Goal: Transaction & Acquisition: Purchase product/service

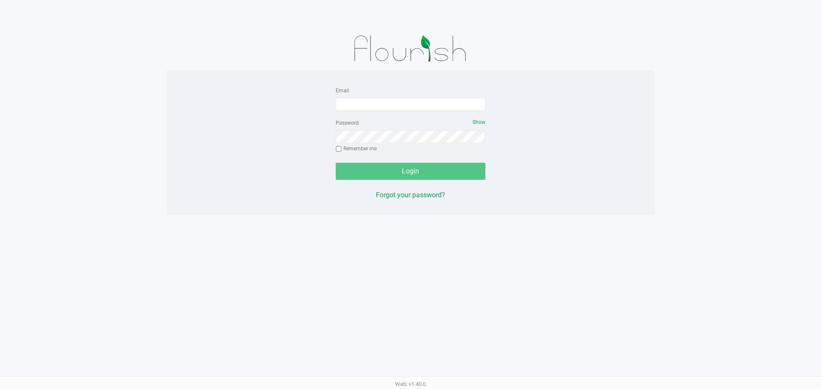
click at [366, 112] on form "Email Password Show Remember me Login" at bounding box center [411, 132] width 150 height 95
click at [368, 111] on form "Email Password Show Remember me Login" at bounding box center [411, 132] width 150 height 95
click at [365, 101] on input "Email" at bounding box center [411, 104] width 150 height 13
type input "[EMAIL_ADDRESS][DOMAIN_NAME]"
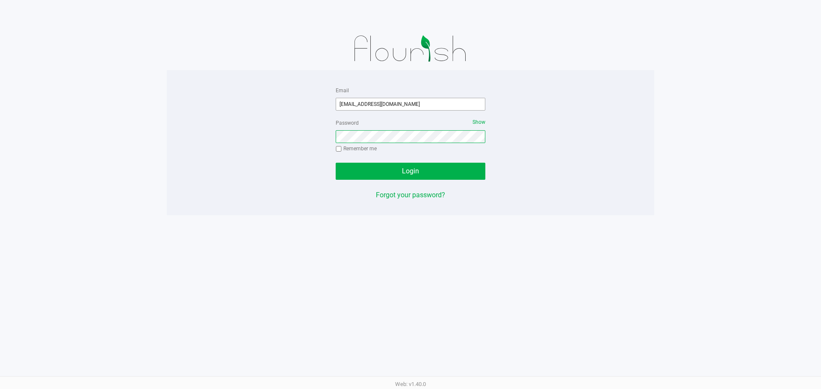
click at [336, 163] on button "Login" at bounding box center [411, 171] width 150 height 17
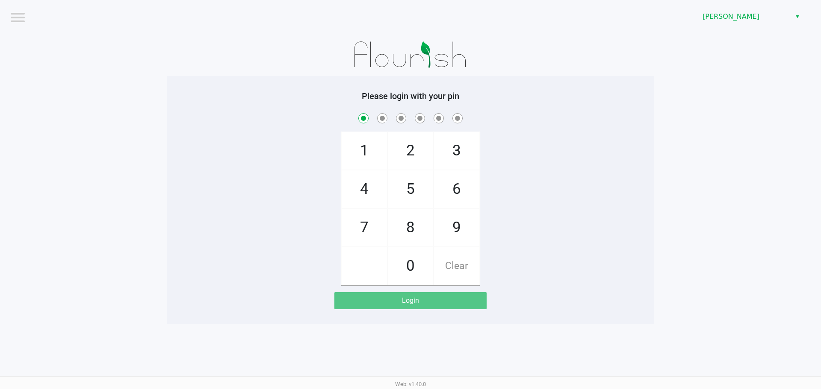
checkbox input "true"
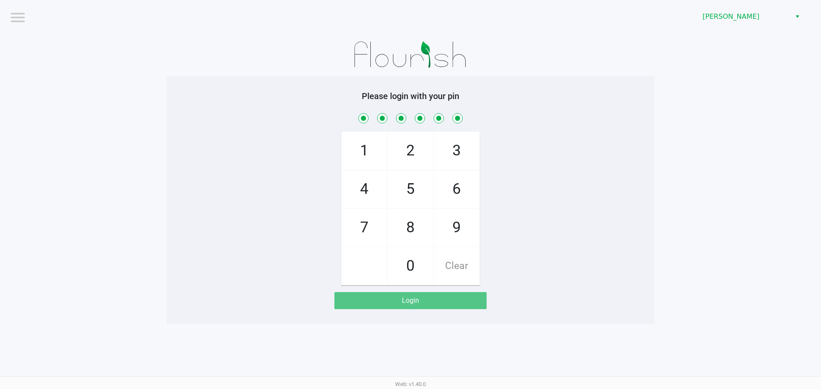
checkbox input "true"
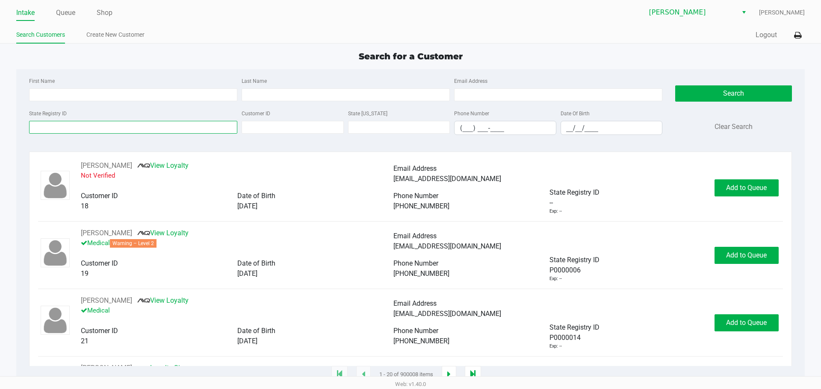
click at [163, 130] on input "State Registry ID" at bounding box center [133, 127] width 208 height 13
paste input "P6XX7996"
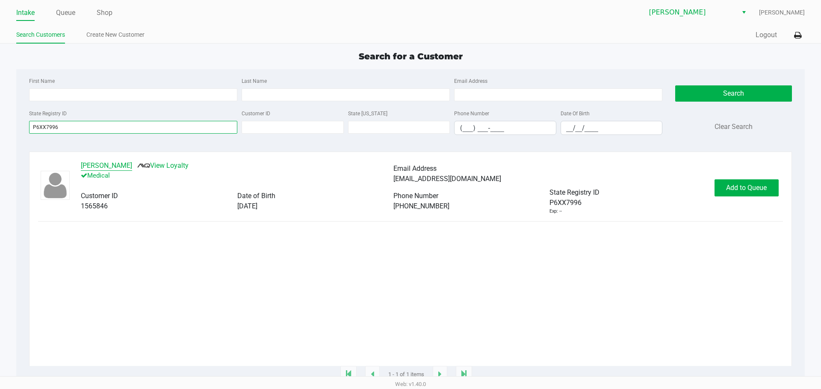
type input "P6XX7996"
click at [95, 167] on button "[PERSON_NAME]" at bounding box center [106, 166] width 51 height 10
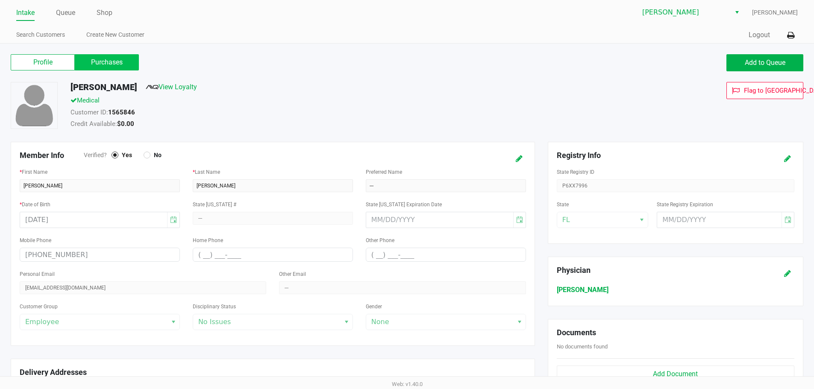
click at [104, 59] on label "Purchases" at bounding box center [107, 62] width 64 height 16
click at [0, 0] on 1 "Purchases" at bounding box center [0, 0] width 0 height 0
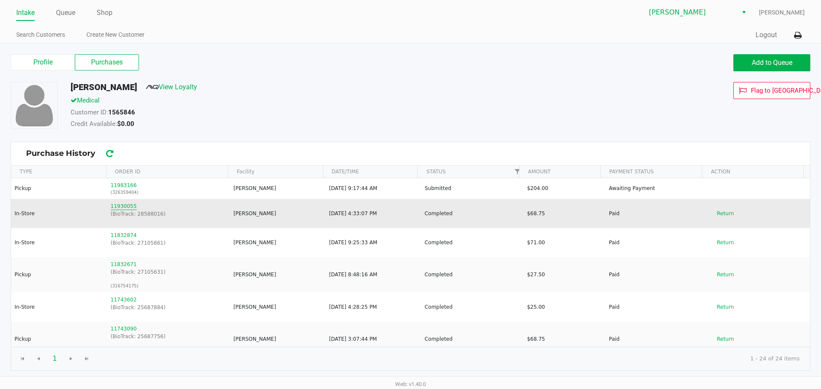
click at [122, 203] on button "11930055" at bounding box center [124, 207] width 26 height 8
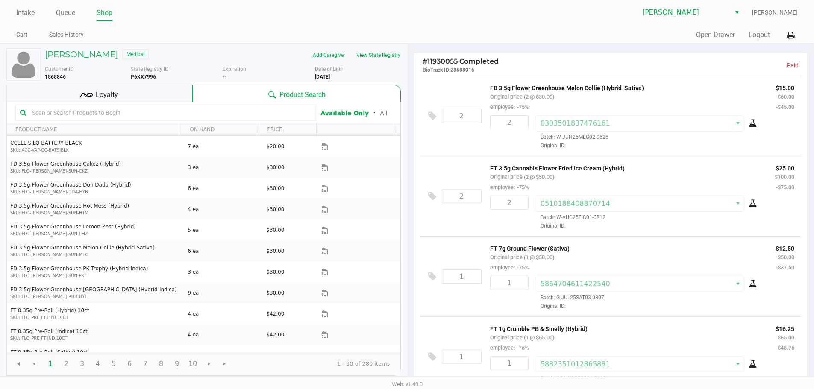
scroll to position [16, 0]
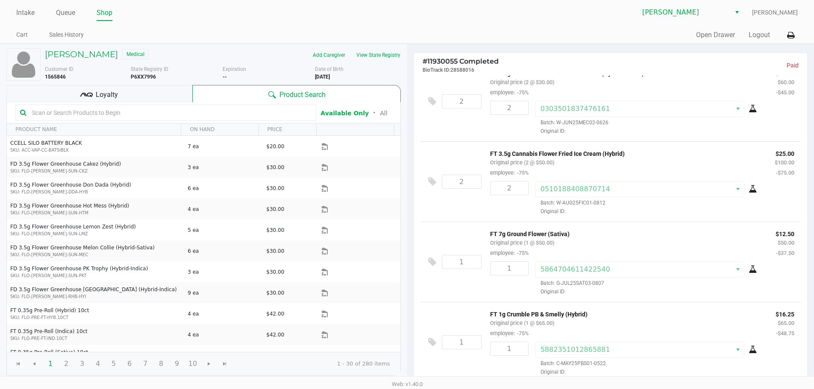
click at [346, 32] on ul "Cart Sales History" at bounding box center [211, 36] width 391 height 15
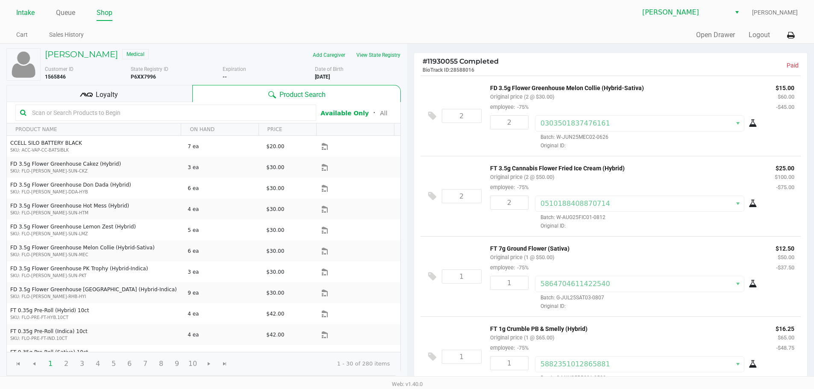
click at [32, 15] on link "Intake" at bounding box center [25, 13] width 18 height 12
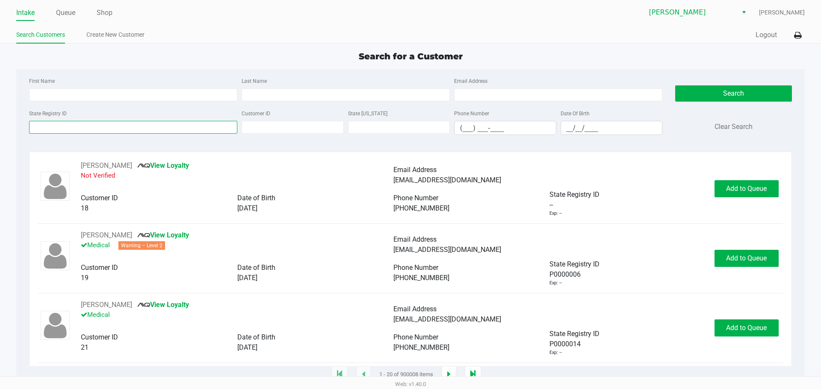
click at [99, 132] on input "State Registry ID" at bounding box center [133, 127] width 208 height 13
paste input "P9RH6406"
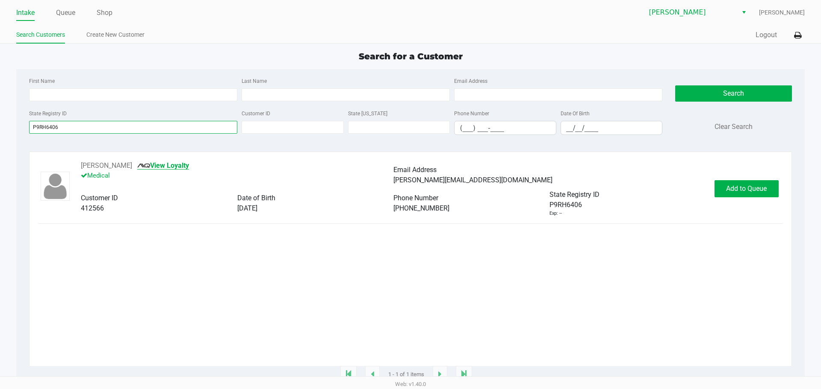
type input "P9RH6406"
click at [164, 168] on link "View Loyalty" at bounding box center [163, 166] width 52 height 8
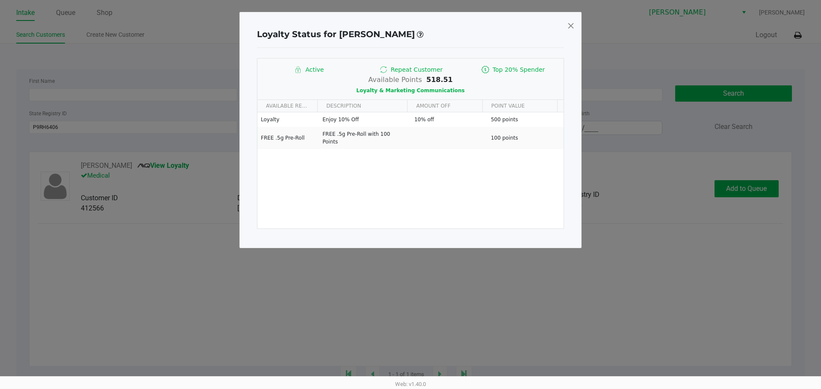
click at [569, 23] on span at bounding box center [571, 26] width 8 height 14
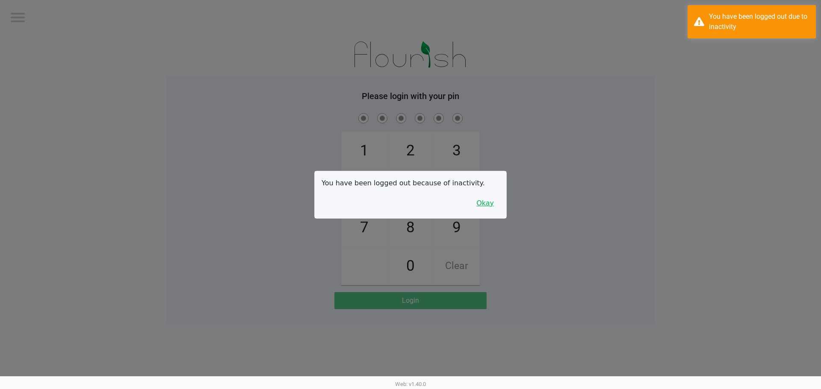
click at [484, 201] on button "Okay" at bounding box center [485, 203] width 29 height 16
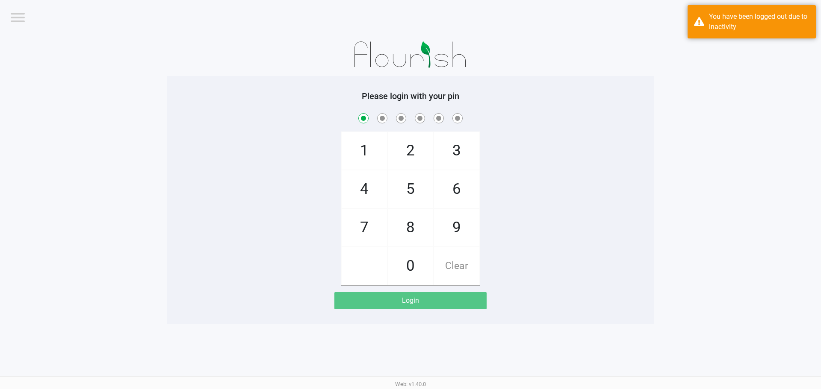
checkbox input "true"
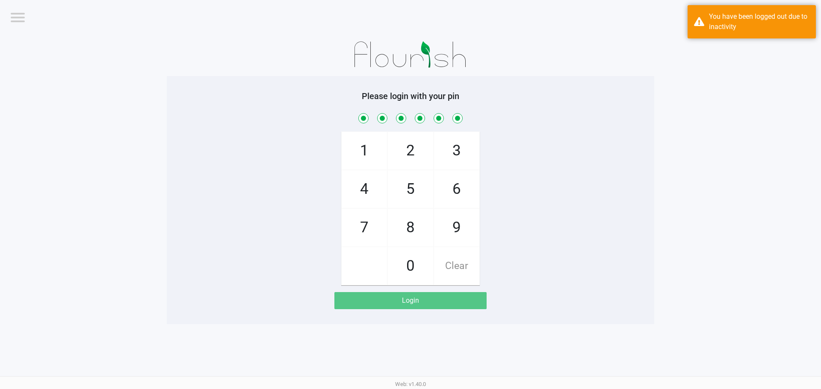
checkbox input "true"
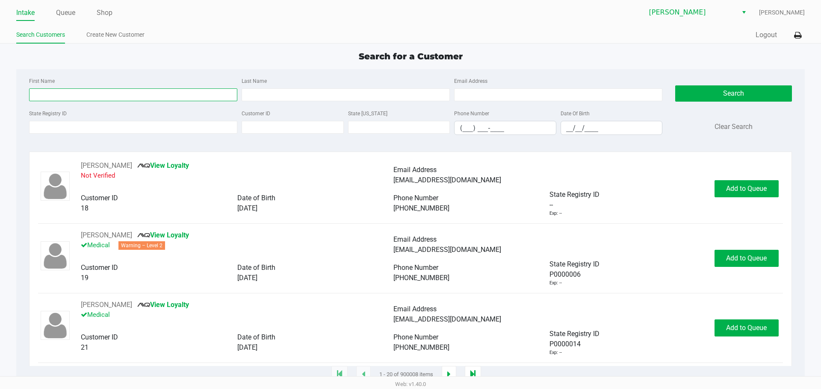
click at [79, 101] on input "First Name" at bounding box center [133, 94] width 208 height 13
type input "[PERSON_NAME]"
click at [304, 92] on input "Last Name" at bounding box center [346, 94] width 208 height 13
type input "[PERSON_NAME]"
click at [561, 125] on kendo-maskedtextbox "__/__/____" at bounding box center [611, 128] width 102 height 14
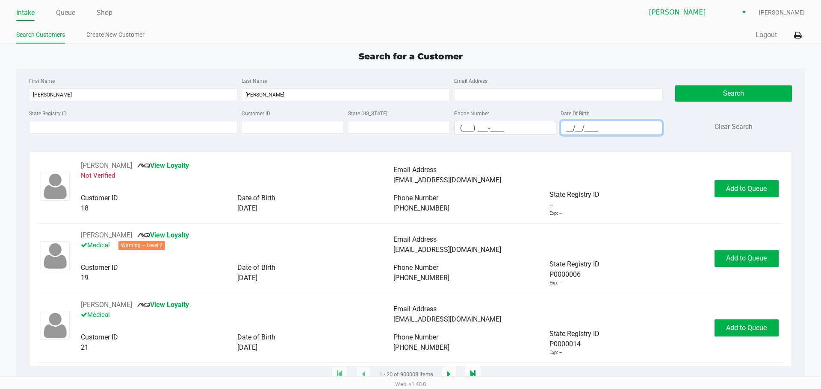
click at [569, 125] on input "__/__/____" at bounding box center [611, 127] width 101 height 13
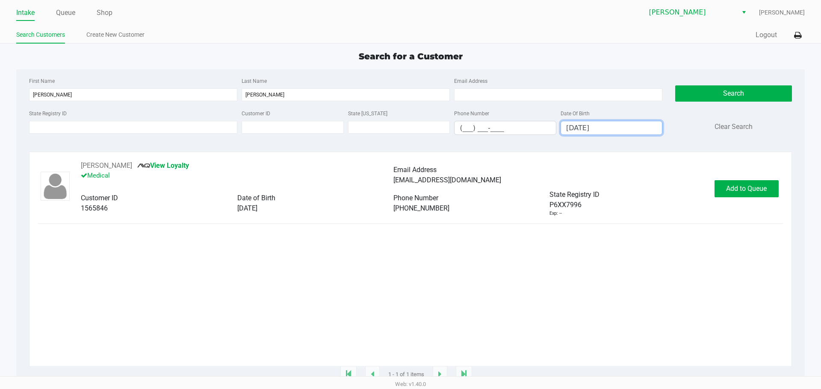
type input "[DATE]"
click at [445, 234] on div "[PERSON_NAME] View Loyalty Medical Email Address [EMAIL_ADDRESS][DOMAIN_NAME] C…" at bounding box center [410, 264] width 744 height 206
click at [100, 168] on button "[PERSON_NAME]" at bounding box center [106, 166] width 51 height 10
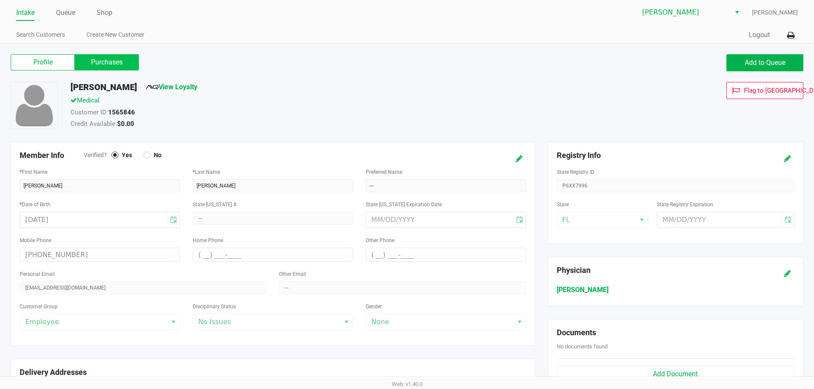
click at [108, 69] on label "Purchases" at bounding box center [107, 62] width 64 height 16
click at [0, 0] on 1 "Purchases" at bounding box center [0, 0] width 0 height 0
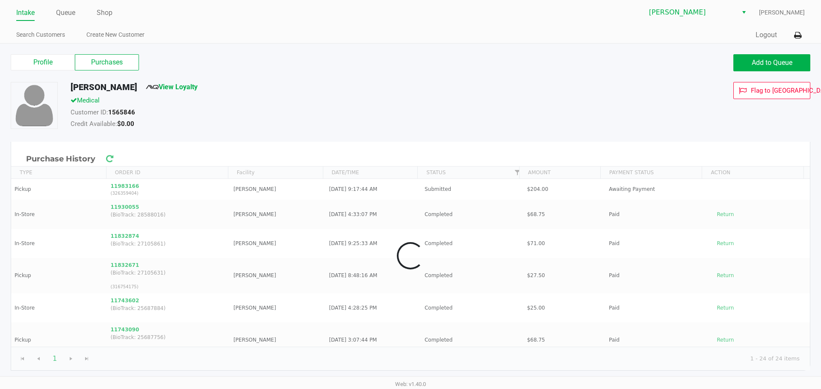
click at [108, 64] on label "Purchases" at bounding box center [107, 62] width 64 height 16
click at [0, 0] on 1 "Purchases" at bounding box center [0, 0] width 0 height 0
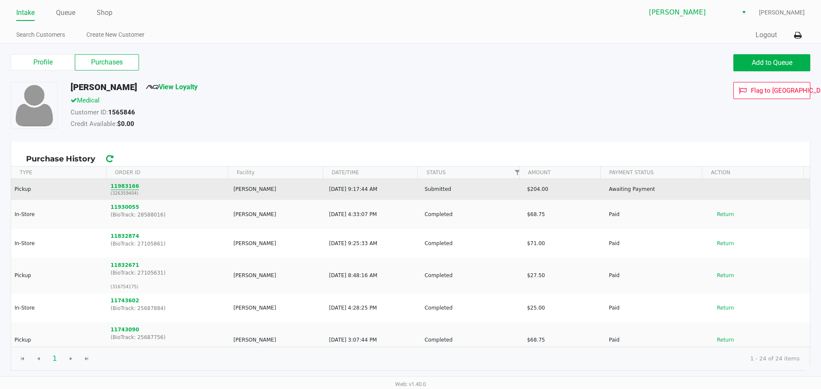
click at [117, 184] on button "11983166" at bounding box center [125, 187] width 29 height 8
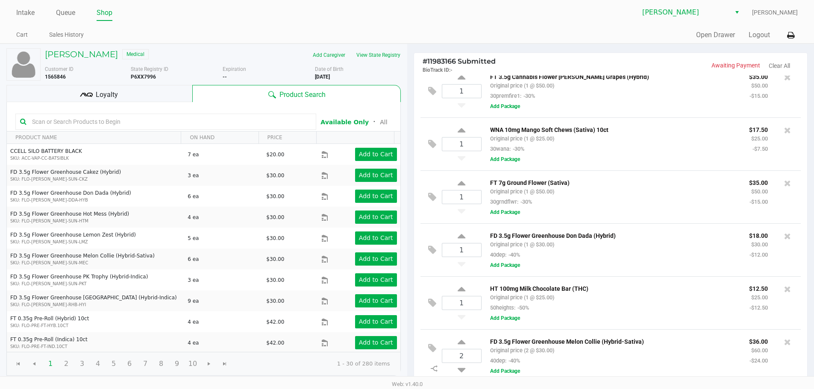
scroll to position [88, 0]
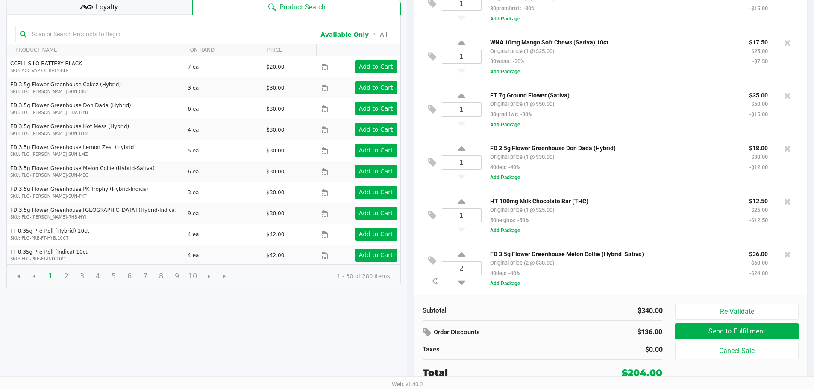
click at [625, 168] on div "FD 3.5g Flower Greenhouse Don Dada (Hybrid) Original price (1 @ $30.00) 40dep: …" at bounding box center [613, 157] width 259 height 29
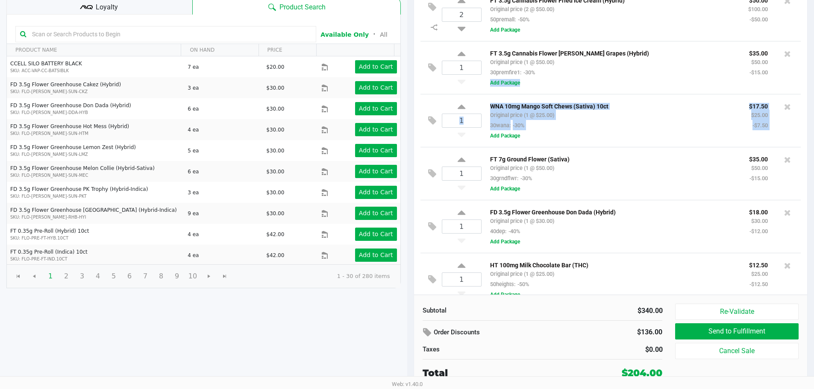
drag, startPoint x: 814, startPoint y: 98, endPoint x: 813, endPoint y: 74, distance: 24.4
click at [813, 74] on div "# 11983166 Submitted BioTrack ID: - Awaiting Payment Clear All 2 FT 3.5g Cannab…" at bounding box center [610, 172] width 407 height 433
drag, startPoint x: 658, startPoint y: 86, endPoint x: 740, endPoint y: 106, distance: 84.1
click at [659, 87] on div "FT 3.5g Cannabis Flower [PERSON_NAME] Grapes (Hybrid) Original price (1 @ $50.0…" at bounding box center [638, 68] width 313 height 40
click at [799, 124] on div "2 FT 3.5g Cannabis Flower Fried Ice Cream (Hybrid) Original price (2 @ $50.00) …" at bounding box center [611, 141] width 394 height 307
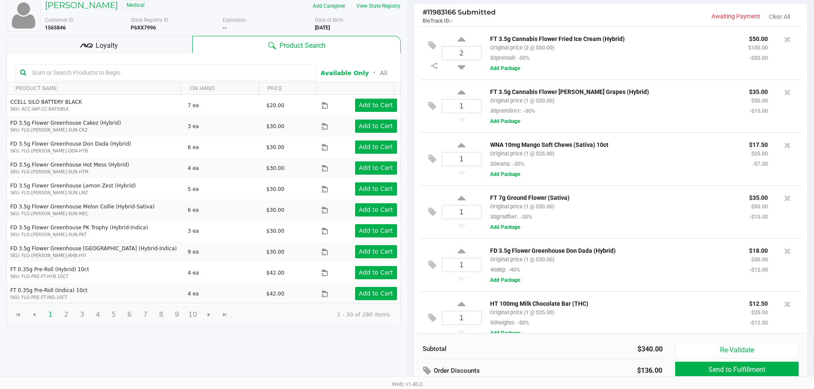
scroll to position [67, 0]
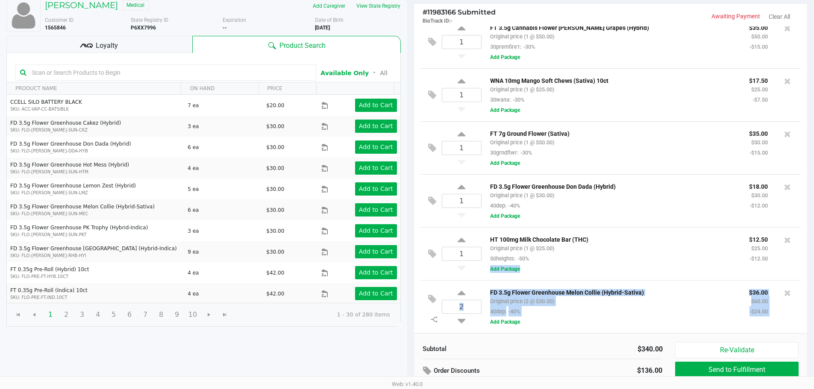
drag, startPoint x: 813, startPoint y: 259, endPoint x: 811, endPoint y: 299, distance: 40.2
click at [811, 298] on div "# 11983166 Submitted BioTrack ID: - Awaiting Payment Clear All 2 FT 3.5g Cannab…" at bounding box center [610, 211] width 407 height 433
click at [660, 283] on div "2 FD 3.5g Flower Greenhouse Melon Collie (Hybrid-Sativa) Original price (2 @ $3…" at bounding box center [611, 306] width 381 height 53
click at [784, 293] on icon at bounding box center [787, 293] width 7 height 9
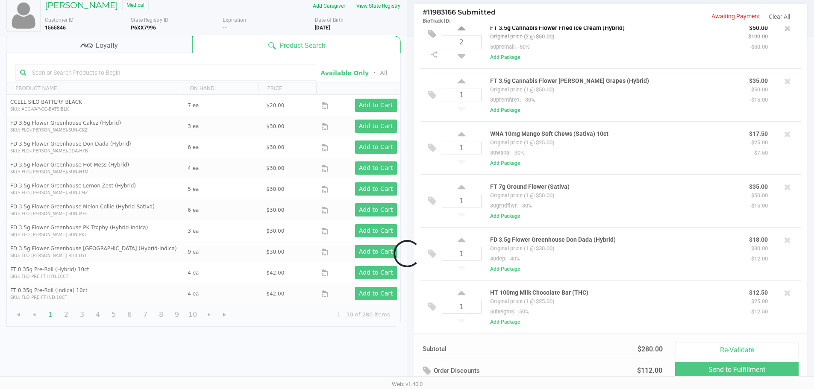
scroll to position [14, 0]
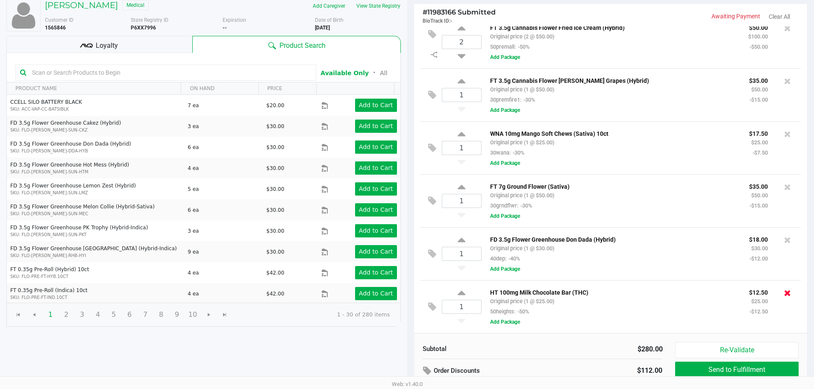
click at [784, 292] on icon at bounding box center [787, 293] width 7 height 9
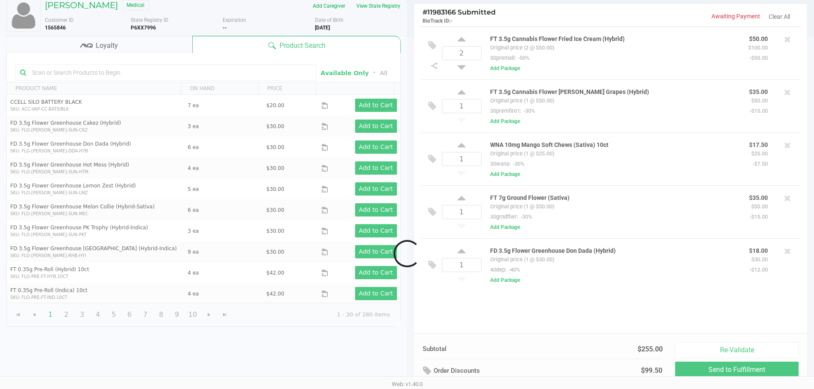
scroll to position [0, 0]
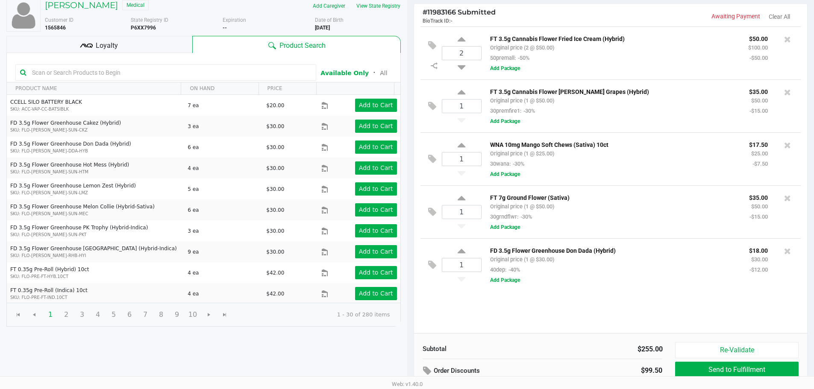
click at [792, 254] on div at bounding box center [788, 251] width 14 height 12
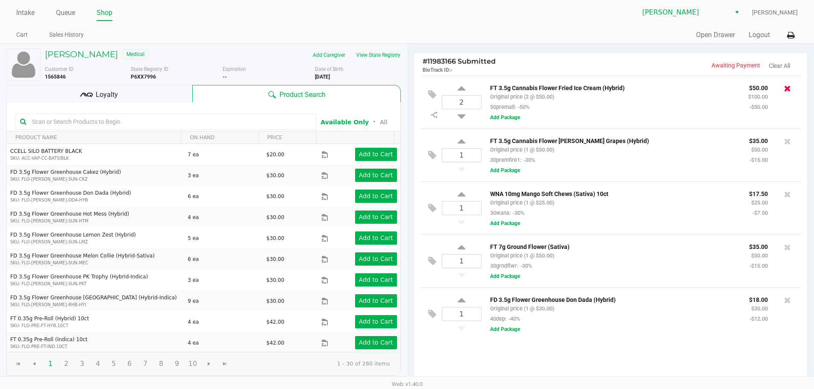
click at [788, 89] on icon at bounding box center [787, 88] width 7 height 9
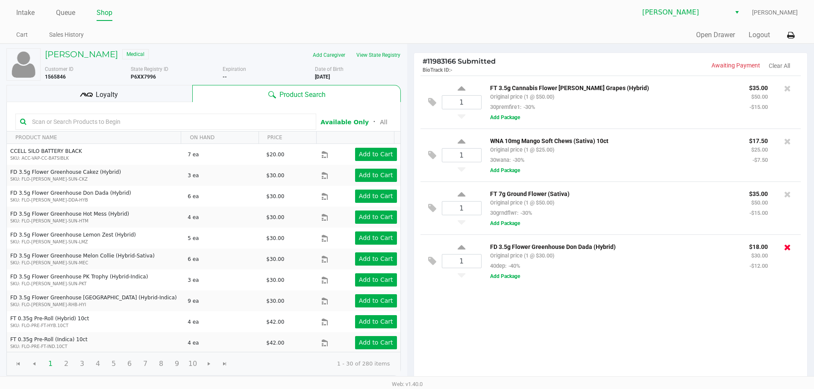
click at [788, 252] on icon at bounding box center [787, 247] width 7 height 9
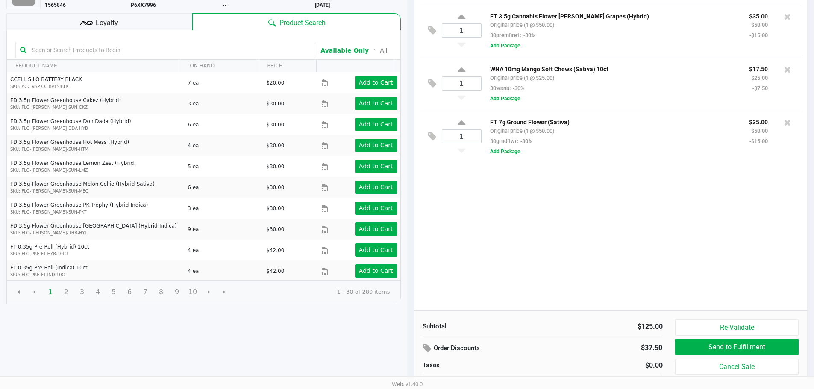
scroll to position [70, 0]
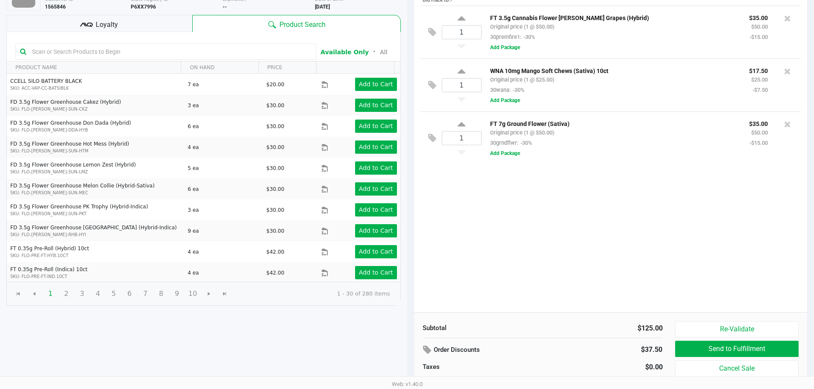
click at [534, 214] on div "1 FT 3.5g Cannabis Flower [PERSON_NAME] Grapes (Hybrid) Original price (1 @ $50…" at bounding box center [611, 159] width 394 height 307
click at [115, 22] on span "Loyalty" at bounding box center [107, 25] width 22 height 10
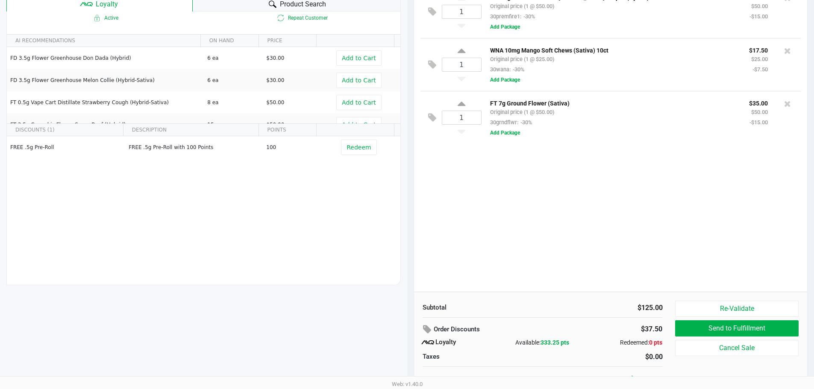
scroll to position [98, 0]
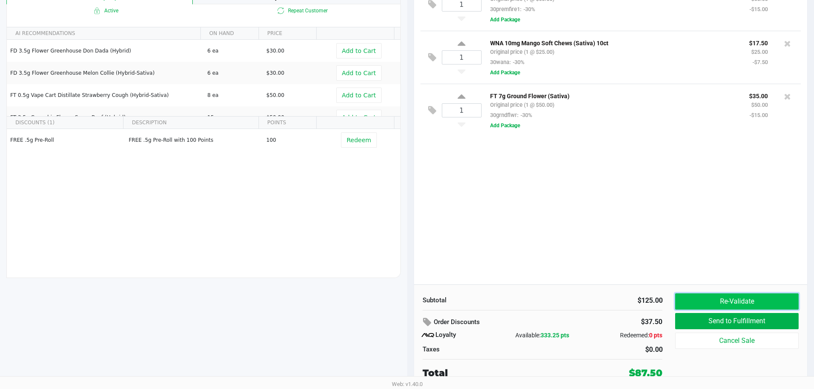
click at [744, 298] on button "Re-Validate" at bounding box center [736, 302] width 123 height 16
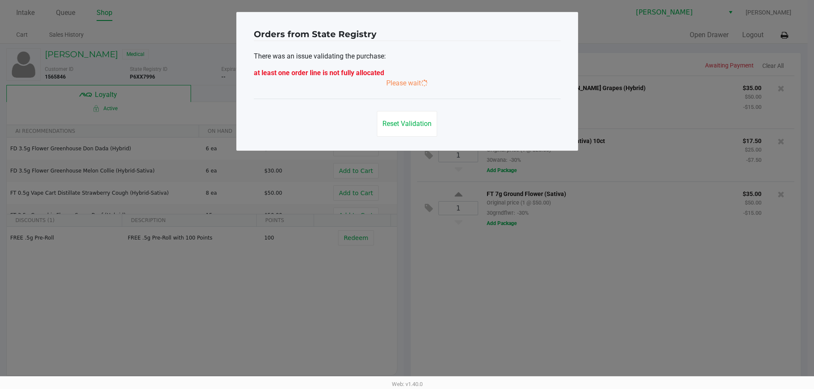
scroll to position [0, 0]
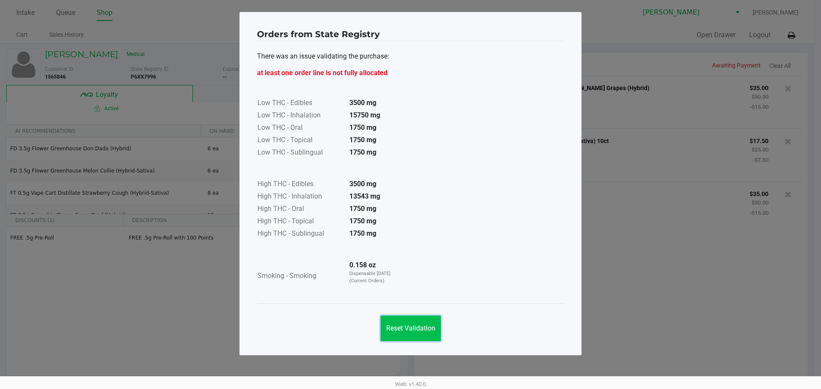
click at [437, 328] on button "Reset Validation" at bounding box center [410, 329] width 60 height 26
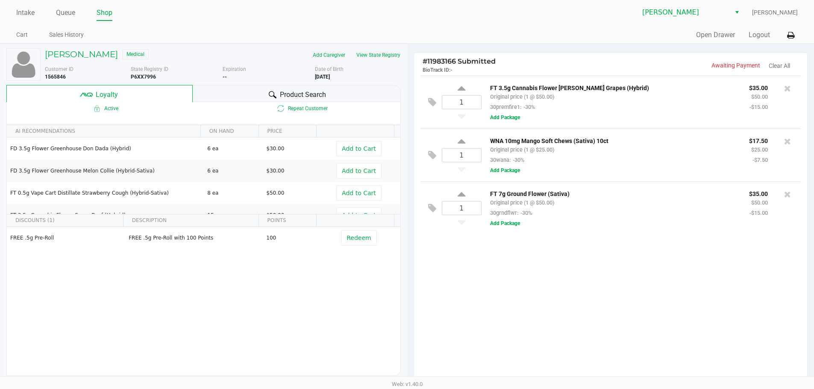
click at [706, 248] on div "1 FT 3.5g Cannabis Flower [PERSON_NAME] Grapes (Hybrid) Original price (1 @ $50…" at bounding box center [611, 229] width 394 height 307
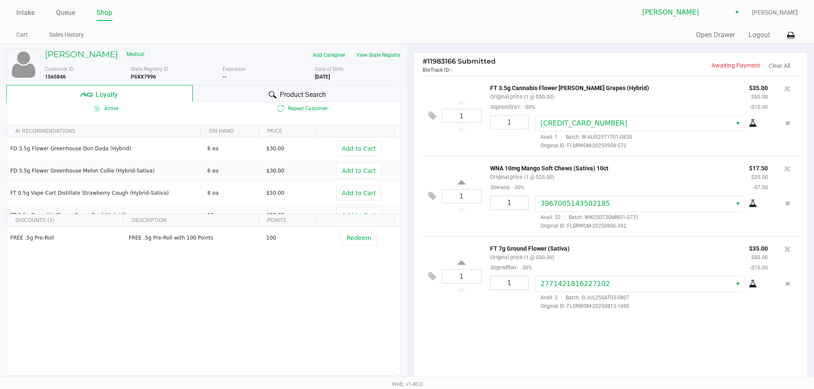
scroll to position [98, 0]
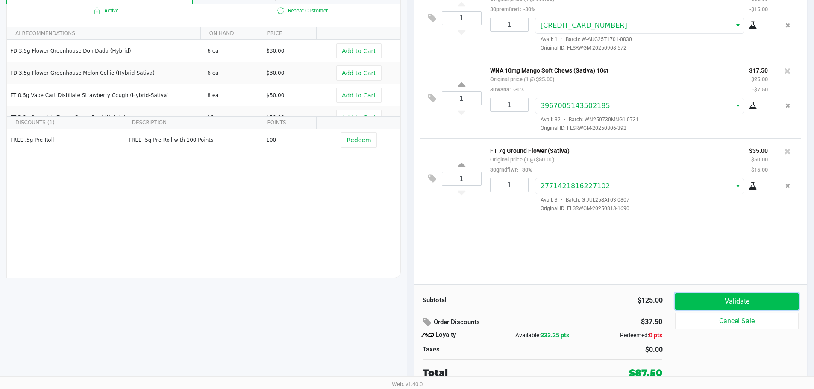
click at [740, 305] on button "Validate" at bounding box center [736, 302] width 123 height 16
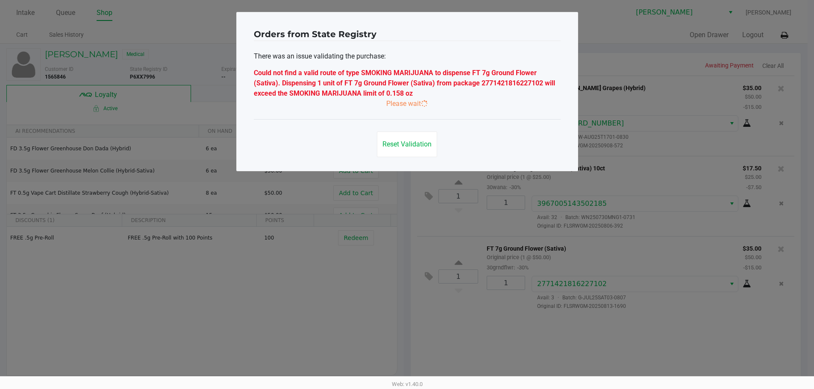
scroll to position [0, 0]
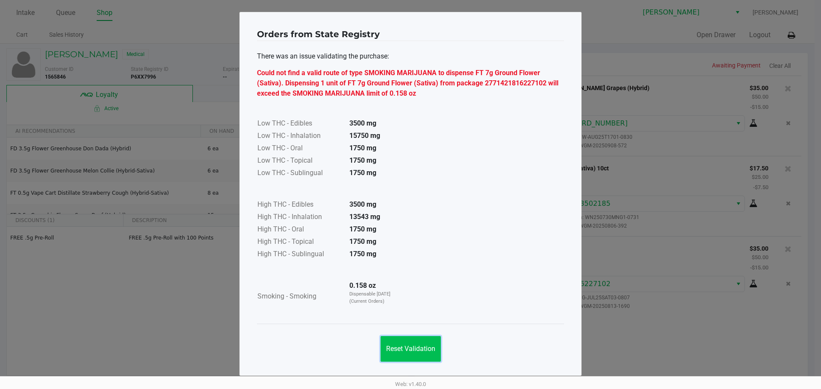
click at [420, 353] on span "Reset Validation" at bounding box center [410, 349] width 49 height 8
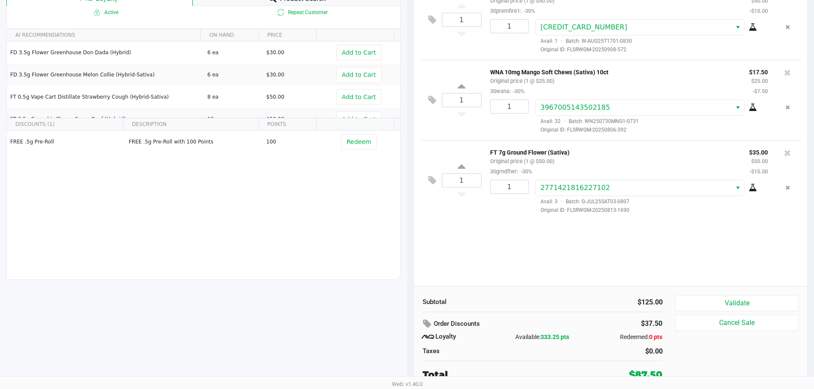
scroll to position [98, 0]
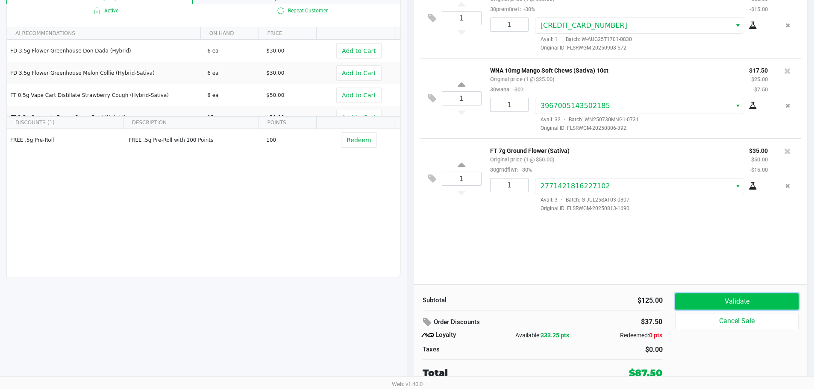
click at [711, 302] on button "Validate" at bounding box center [736, 302] width 123 height 16
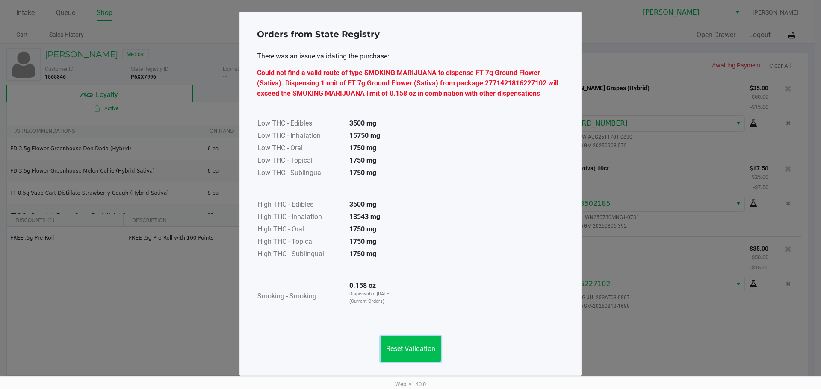
click at [408, 345] on button "Reset Validation" at bounding box center [410, 349] width 60 height 26
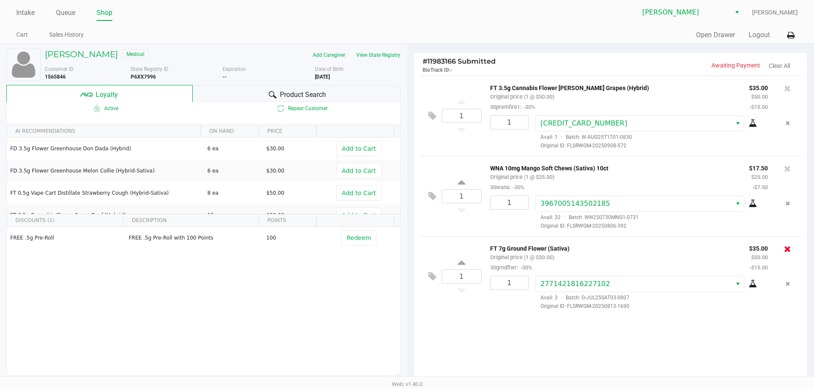
click at [789, 250] on icon at bounding box center [787, 249] width 7 height 9
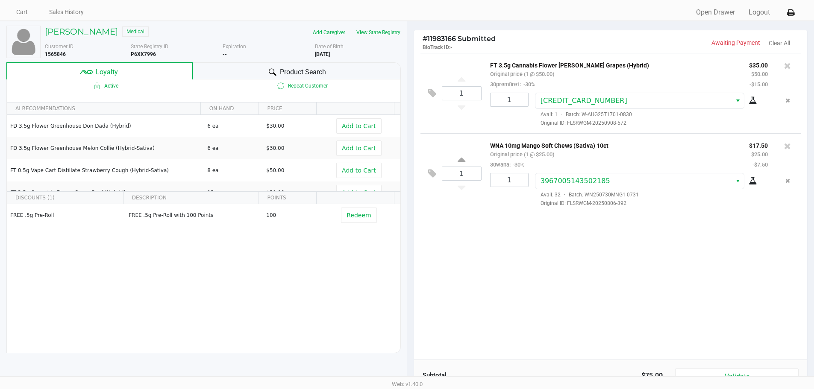
scroll to position [12, 0]
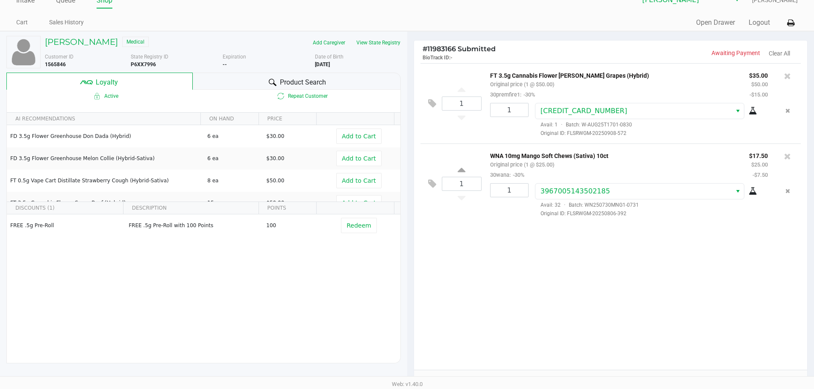
click at [144, 65] on b "P6XX7996" at bounding box center [143, 65] width 25 height 6
copy b "P6XX7996"
click at [566, 257] on div "1 FT 3.5g Cannabis Flower [PERSON_NAME] Grapes (Hybrid) Original price (1 @ $50…" at bounding box center [611, 216] width 394 height 307
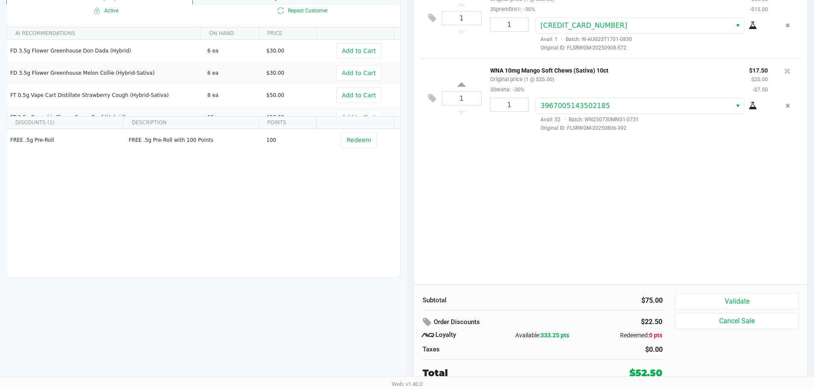
drag, startPoint x: 813, startPoint y: 195, endPoint x: 817, endPoint y: 183, distance: 12.5
click at [813, 182] on div "# 11983166 Submitted BioTrack ID: - Awaiting Payment Clear All 1 FT 3.5g Cannab…" at bounding box center [610, 167] width 407 height 443
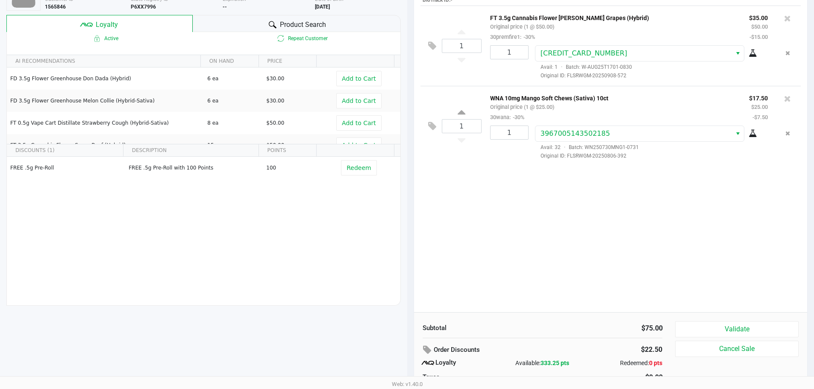
scroll to position [62, 0]
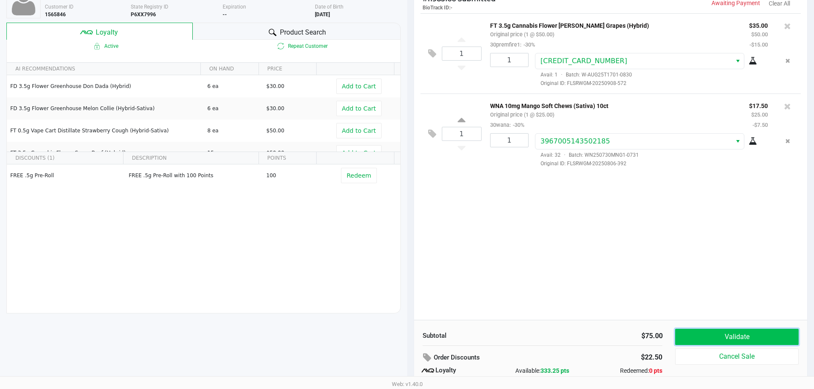
click at [734, 333] on button "Validate" at bounding box center [736, 337] width 123 height 16
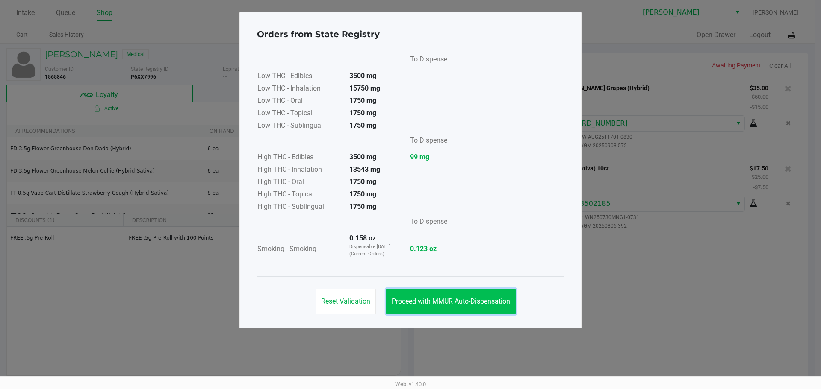
click at [468, 306] on button "Proceed with MMUR Auto-Dispensation" at bounding box center [451, 302] width 130 height 26
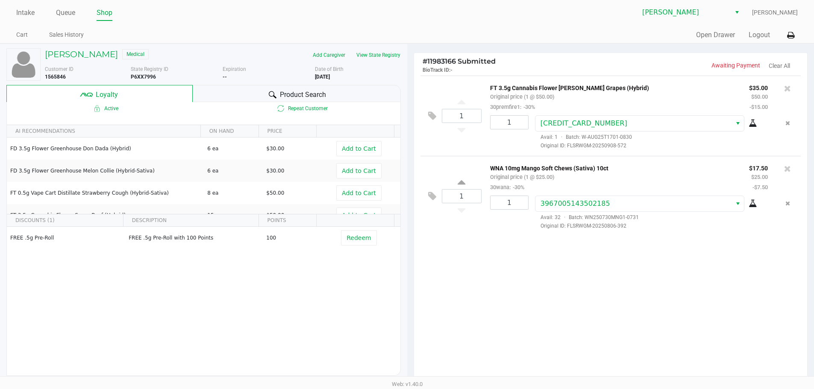
click at [524, 264] on div "1 FT 3.5g Cannabis Flower [PERSON_NAME] Grapes (Hybrid) Original price (1 @ $50…" at bounding box center [611, 229] width 394 height 307
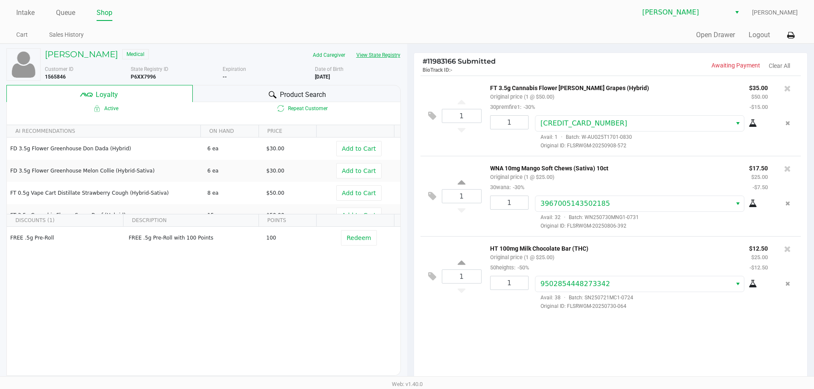
click at [367, 61] on button "View State Registry" at bounding box center [376, 55] width 50 height 14
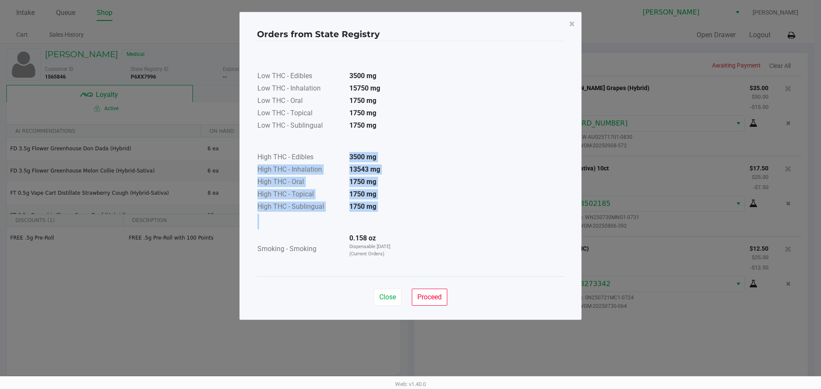
drag, startPoint x: 347, startPoint y: 155, endPoint x: 380, endPoint y: 216, distance: 69.8
click at [384, 225] on div "Low THC - Edibles 3500 mg Low THC - Inhalation 15750 mg Low THC - Oral 1750 mg …" at bounding box center [410, 158] width 307 height 215
click at [354, 172] on strong "13543 mg" at bounding box center [364, 169] width 31 height 8
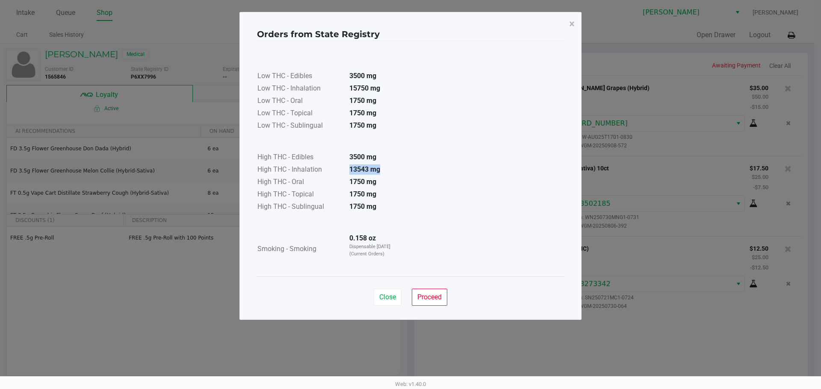
drag, startPoint x: 348, startPoint y: 166, endPoint x: 389, endPoint y: 171, distance: 41.4
click at [389, 171] on td "13543 mg" at bounding box center [372, 170] width 60 height 12
drag, startPoint x: 348, startPoint y: 155, endPoint x: 377, endPoint y: 139, distance: 32.3
click at [377, 139] on td at bounding box center [330, 142] width 146 height 19
click at [418, 293] on button "Proceed" at bounding box center [429, 297] width 35 height 17
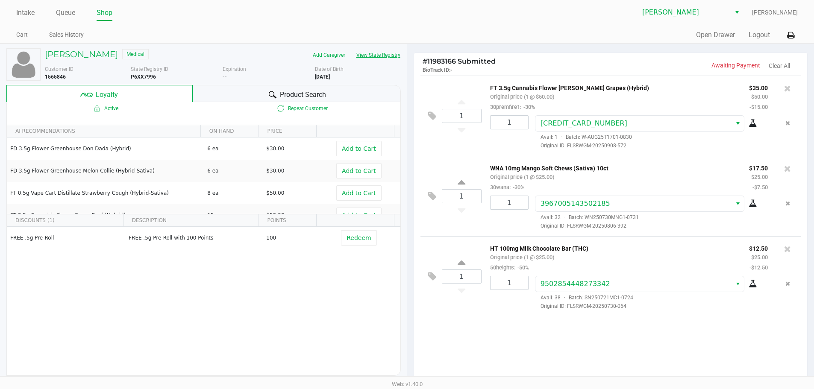
scroll to position [98, 0]
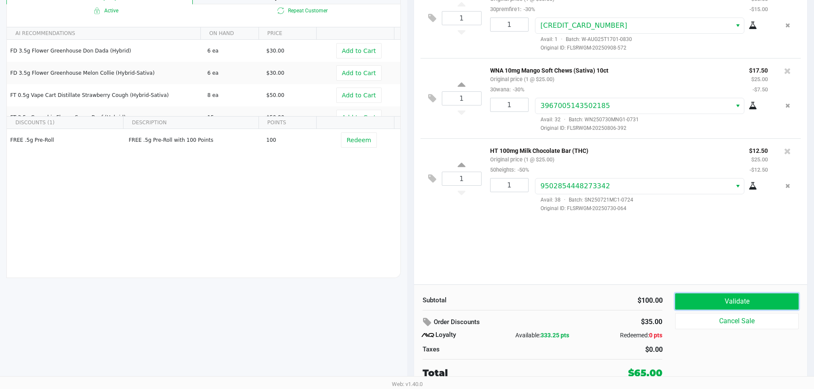
click at [740, 301] on button "Validate" at bounding box center [736, 302] width 123 height 16
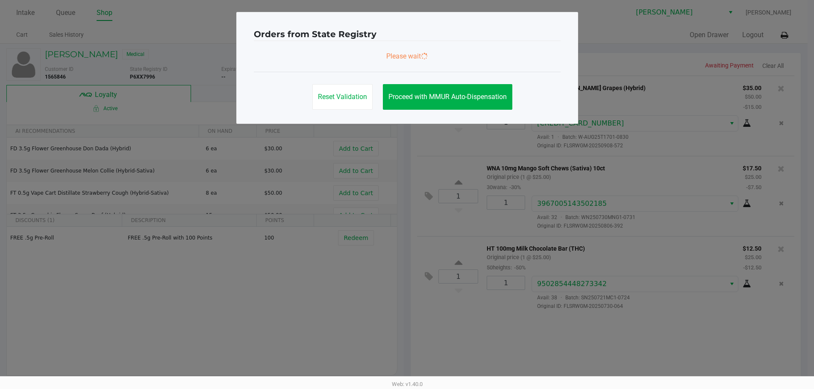
scroll to position [0, 0]
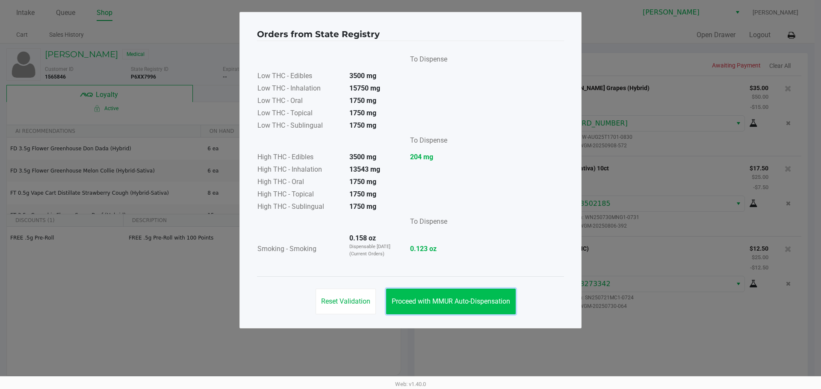
click at [453, 314] on button "Proceed with MMUR Auto-Dispensation" at bounding box center [451, 302] width 130 height 26
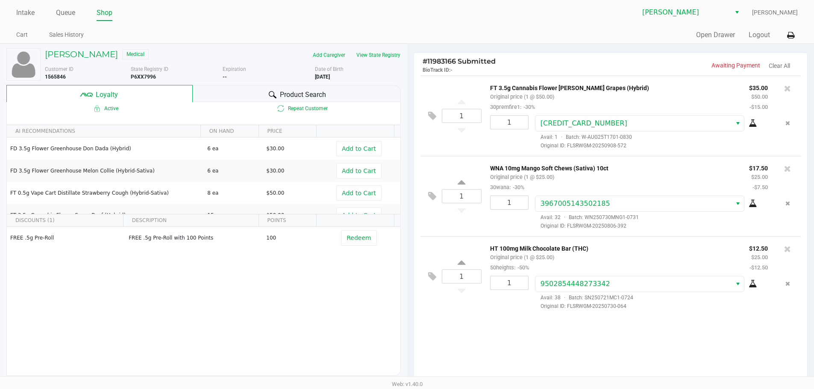
scroll to position [98, 0]
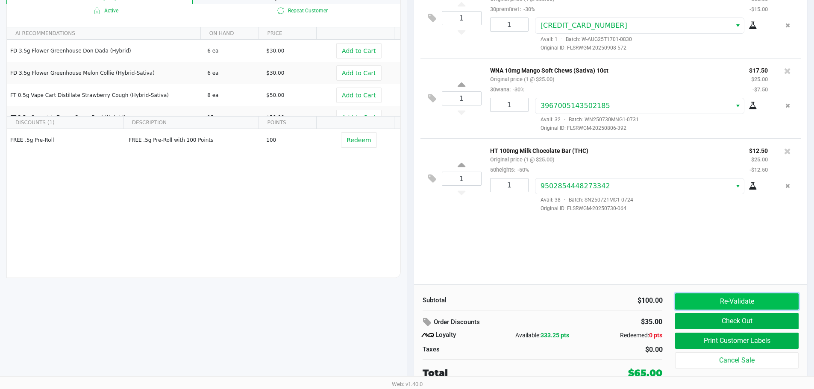
click at [722, 304] on button "Re-Validate" at bounding box center [736, 302] width 123 height 16
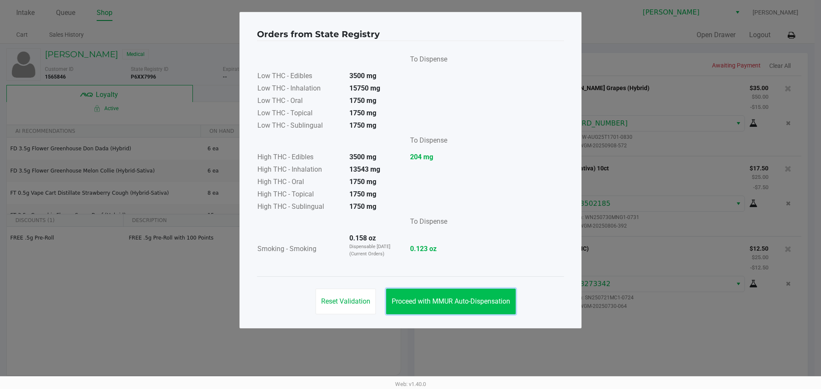
click at [468, 294] on button "Proceed with MMUR Auto-Dispensation" at bounding box center [451, 302] width 130 height 26
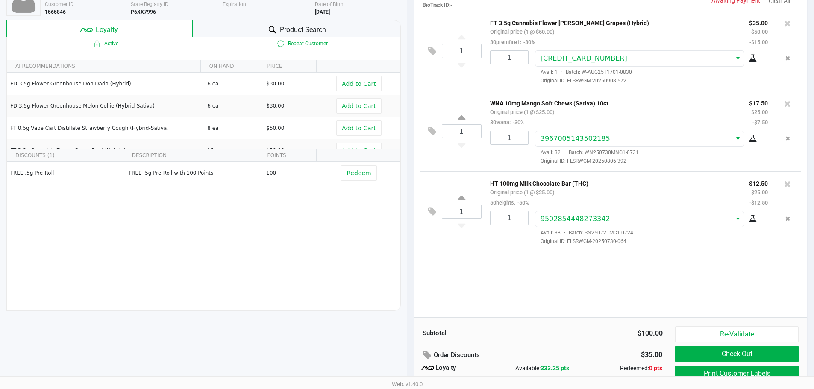
scroll to position [98, 0]
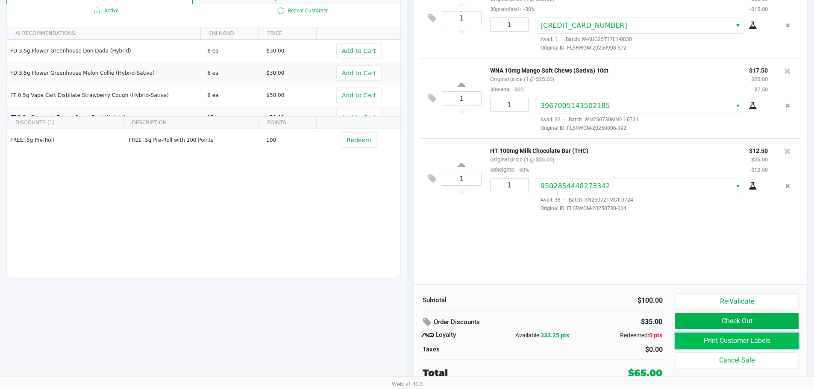
click at [734, 337] on button "Print Customer Labels" at bounding box center [736, 341] width 123 height 16
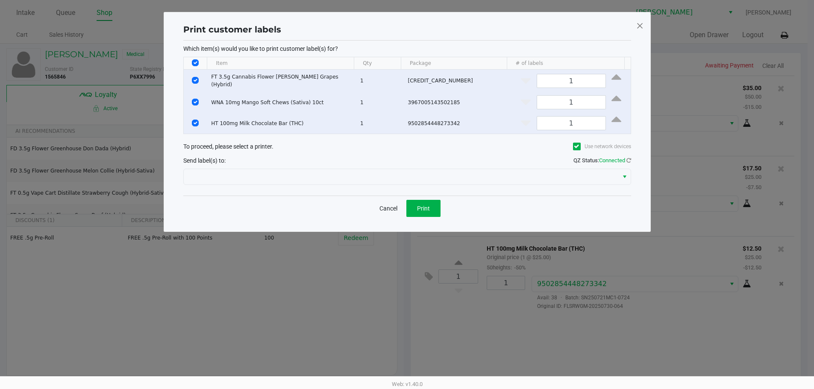
scroll to position [0, 0]
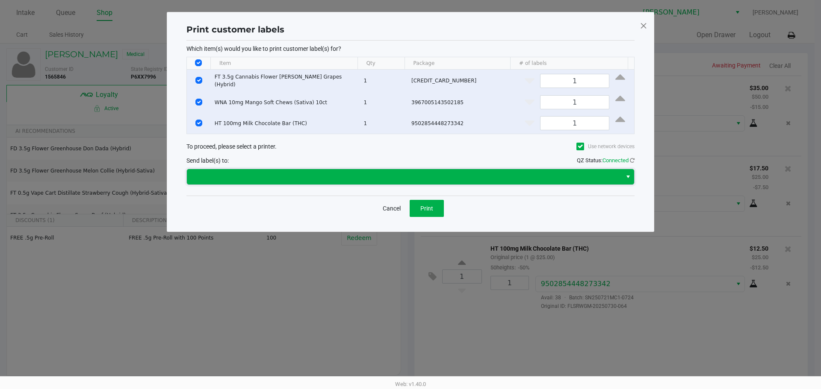
click at [339, 173] on span at bounding box center [404, 177] width 425 height 10
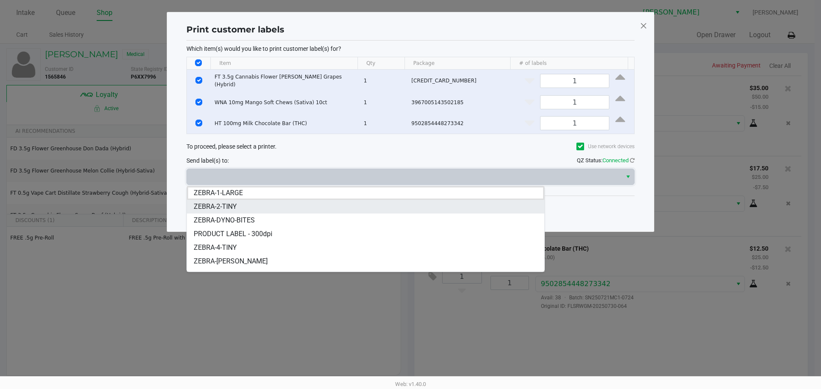
click at [340, 206] on li "ZEBRA-2-TINY" at bounding box center [365, 207] width 357 height 14
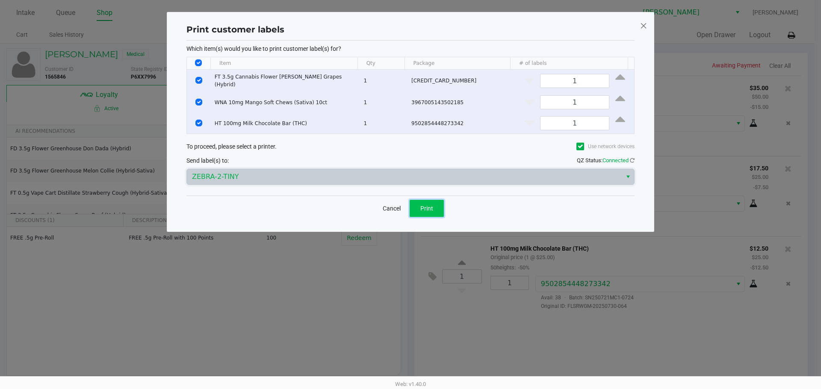
click at [419, 213] on button "Print" at bounding box center [427, 208] width 34 height 17
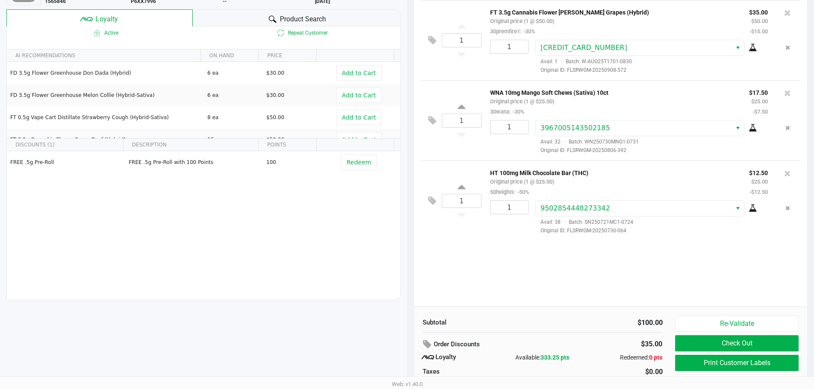
scroll to position [98, 0]
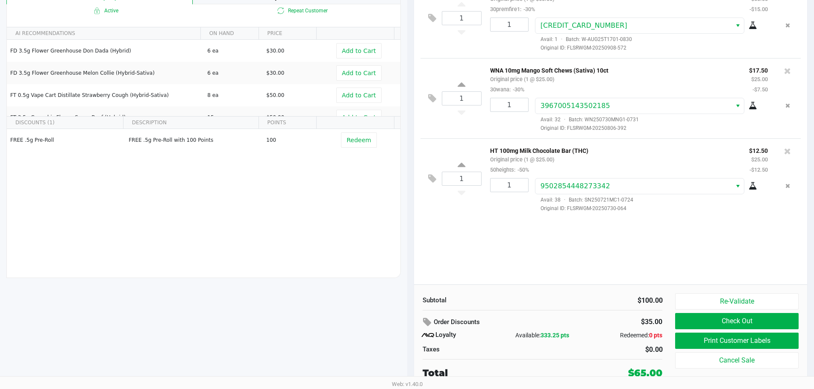
click at [692, 269] on div "1 FT 3.5g Cannabis Flower [PERSON_NAME] Grapes (Hybrid) Original price (1 @ $50…" at bounding box center [611, 131] width 394 height 307
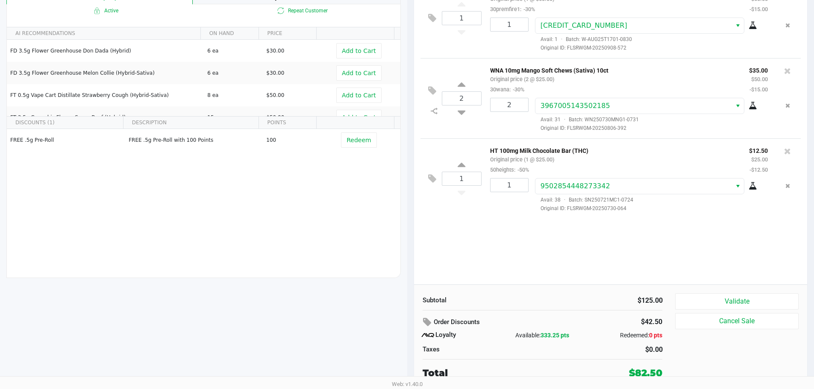
click at [735, 298] on button "Validate" at bounding box center [736, 302] width 123 height 16
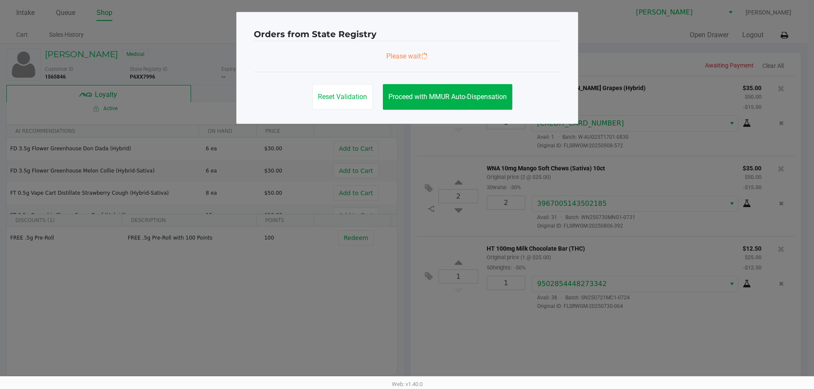
scroll to position [0, 0]
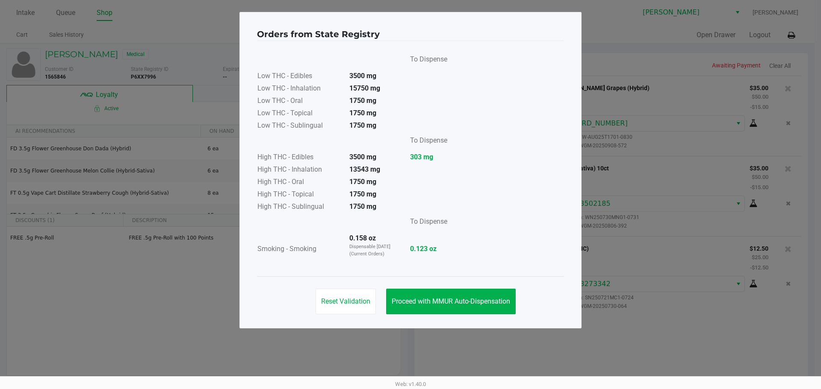
click at [497, 309] on button "Proceed with MMUR Auto-Dispensation" at bounding box center [451, 302] width 130 height 26
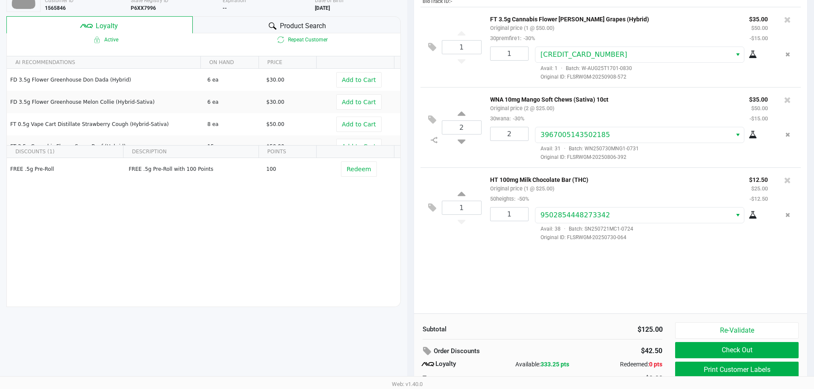
scroll to position [68, 0]
click at [789, 101] on icon at bounding box center [787, 100] width 7 height 9
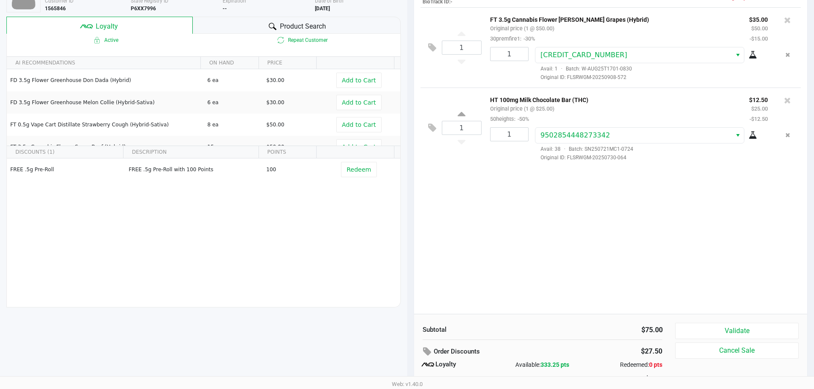
click at [428, 351] on icon at bounding box center [428, 352] width 10 height 10
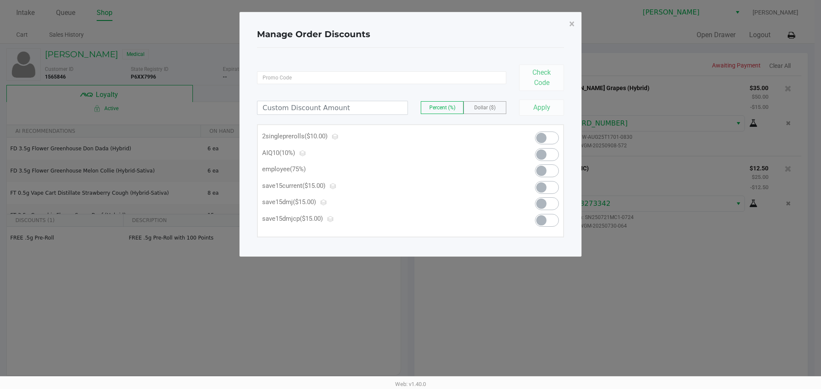
click at [544, 174] on span at bounding box center [541, 171] width 10 height 10
type input "75.00"
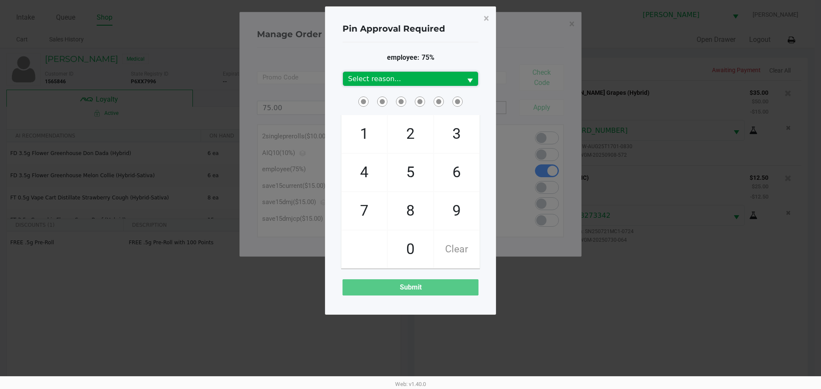
click at [440, 83] on span "Select reason..." at bounding box center [402, 79] width 109 height 10
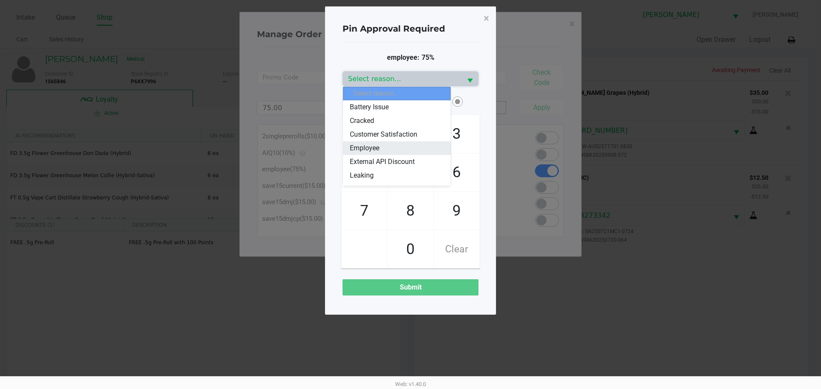
click at [418, 145] on li "Employee" at bounding box center [397, 149] width 108 height 14
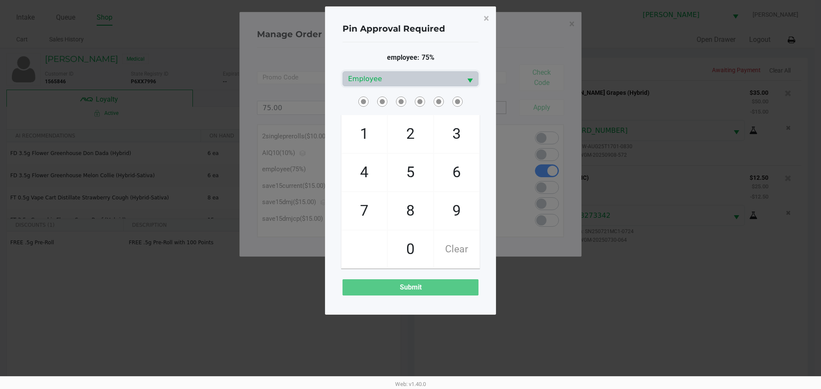
click at [445, 57] on div "employee: 75%" at bounding box center [410, 58] width 136 height 10
checkbox input "true"
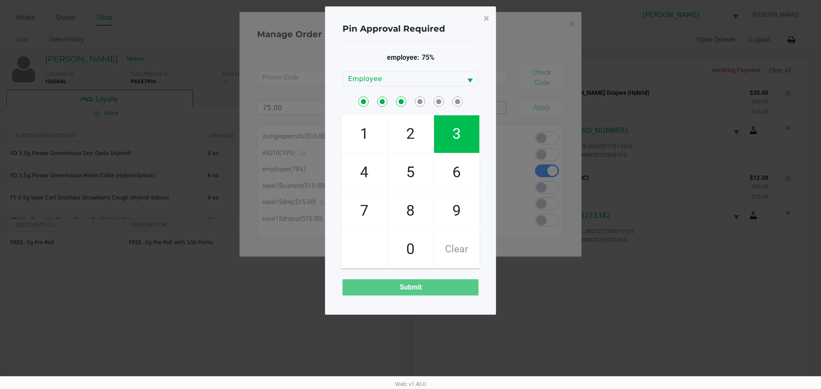
checkbox input "true"
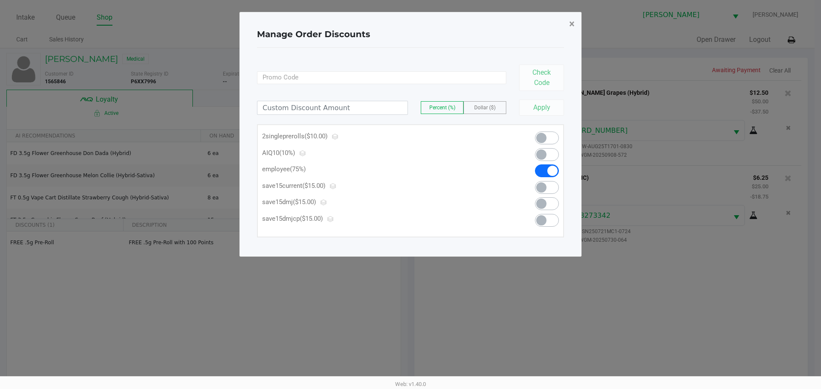
click at [572, 17] on button "×" at bounding box center [571, 24] width 19 height 24
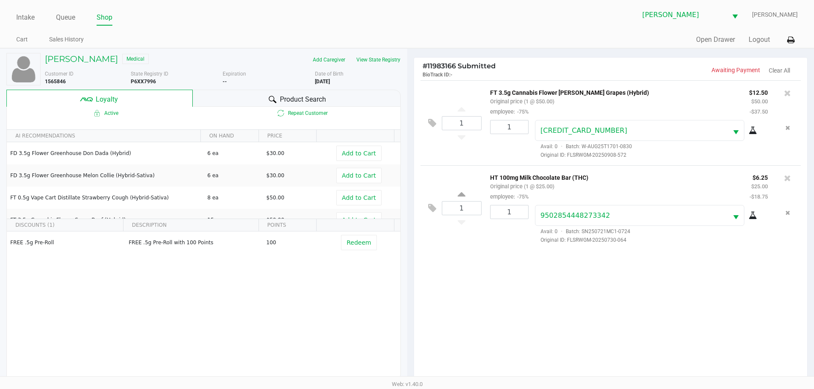
click at [554, 326] on div "1 FT 3.5g Cannabis Flower [PERSON_NAME] Grapes (Hybrid) Original price (1 @ $50…" at bounding box center [611, 233] width 394 height 307
click at [559, 313] on div "1 FT 3.5g Cannabis Flower [PERSON_NAME] Grapes (Hybrid) Original price (1 @ $50…" at bounding box center [611, 233] width 394 height 307
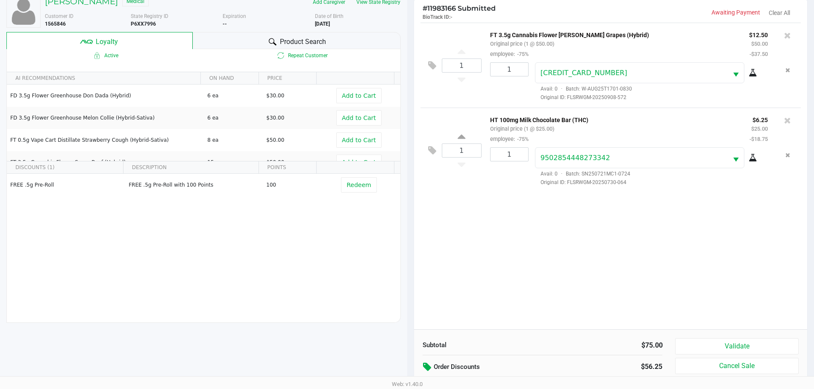
scroll to position [103, 0]
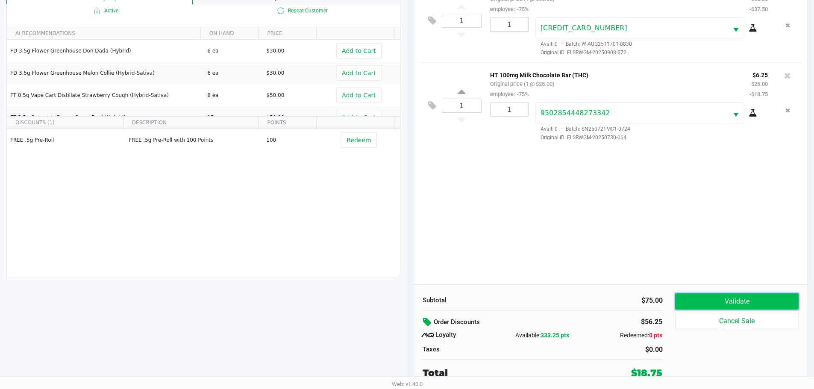
drag, startPoint x: 745, startPoint y: 303, endPoint x: 749, endPoint y: 289, distance: 14.7
click at [745, 303] on button "Validate" at bounding box center [736, 302] width 123 height 16
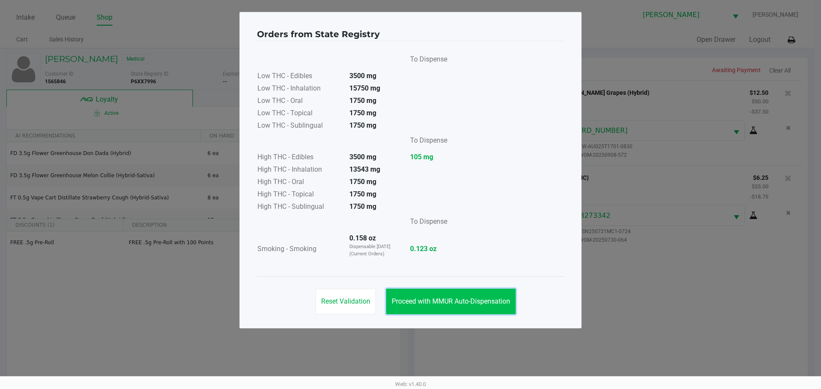
click at [459, 309] on button "Proceed with MMUR Auto-Dispensation" at bounding box center [451, 302] width 130 height 26
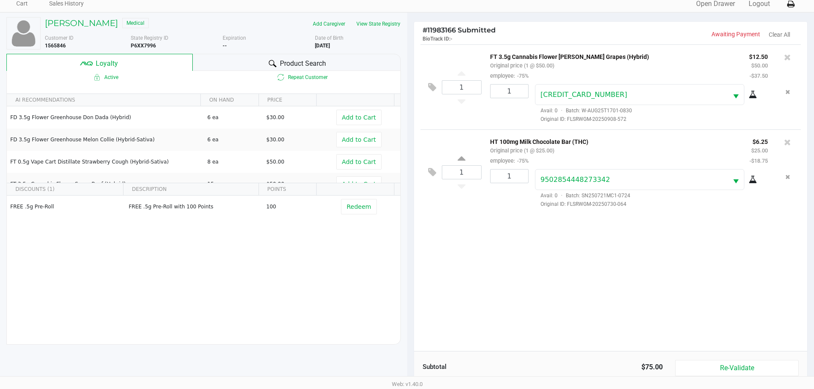
scroll to position [39, 0]
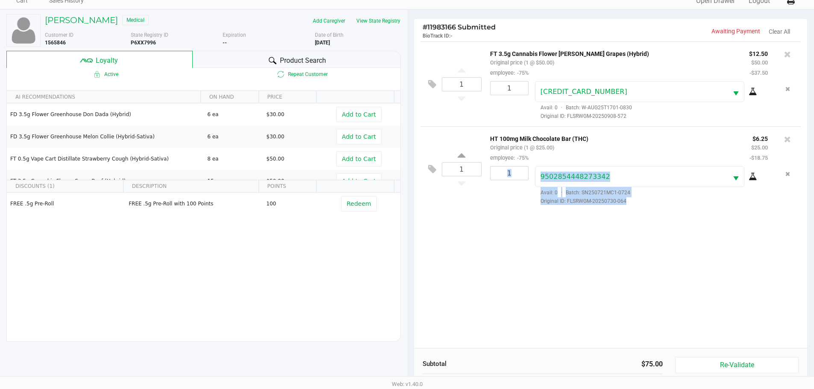
drag, startPoint x: 813, startPoint y: 158, endPoint x: 820, endPoint y: 186, distance: 28.8
click at [814, 186] on html "Intake Queue Shop [PERSON_NAME] [PERSON_NAME] Cart Sales History Quick Sale Ope…" at bounding box center [407, 155] width 814 height 389
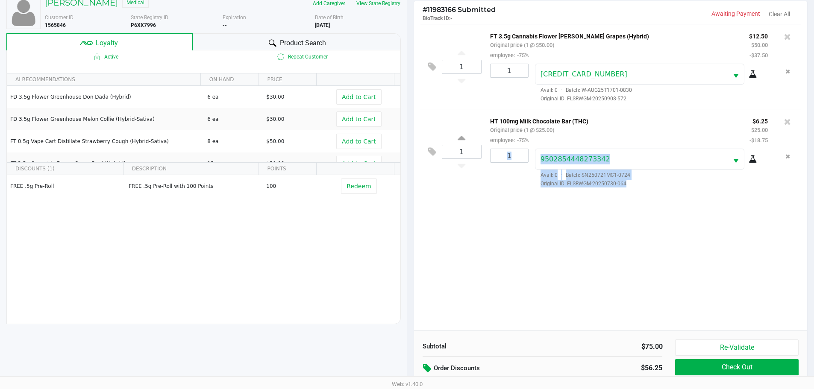
scroll to position [103, 0]
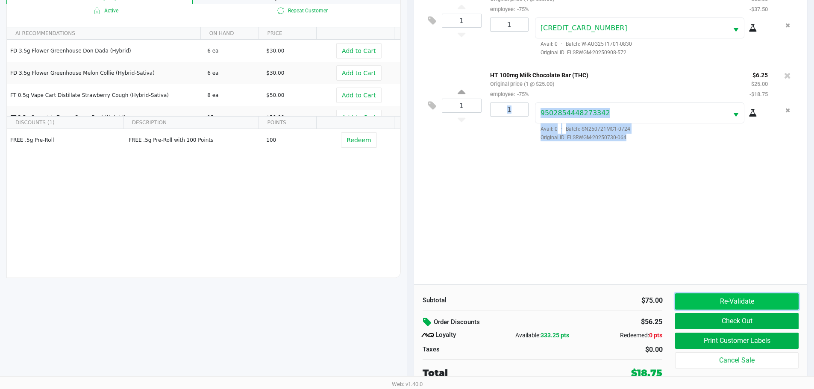
click at [733, 306] on button "Re-Validate" at bounding box center [736, 302] width 123 height 16
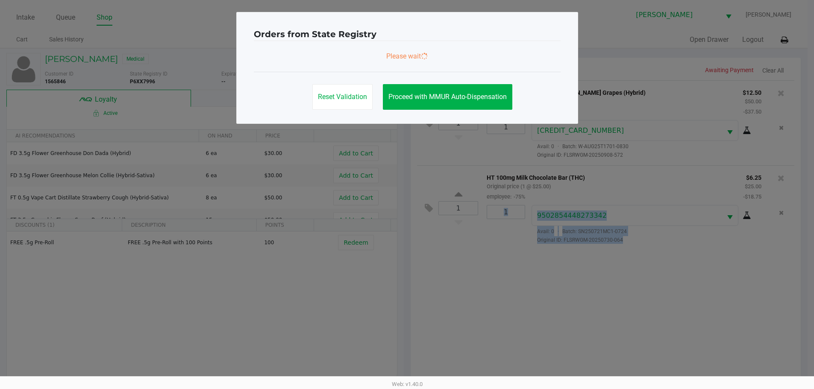
scroll to position [0, 0]
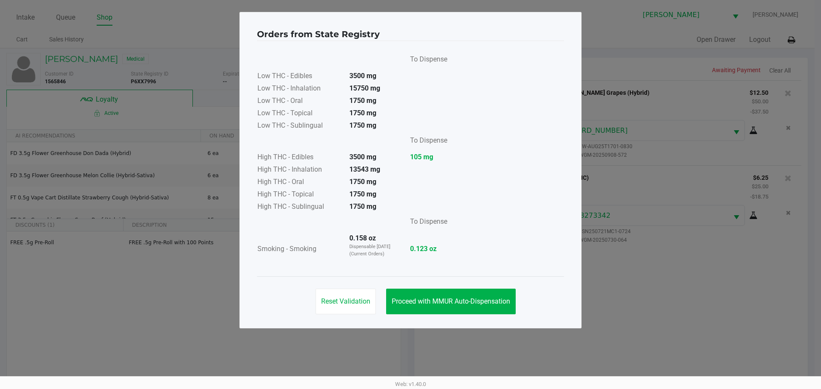
drag, startPoint x: 323, startPoint y: 256, endPoint x: 376, endPoint y: 263, distance: 53.1
click at [323, 257] on td "Smoking - Smoking" at bounding box center [300, 249] width 86 height 33
click at [468, 308] on button "Proceed with MMUR Auto-Dispensation" at bounding box center [451, 302] width 130 height 26
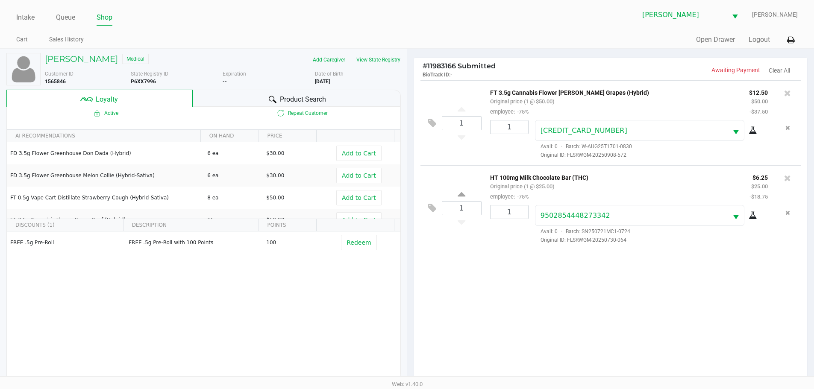
scroll to position [103, 0]
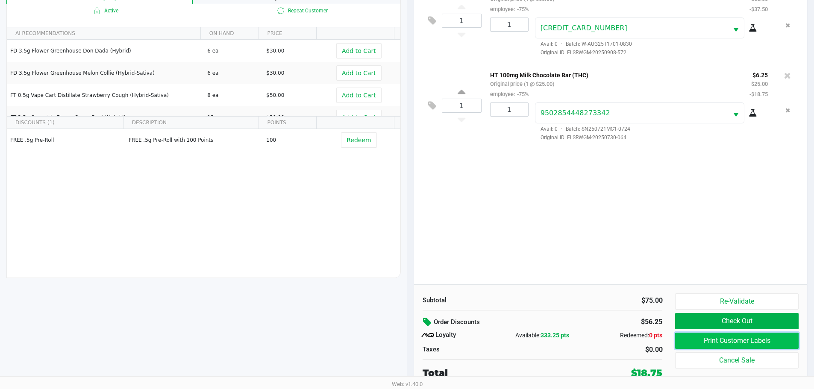
click at [746, 341] on button "Print Customer Labels" at bounding box center [736, 341] width 123 height 16
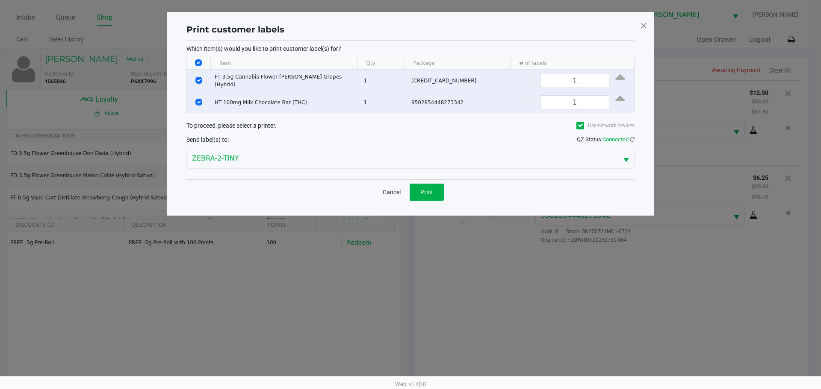
click at [644, 20] on span at bounding box center [644, 26] width 8 height 14
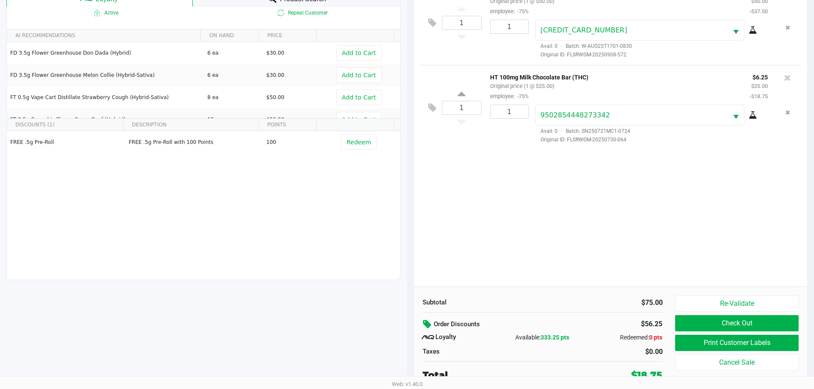
scroll to position [103, 0]
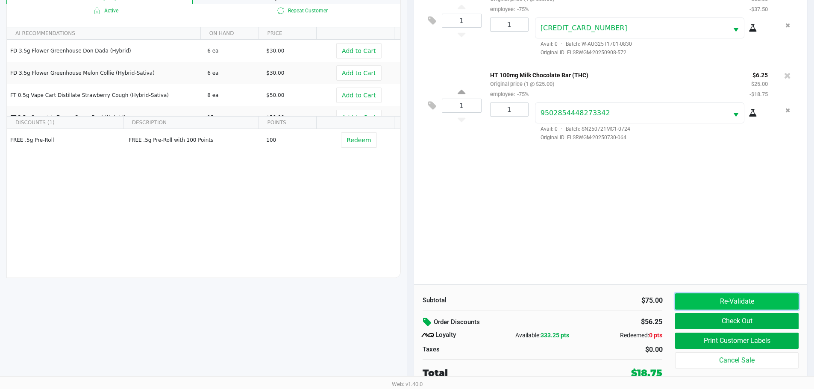
click at [740, 301] on button "Re-Validate" at bounding box center [736, 302] width 123 height 16
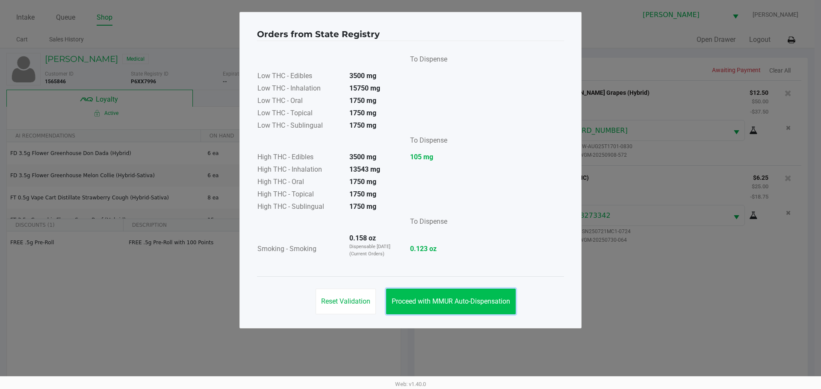
click at [468, 300] on span "Proceed with MMUR Auto-Dispensation" at bounding box center [451, 302] width 118 height 8
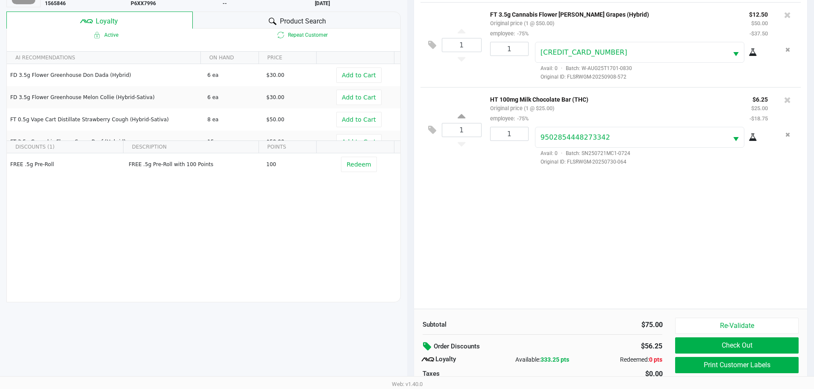
scroll to position [81, 0]
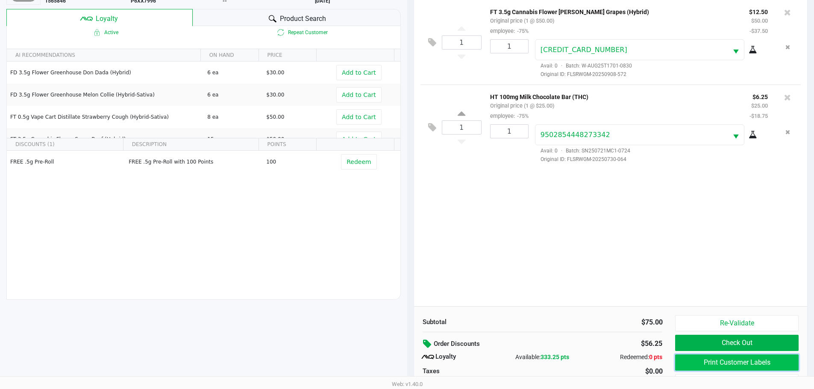
click at [757, 365] on button "Print Customer Labels" at bounding box center [736, 363] width 123 height 16
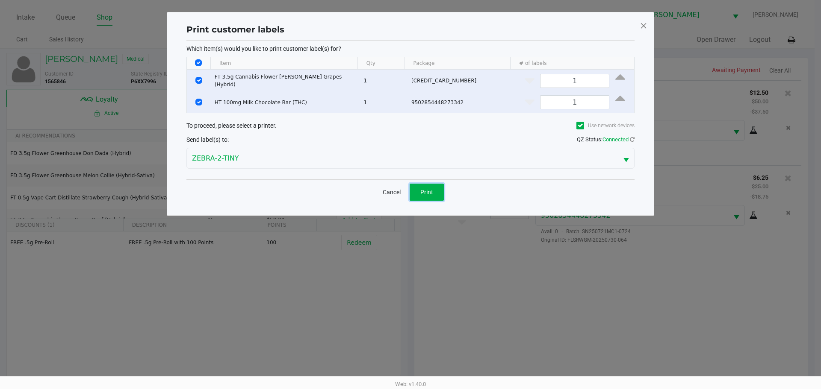
click at [435, 189] on button "Print" at bounding box center [427, 192] width 34 height 17
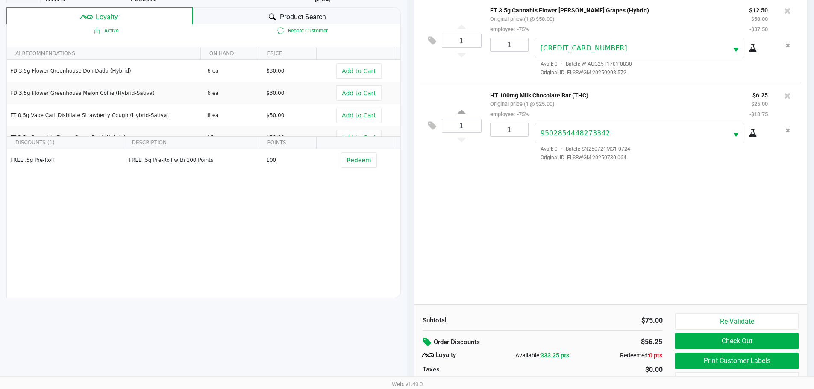
scroll to position [103, 0]
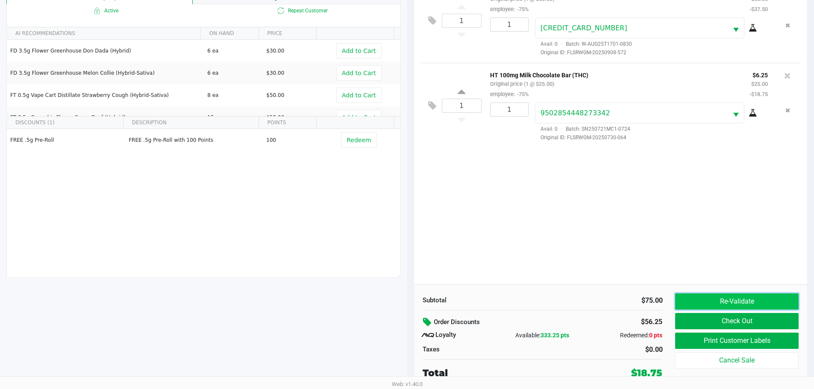
click at [742, 299] on button "Re-Validate" at bounding box center [736, 302] width 123 height 16
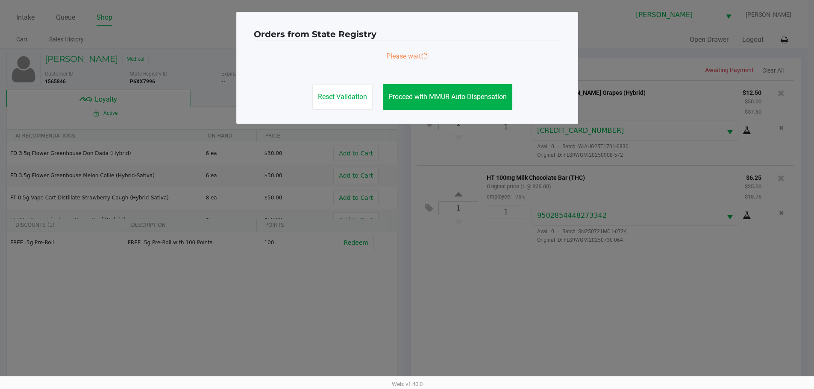
scroll to position [0, 0]
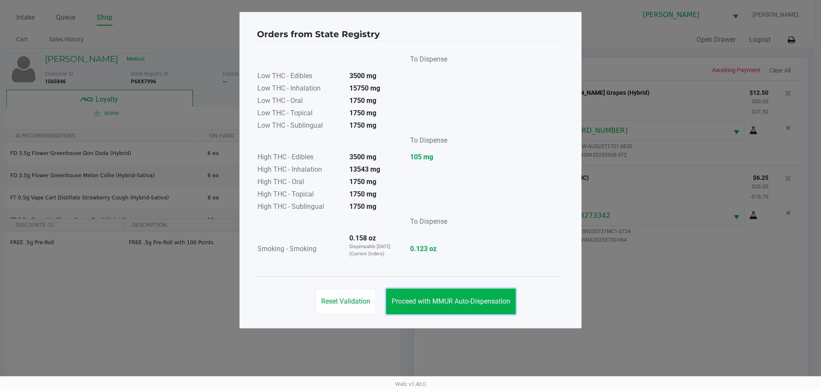
click at [467, 295] on button "Proceed with MMUR Auto-Dispensation" at bounding box center [451, 302] width 130 height 26
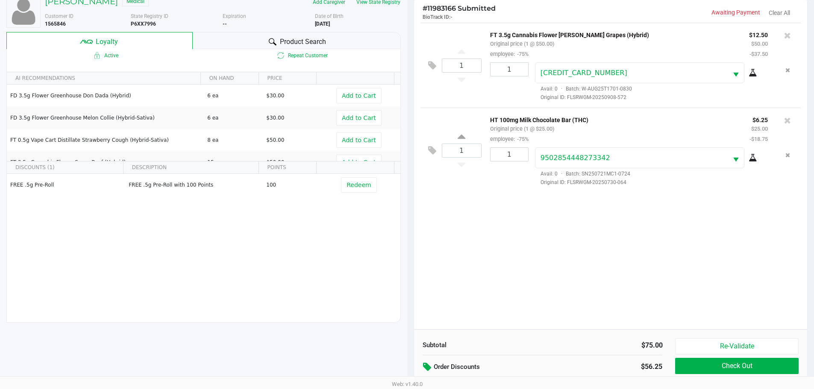
scroll to position [103, 0]
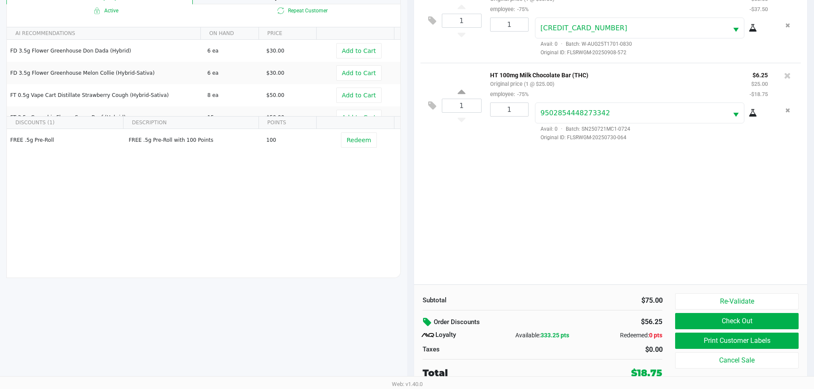
click at [743, 293] on div "Subtotal $75.00 Order Discounts $56.25 Loyalty Available: 333.25 pts Redeemed: …" at bounding box center [611, 337] width 394 height 104
click at [740, 299] on button "Re-Validate" at bounding box center [736, 302] width 123 height 16
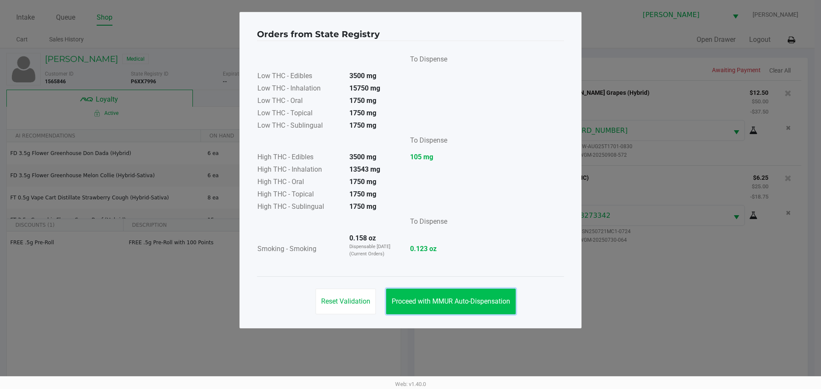
drag, startPoint x: 474, startPoint y: 303, endPoint x: 820, endPoint y: 242, distance: 351.9
click at [478, 304] on span "Proceed with MMUR Auto-Dispensation" at bounding box center [451, 302] width 118 height 8
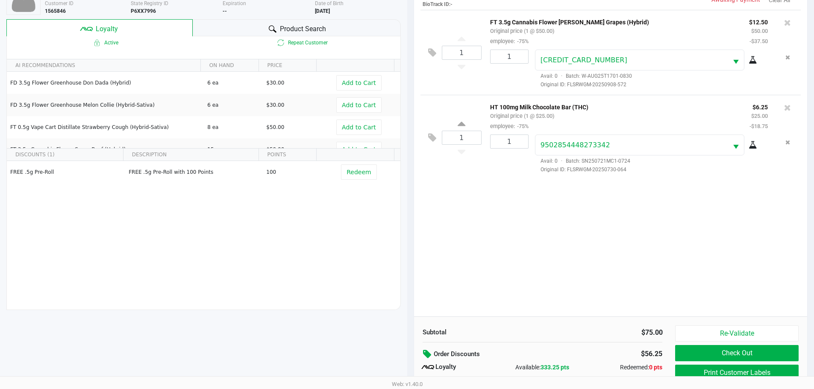
scroll to position [103, 0]
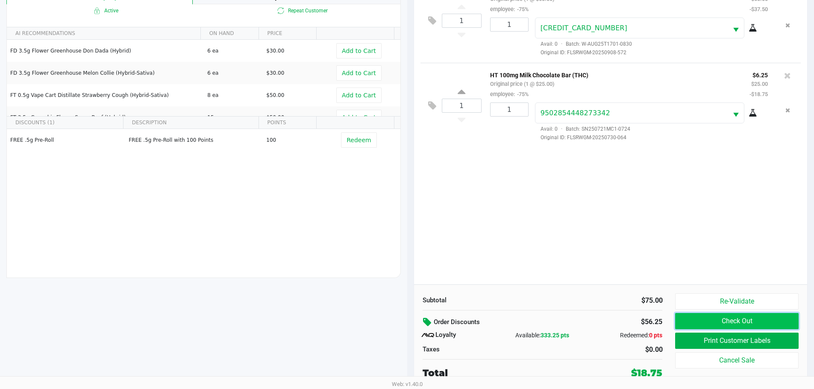
click at [761, 318] on button "Check Out" at bounding box center [736, 321] width 123 height 16
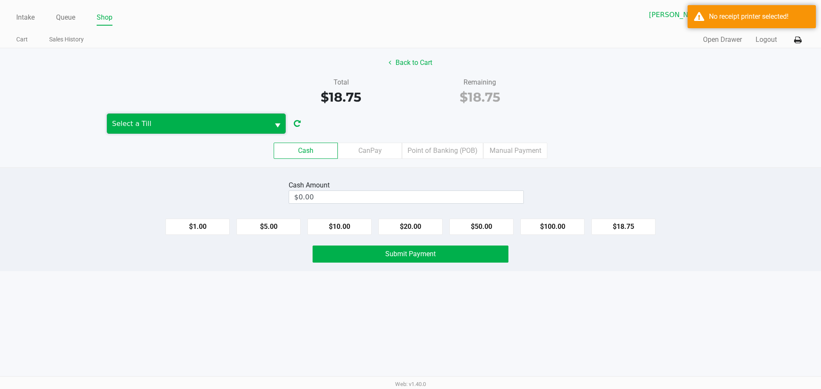
click at [181, 113] on kendo-dropdownlist "Select a Till" at bounding box center [196, 123] width 180 height 21
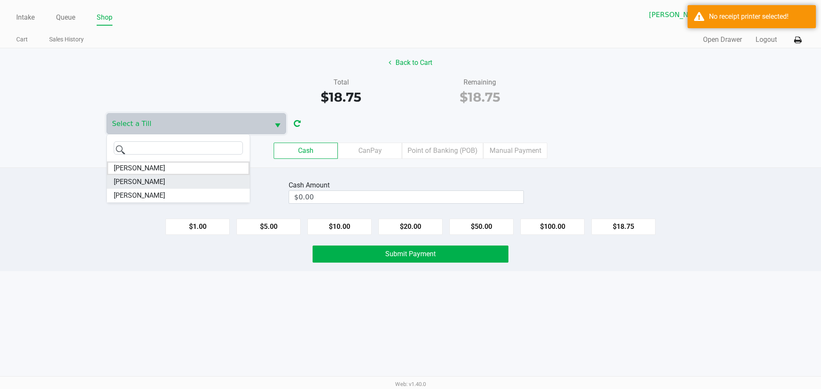
click at [165, 182] on span "[PERSON_NAME]" at bounding box center [139, 182] width 51 height 10
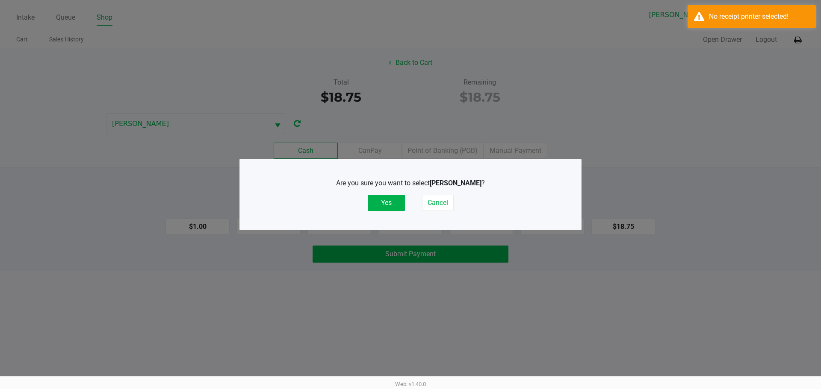
click at [389, 212] on div "Are you sure you want to select [PERSON_NAME] ? Yes Cancel" at bounding box center [410, 194] width 307 height 53
click at [398, 198] on button "Yes" at bounding box center [386, 203] width 37 height 16
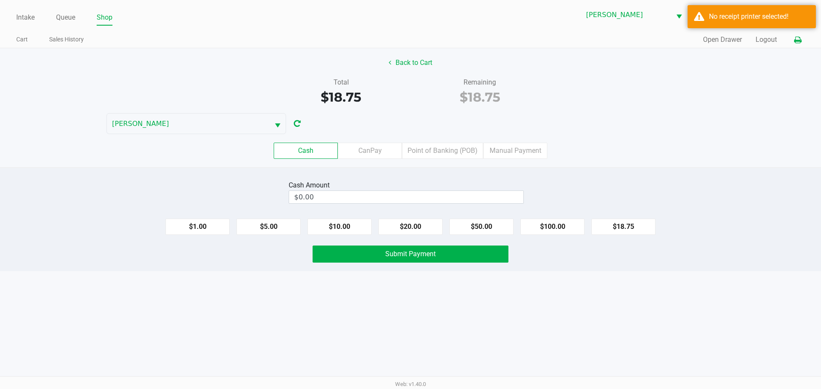
click at [800, 38] on icon at bounding box center [797, 40] width 7 height 6
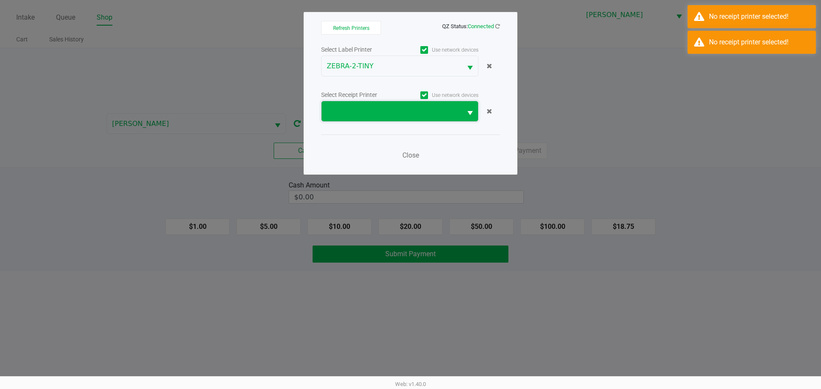
click at [348, 104] on span at bounding box center [391, 111] width 140 height 20
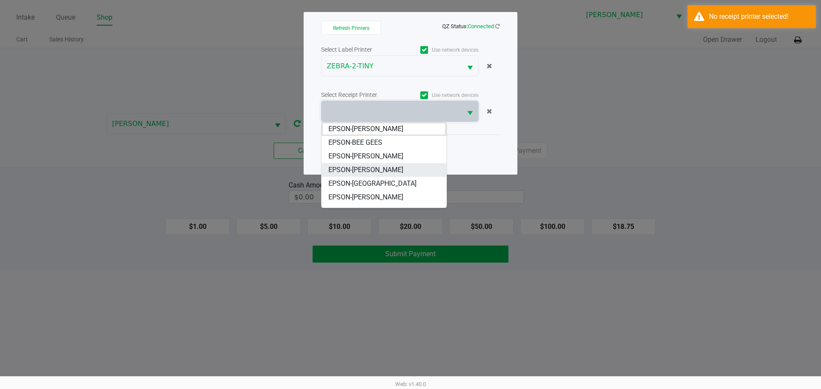
click at [369, 171] on span "EPSON-[PERSON_NAME]" at bounding box center [365, 170] width 75 height 10
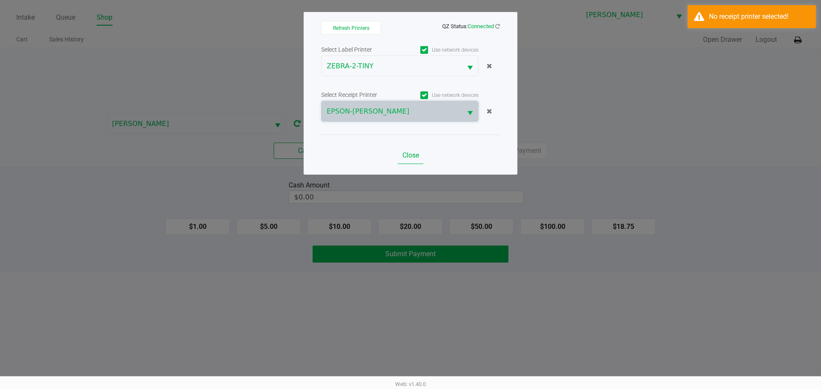
click at [398, 157] on div "Close" at bounding box center [410, 150] width 179 height 31
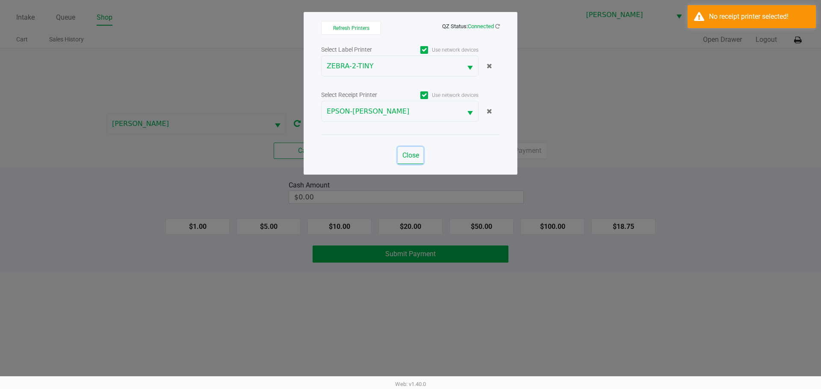
click at [410, 148] on button "Close" at bounding box center [411, 155] width 26 height 17
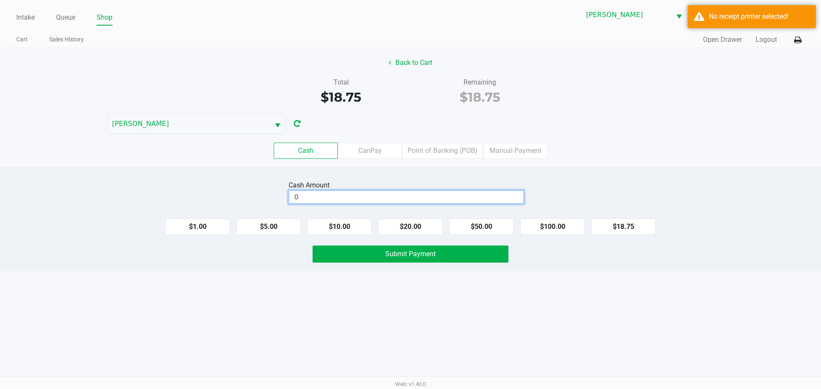
click at [407, 200] on input "0" at bounding box center [406, 197] width 234 height 12
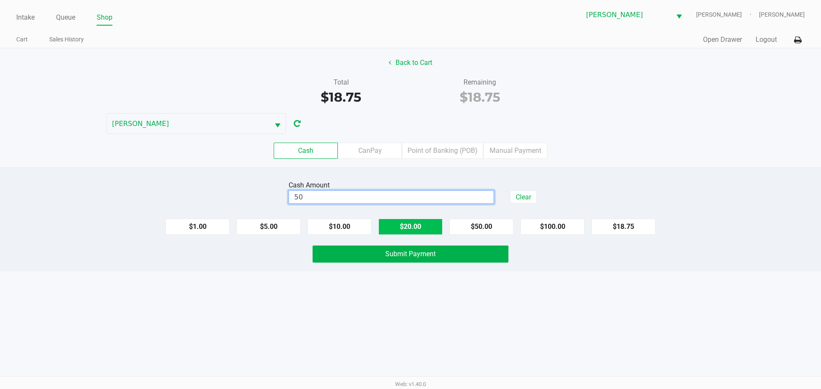
type input "$50.00"
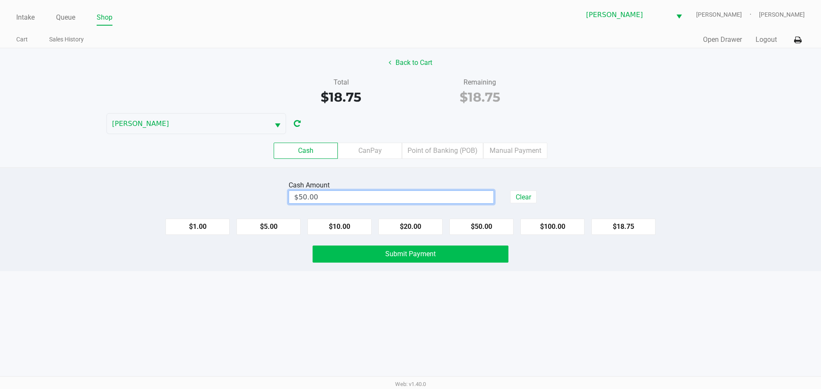
drag, startPoint x: 427, startPoint y: 227, endPoint x: 427, endPoint y: 248, distance: 21.8
click at [427, 243] on div "Cash Amount $50.00 Clear $1.00 $5.00 $10.00 $20.00 $50.00 $100.00 $18.75 Submit…" at bounding box center [410, 220] width 821 height 104
click at [414, 257] on span "Submit Payment" at bounding box center [410, 254] width 50 height 8
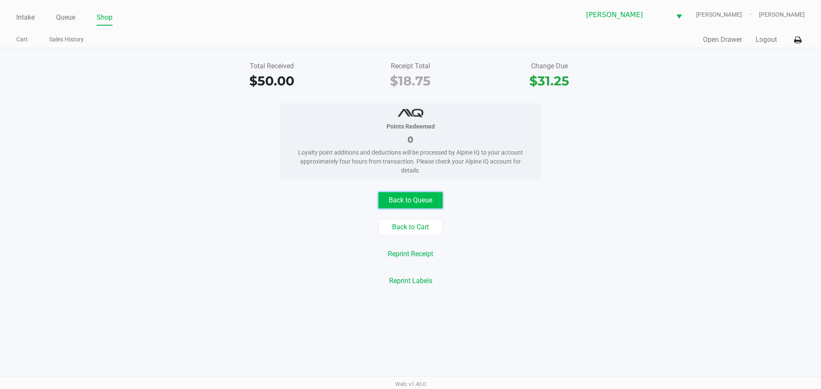
click at [408, 196] on button "Back to Queue" at bounding box center [410, 200] width 64 height 16
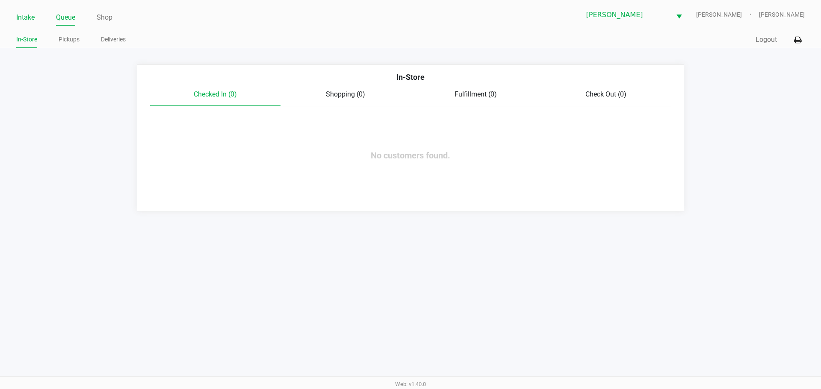
click at [29, 21] on link "Intake" at bounding box center [25, 18] width 18 height 12
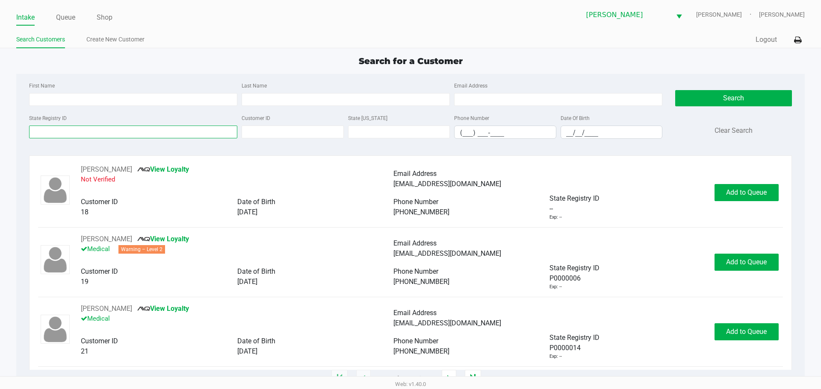
click at [119, 136] on input "State Registry ID" at bounding box center [133, 132] width 208 height 13
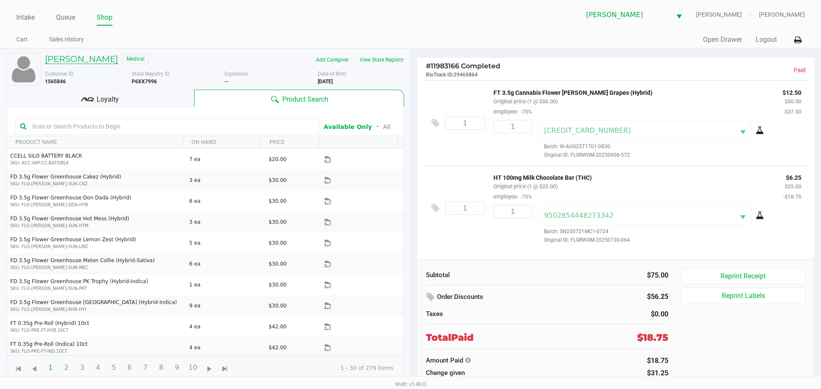
click at [62, 57] on h5 "[PERSON_NAME]" at bounding box center [81, 59] width 73 height 10
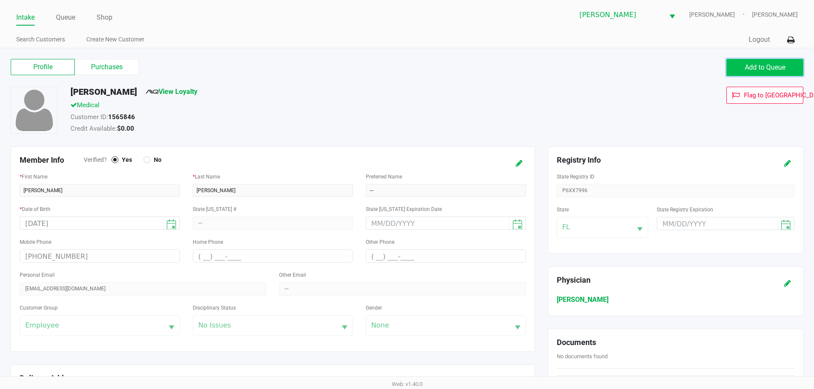
click at [781, 62] on button "Add to Queue" at bounding box center [765, 67] width 77 height 17
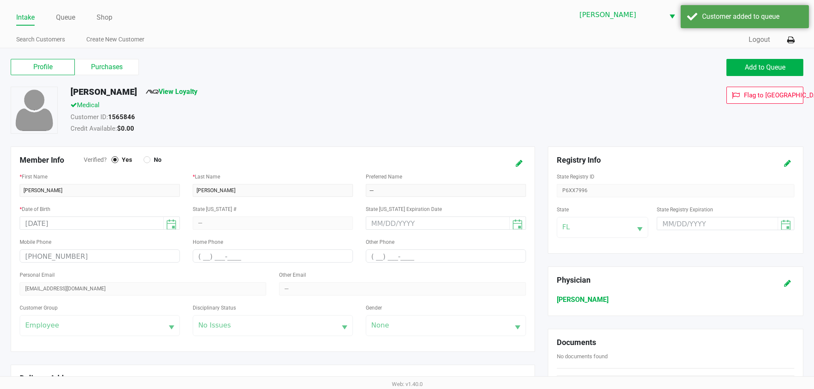
click at [236, 77] on div "Profile Purchases Add to Queue" at bounding box center [407, 72] width 806 height 30
click at [61, 20] on link "Queue" at bounding box center [65, 18] width 19 height 12
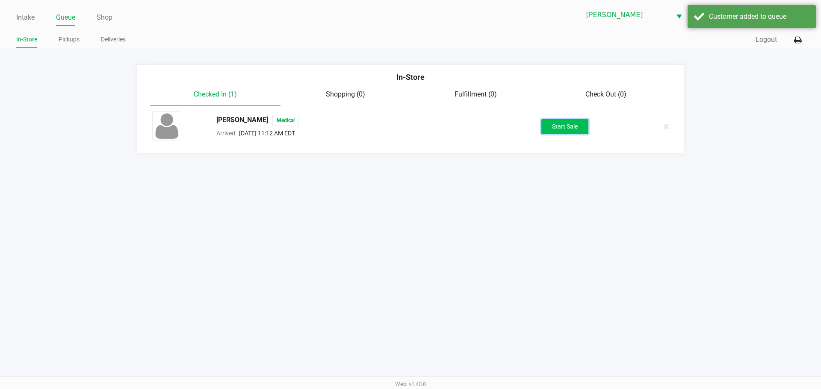
click at [560, 126] on button "Start Sale" at bounding box center [564, 126] width 47 height 15
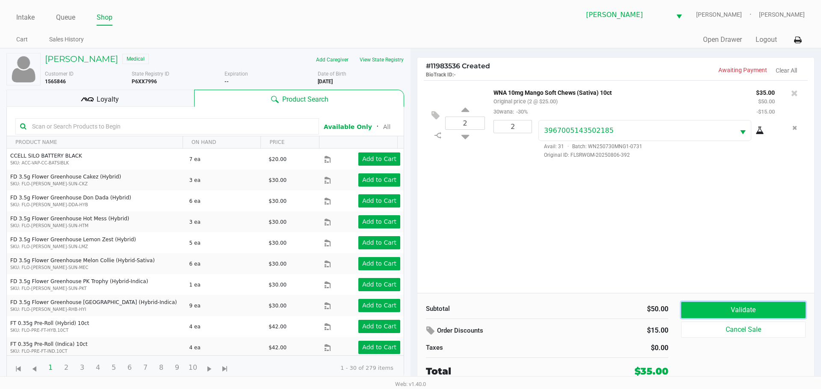
click at [743, 308] on button "Validate" at bounding box center [743, 310] width 124 height 16
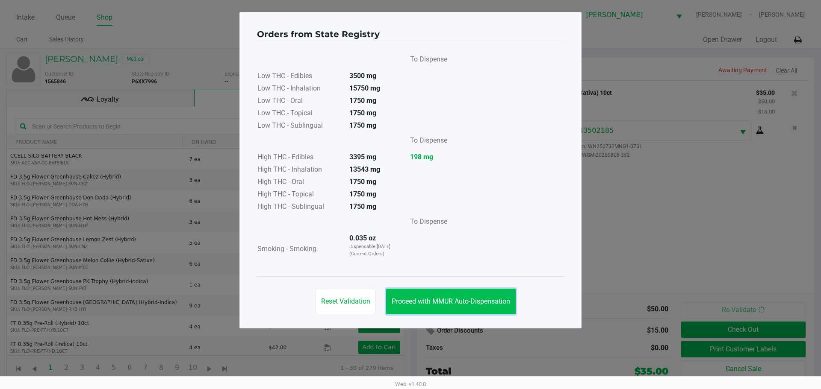
click at [463, 307] on button "Proceed with MMUR Auto-Dispensation" at bounding box center [451, 302] width 130 height 26
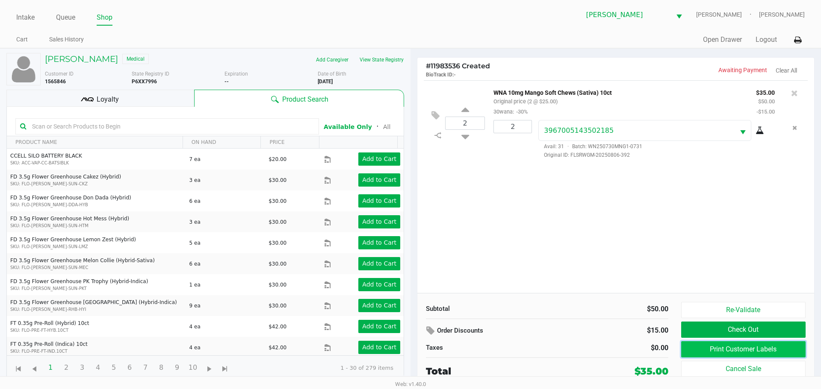
click at [719, 347] on button "Print Customer Labels" at bounding box center [743, 350] width 124 height 16
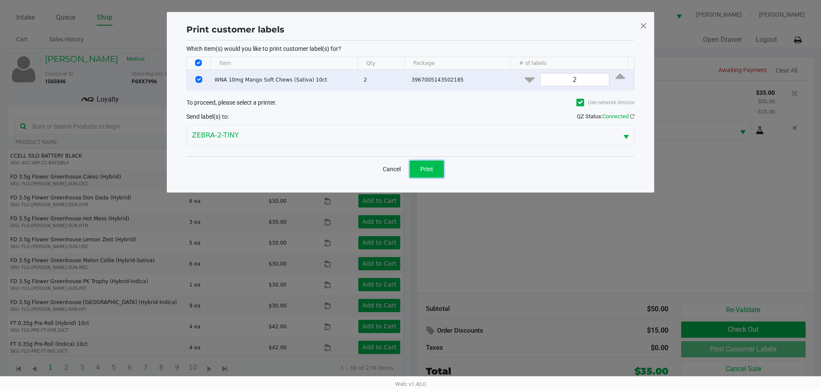
drag, startPoint x: 434, startPoint y: 165, endPoint x: 439, endPoint y: 163, distance: 5.6
click at [434, 165] on button "Print" at bounding box center [427, 169] width 34 height 17
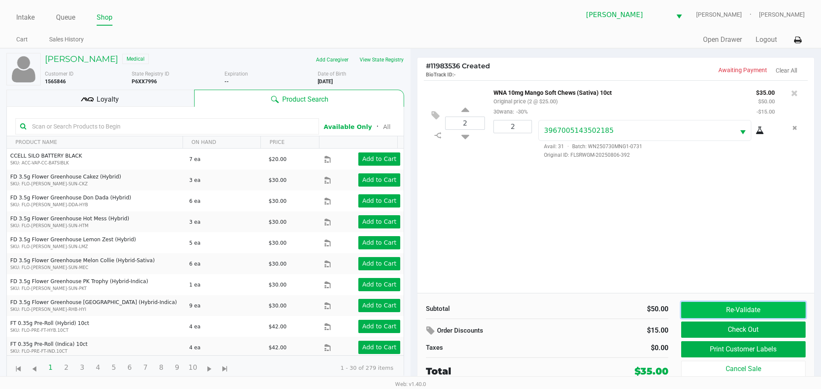
click at [725, 307] on button "Re-Validate" at bounding box center [743, 310] width 124 height 16
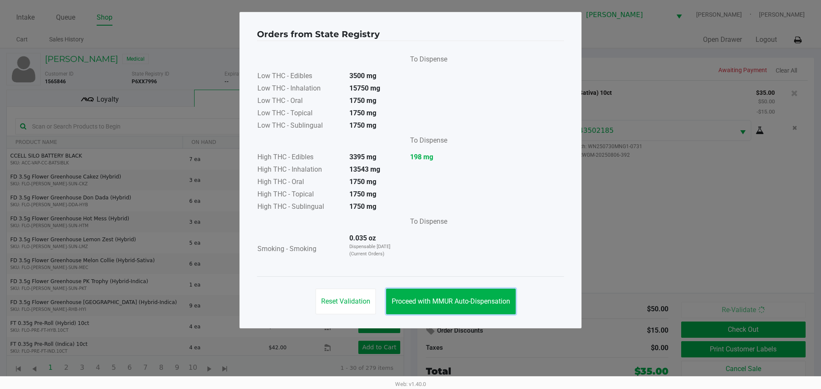
drag, startPoint x: 443, startPoint y: 298, endPoint x: 701, endPoint y: 300, distance: 258.2
click at [443, 299] on span "Proceed with MMUR Auto-Dispensation" at bounding box center [451, 302] width 118 height 8
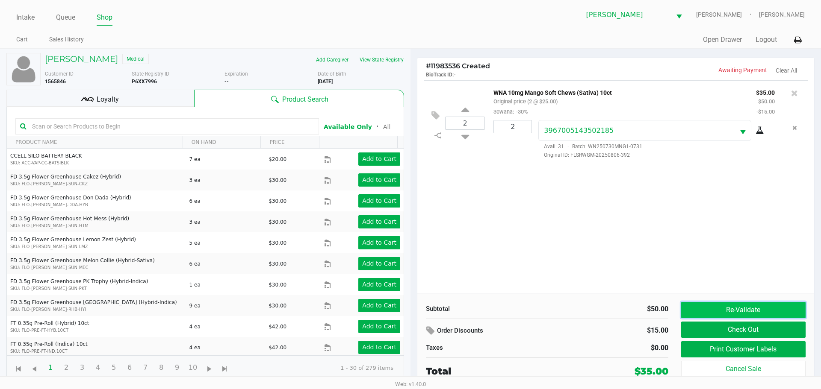
click at [731, 310] on button "Re-Validate" at bounding box center [743, 310] width 124 height 16
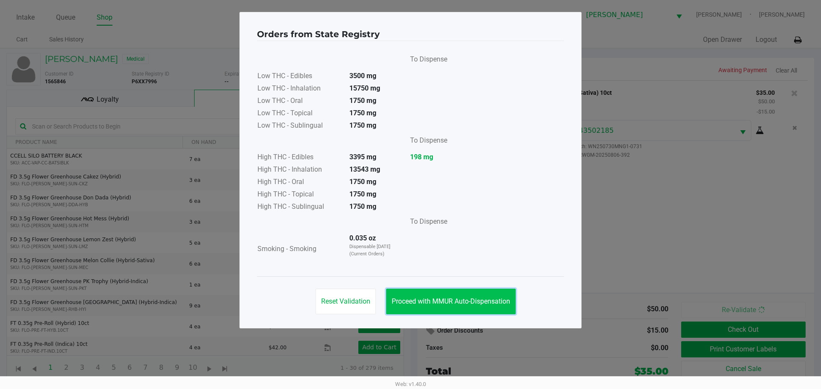
click at [453, 290] on button "Proceed with MMUR Auto-Dispensation" at bounding box center [451, 302] width 130 height 26
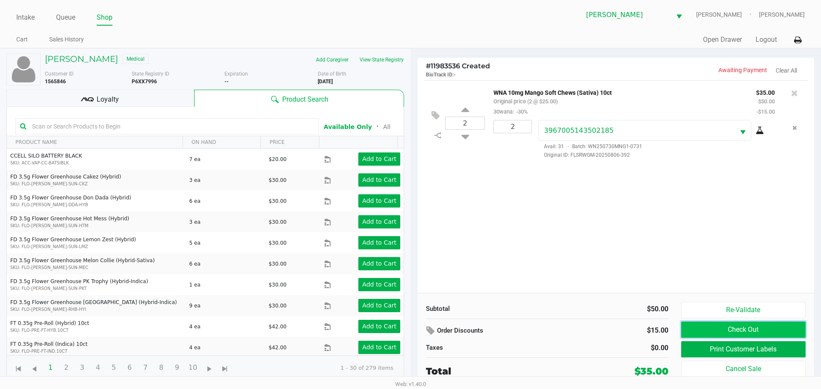
click at [735, 323] on button "Check Out" at bounding box center [743, 330] width 124 height 16
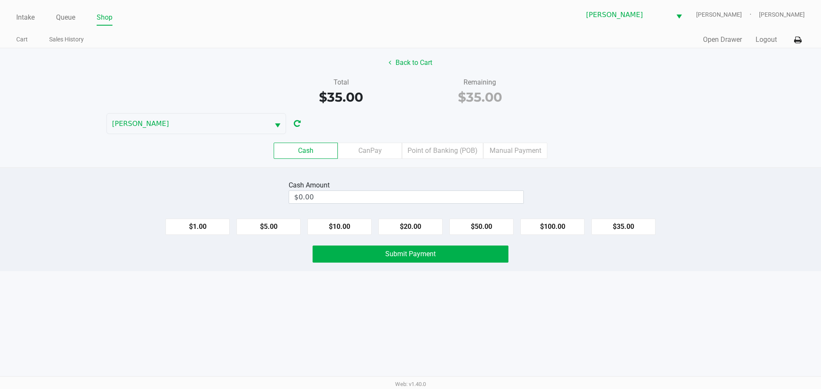
click at [741, 144] on div "Cash CanPay Point of Banking (POB) Manual Payment" at bounding box center [410, 151] width 821 height 16
click at [637, 226] on button "$35.00" at bounding box center [623, 227] width 64 height 16
type input "$35.00"
click at [441, 257] on button "Submit Payment" at bounding box center [411, 254] width 196 height 17
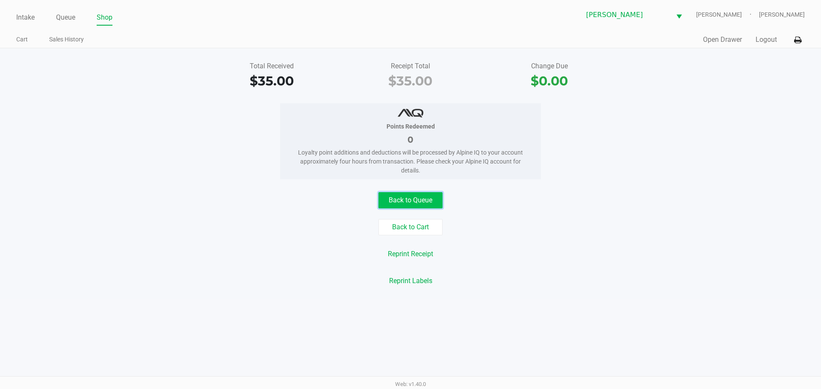
click at [410, 201] on button "Back to Queue" at bounding box center [410, 200] width 64 height 16
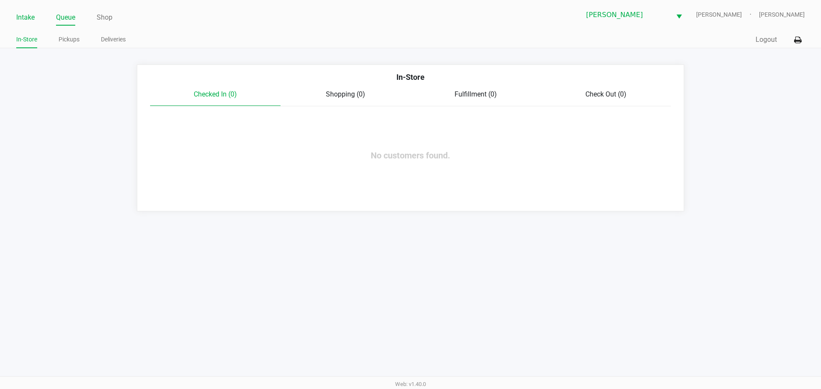
click at [30, 15] on link "Intake" at bounding box center [25, 18] width 18 height 12
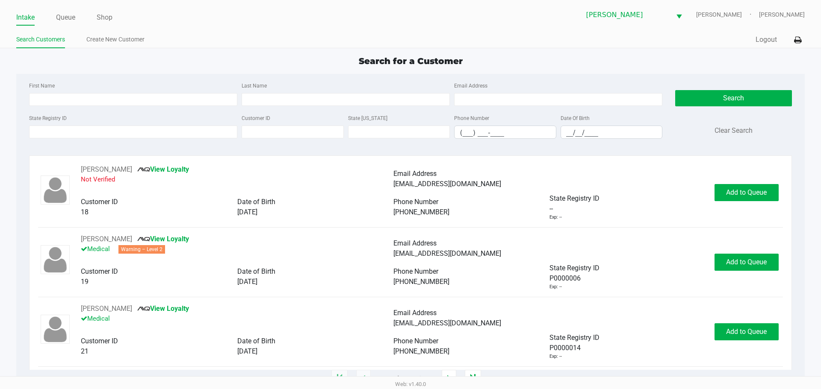
click at [97, 80] on div "First Name" at bounding box center [133, 93] width 212 height 26
click at [88, 106] on input "First Name" at bounding box center [133, 99] width 208 height 13
type input "[PERSON_NAME]"
click at [306, 99] on input "Last Name" at bounding box center [346, 99] width 208 height 13
type input "[PERSON_NAME]"
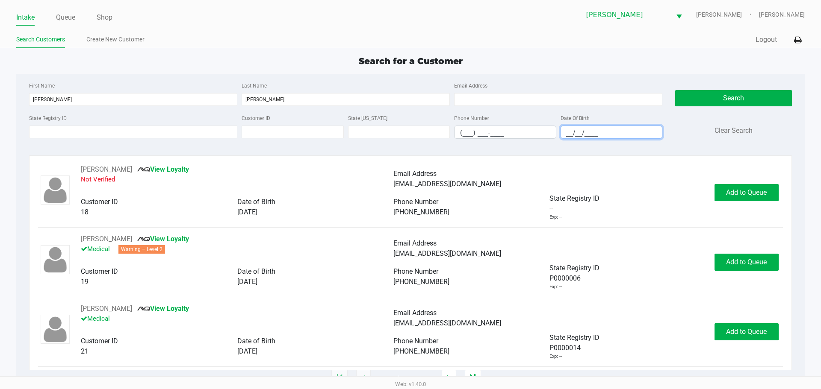
click at [563, 133] on input "__/__/____" at bounding box center [611, 132] width 101 height 13
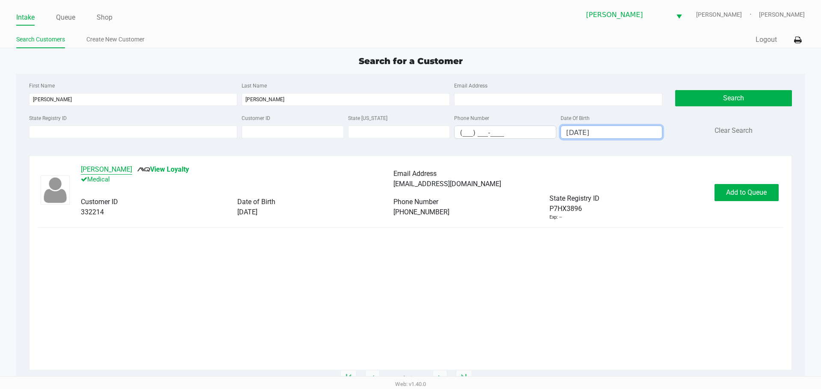
type input "[DATE]"
click at [97, 167] on button "[PERSON_NAME]" at bounding box center [106, 170] width 51 height 10
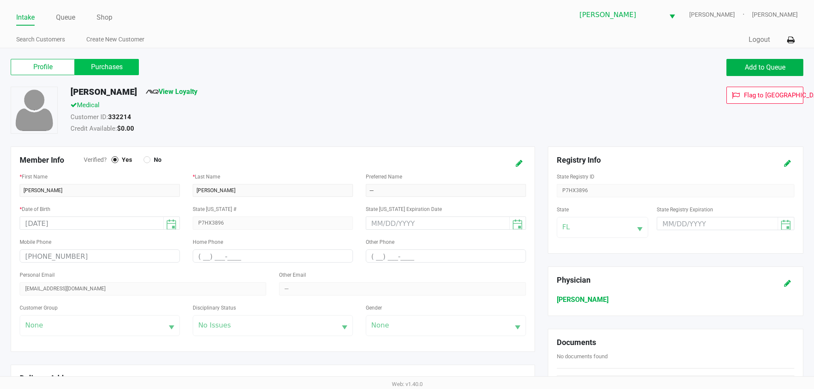
click at [113, 65] on label "Purchases" at bounding box center [107, 67] width 64 height 16
click at [0, 0] on 1 "Purchases" at bounding box center [0, 0] width 0 height 0
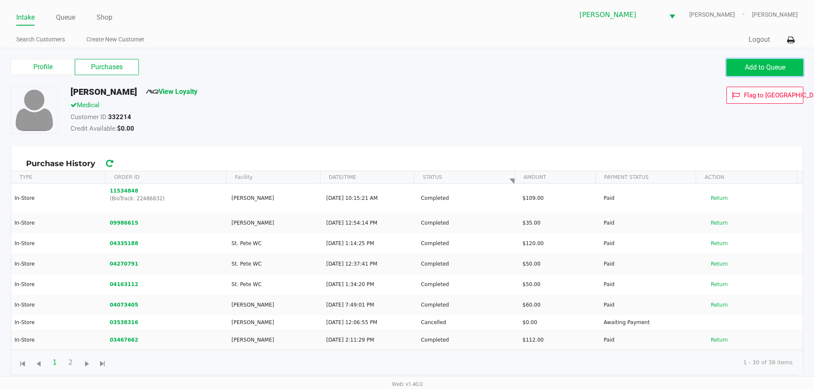
click at [780, 70] on span "Add to Queue" at bounding box center [765, 67] width 41 height 8
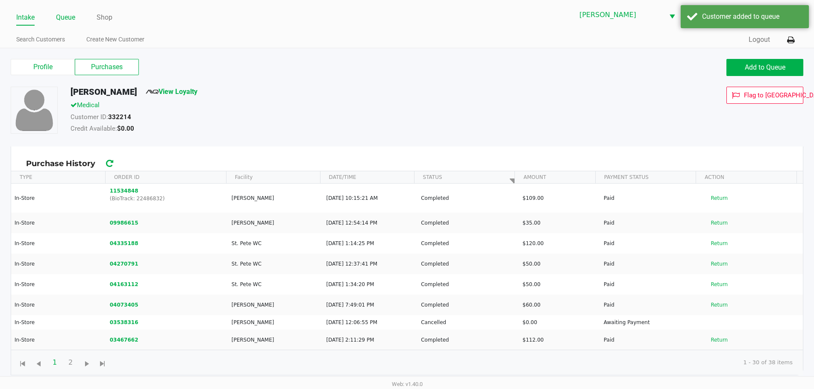
click at [70, 15] on link "Queue" at bounding box center [65, 18] width 19 height 12
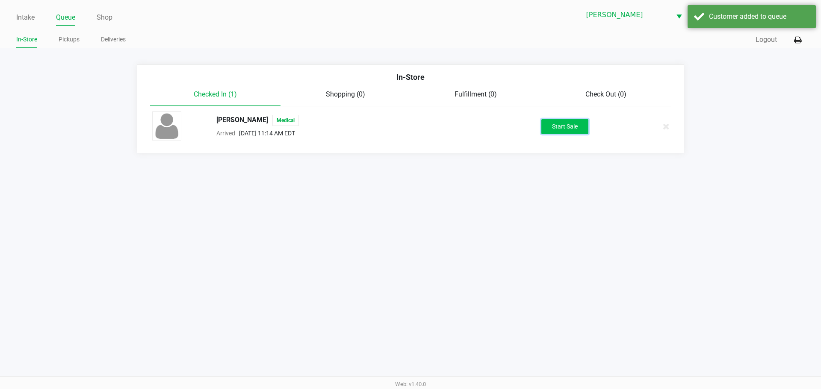
click at [551, 128] on button "Start Sale" at bounding box center [564, 126] width 47 height 15
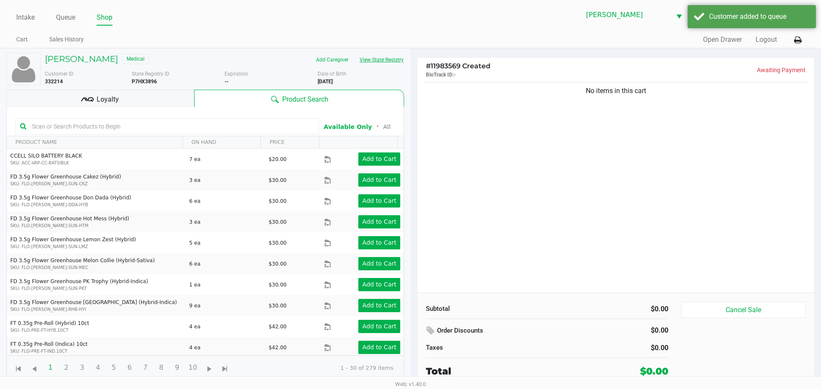
click at [374, 59] on button "View State Registry" at bounding box center [379, 60] width 50 height 14
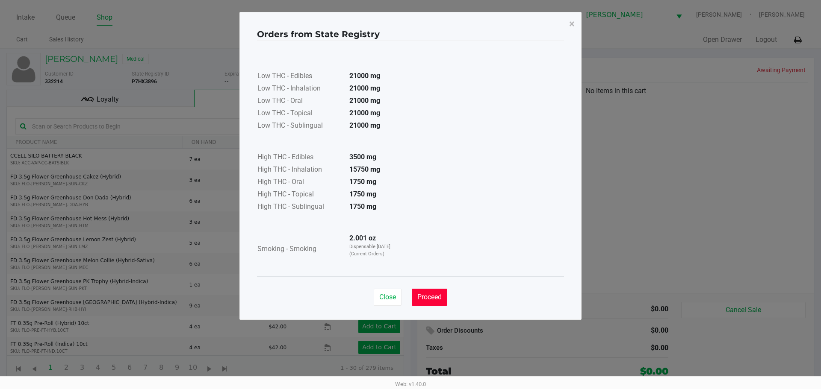
click at [443, 304] on button "Proceed" at bounding box center [429, 297] width 35 height 17
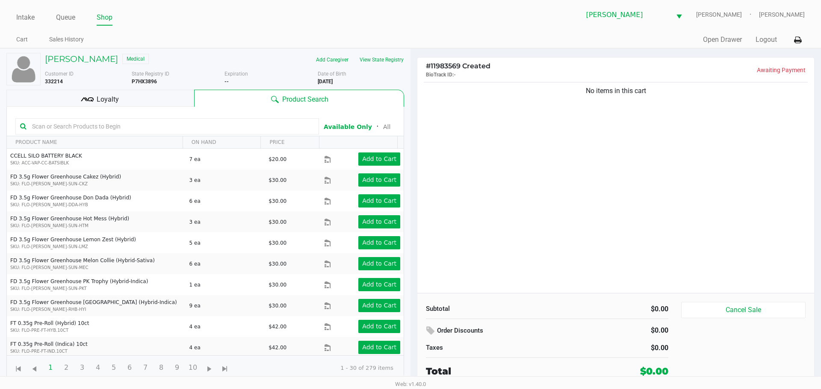
click at [489, 203] on div "No items in this cart" at bounding box center [615, 186] width 397 height 213
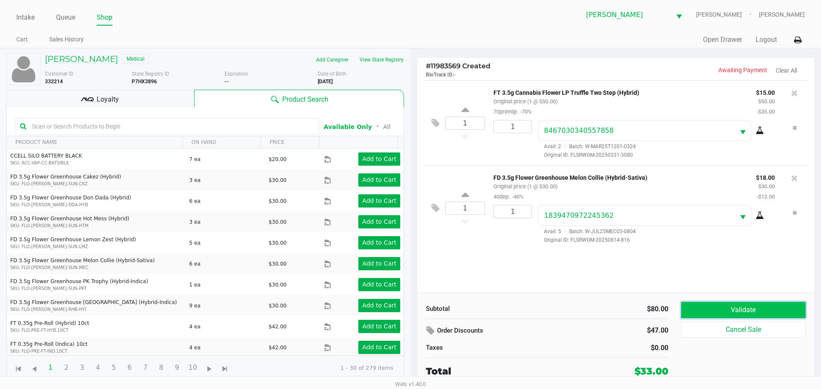
click at [745, 305] on button "Validate" at bounding box center [743, 310] width 124 height 16
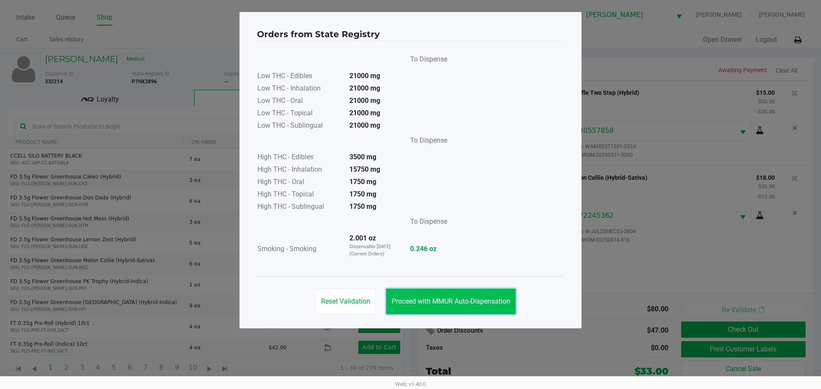
click at [419, 295] on button "Proceed with MMUR Auto-Dispensation" at bounding box center [451, 302] width 130 height 26
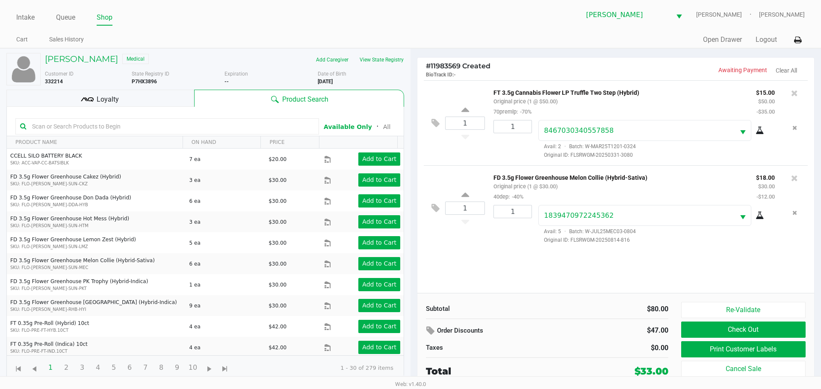
click at [147, 94] on div "Loyalty" at bounding box center [100, 98] width 188 height 17
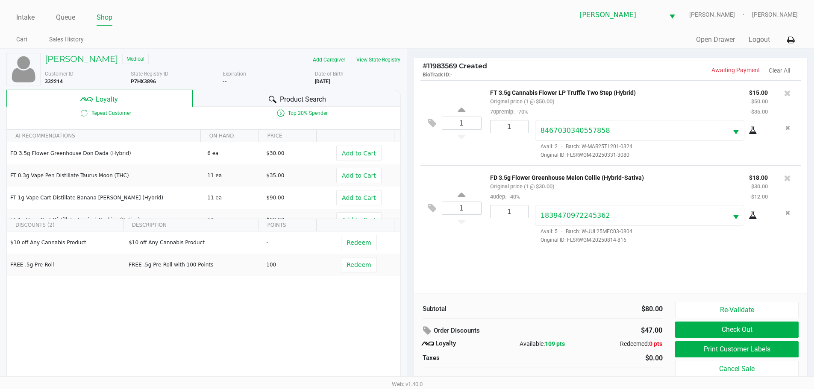
scroll to position [9, 0]
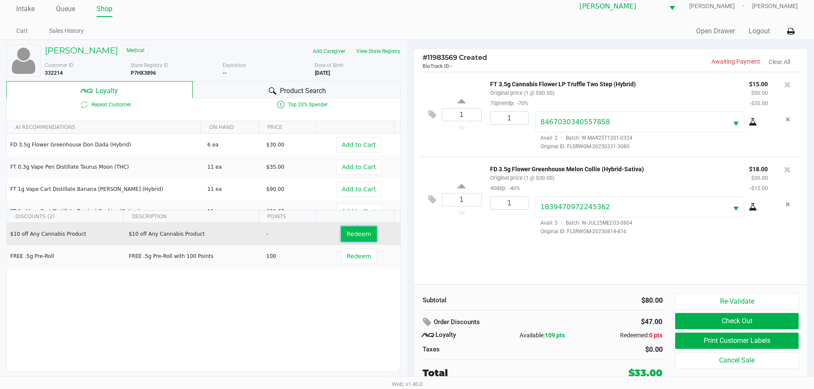
click at [352, 236] on span "Redeem" at bounding box center [359, 234] width 24 height 7
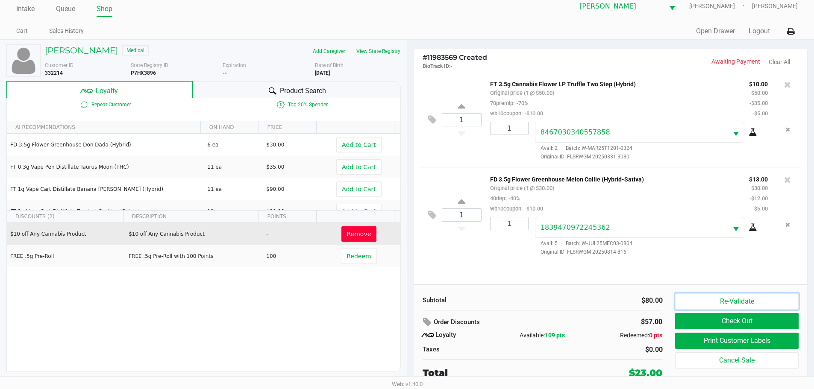
click at [737, 298] on button "Re-Validate" at bounding box center [736, 302] width 123 height 16
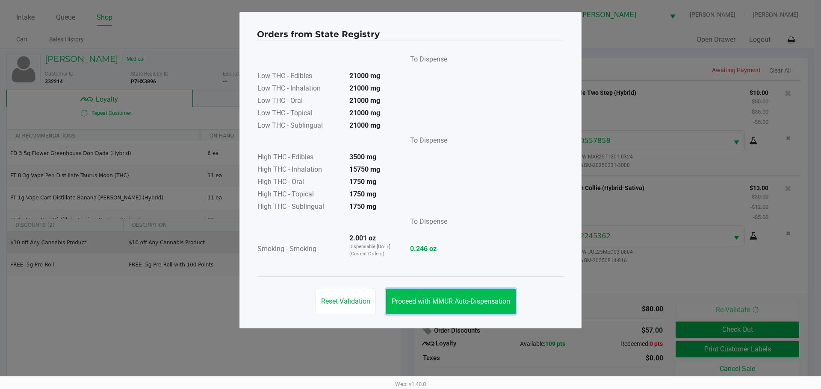
drag, startPoint x: 496, startPoint y: 299, endPoint x: 511, endPoint y: 294, distance: 16.4
click at [495, 299] on span "Proceed with MMUR Auto-Dispensation" at bounding box center [451, 302] width 118 height 8
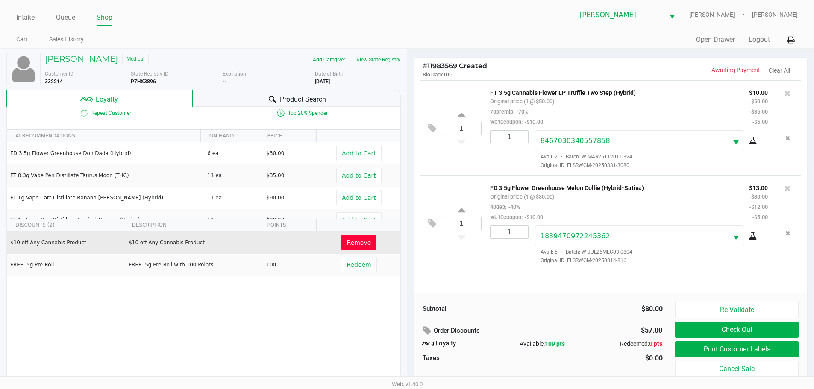
scroll to position [9, 0]
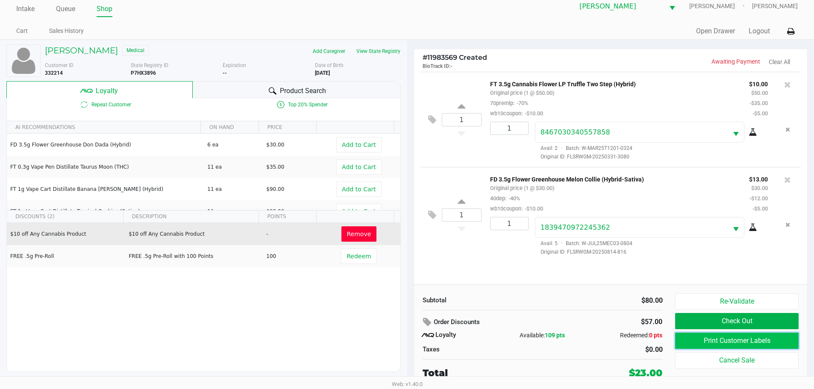
click at [735, 340] on button "Print Customer Labels" at bounding box center [736, 341] width 123 height 16
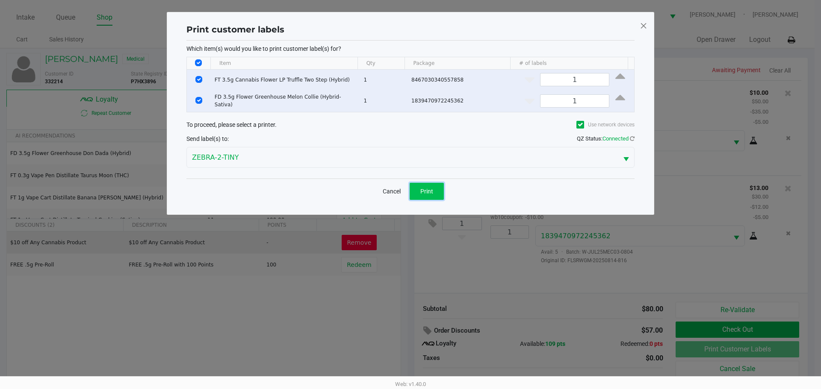
click at [436, 188] on button "Print" at bounding box center [427, 191] width 34 height 17
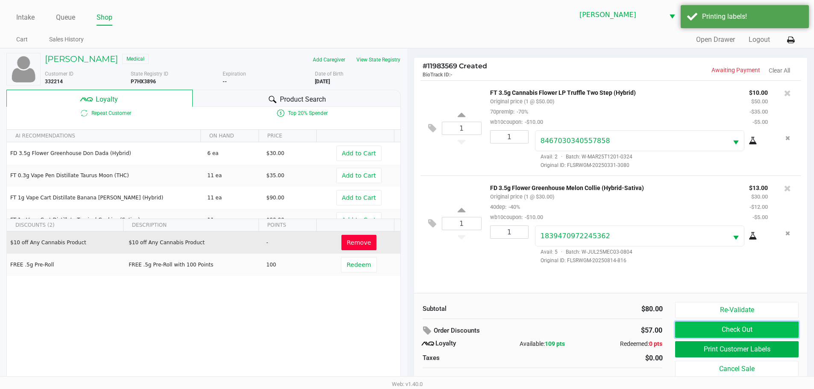
click at [730, 331] on button "Check Out" at bounding box center [736, 330] width 123 height 16
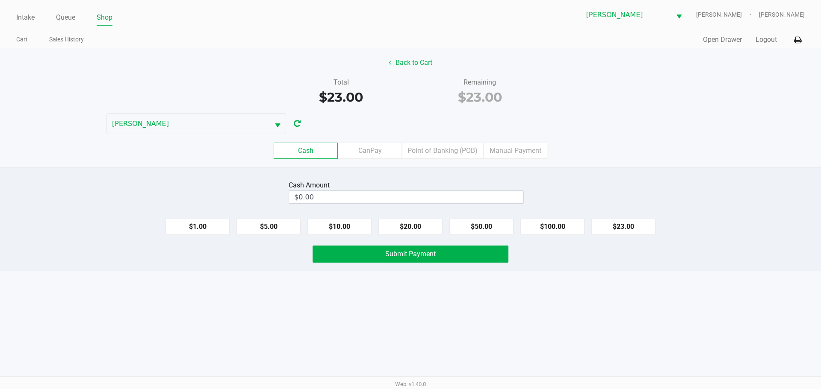
click at [433, 145] on label "Point of Banking (POB)" at bounding box center [442, 151] width 81 height 16
click at [0, 0] on 7 "Point of Banking (POB)" at bounding box center [0, 0] width 0 height 0
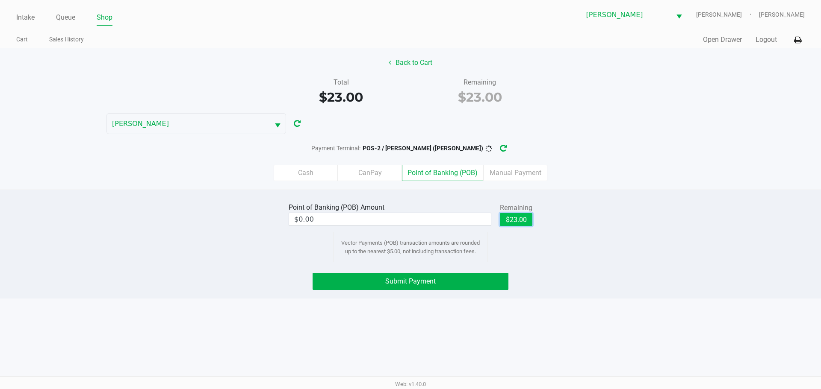
click at [510, 223] on button "$23.00" at bounding box center [516, 219] width 32 height 13
type input "$23.00"
click at [448, 285] on button "Submit Payment" at bounding box center [411, 281] width 196 height 17
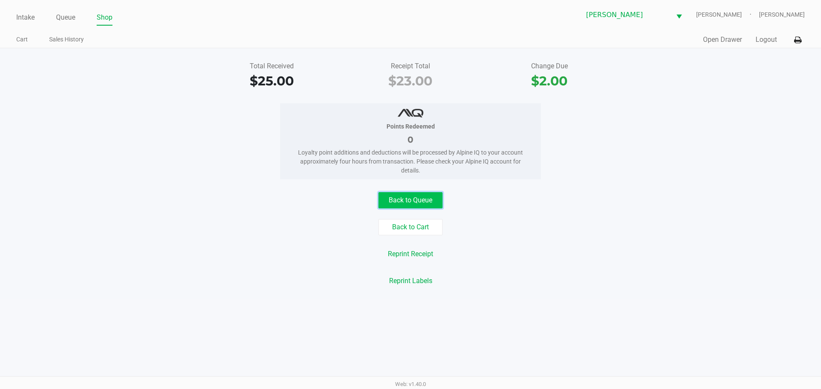
click at [411, 196] on button "Back to Queue" at bounding box center [410, 200] width 64 height 16
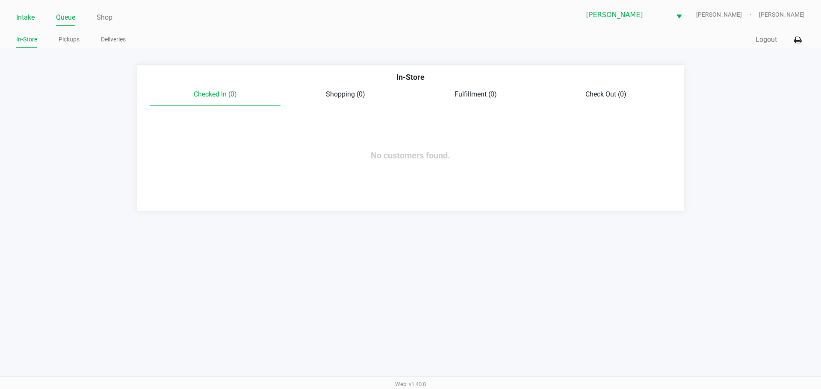
click at [20, 12] on link "Intake" at bounding box center [25, 18] width 18 height 12
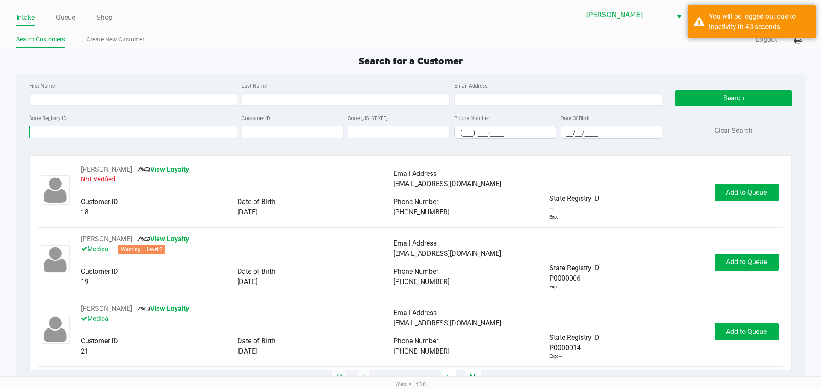
click at [148, 135] on input "State Registry ID" at bounding box center [133, 132] width 208 height 13
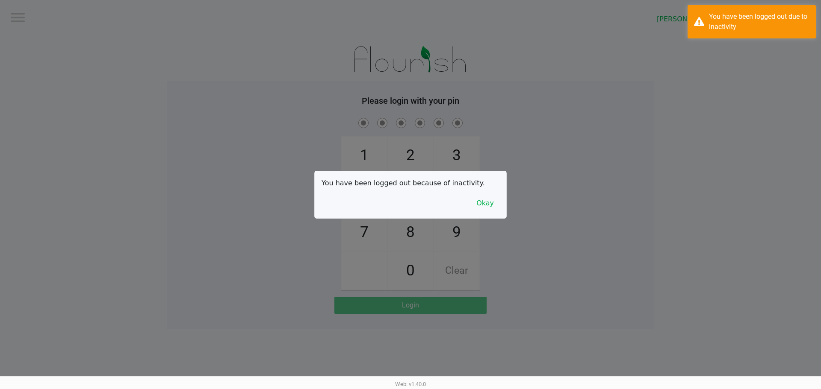
click at [482, 204] on button "Okay" at bounding box center [485, 203] width 29 height 16
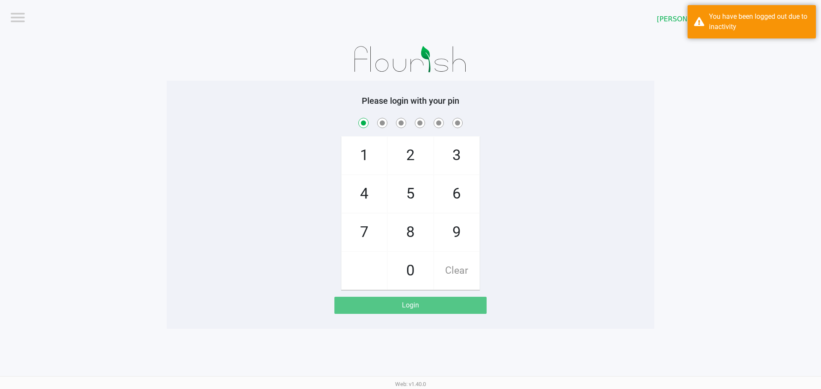
checkbox input "true"
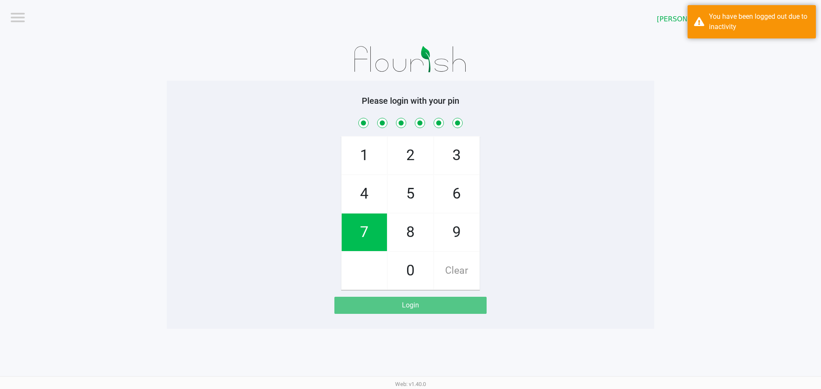
checkbox input "true"
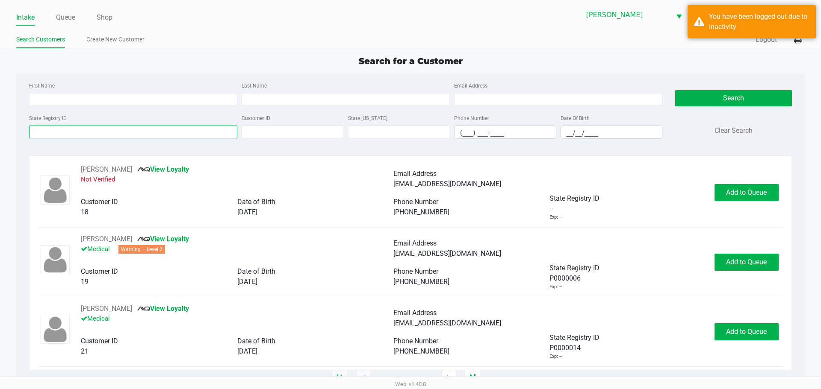
click at [66, 133] on input "State Registry ID" at bounding box center [133, 132] width 208 height 13
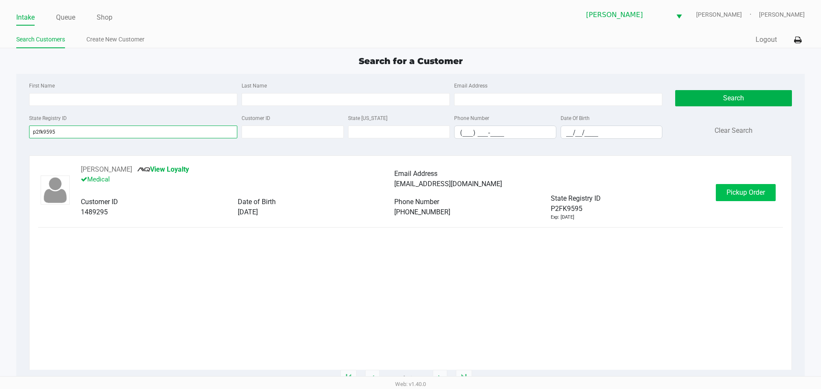
type input "p2fk9595"
click at [764, 193] on span "Pickup Order" at bounding box center [745, 193] width 38 height 8
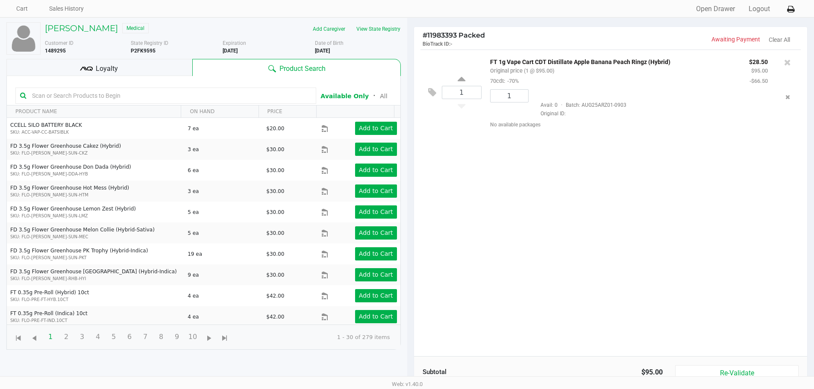
scroll to position [50, 0]
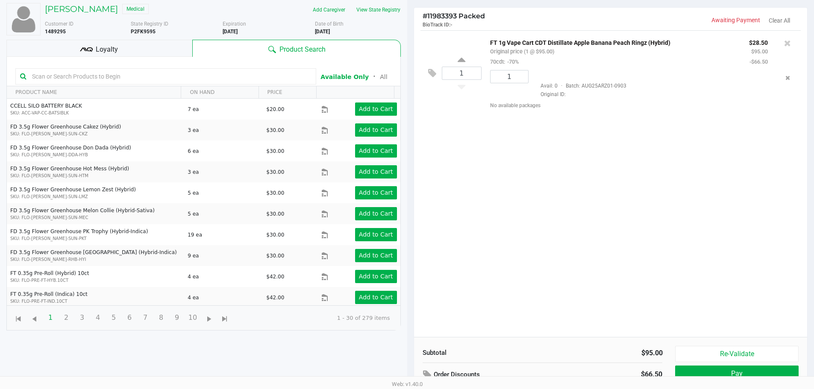
click at [128, 47] on div "Loyalty" at bounding box center [99, 48] width 186 height 17
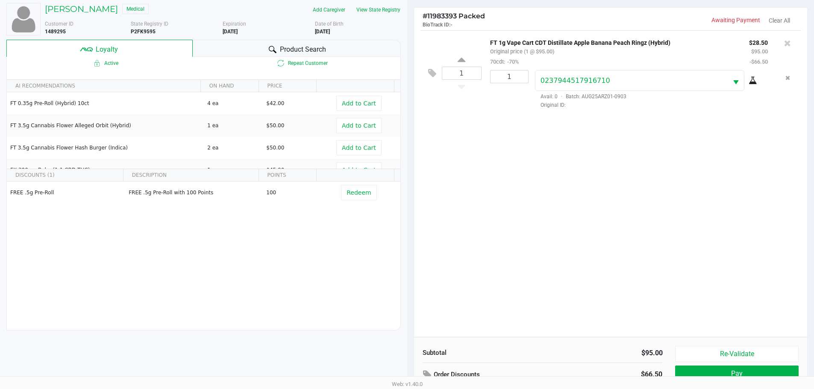
click at [563, 185] on div "1 FT 1g Vape Cart CDT Distillate Apple Banana Peach Ringz (Hybrid) Original pri…" at bounding box center [611, 183] width 394 height 307
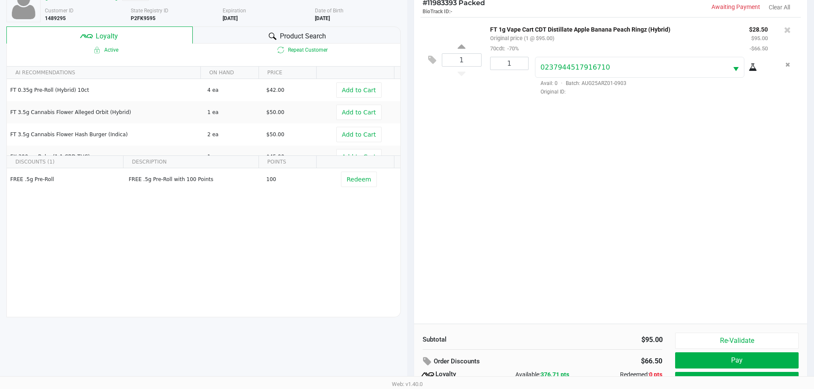
scroll to position [103, 0]
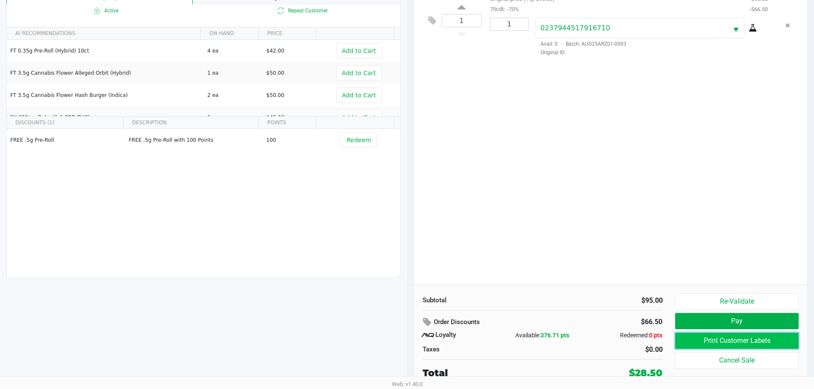
click at [755, 343] on button "Print Customer Labels" at bounding box center [736, 341] width 123 height 16
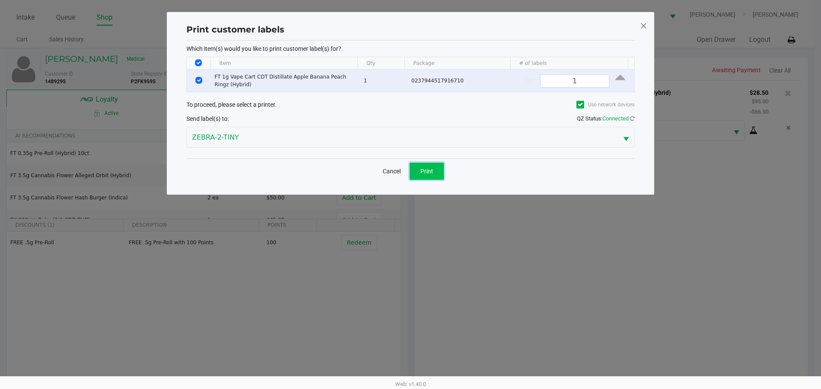
click at [418, 169] on button "Print" at bounding box center [427, 171] width 34 height 17
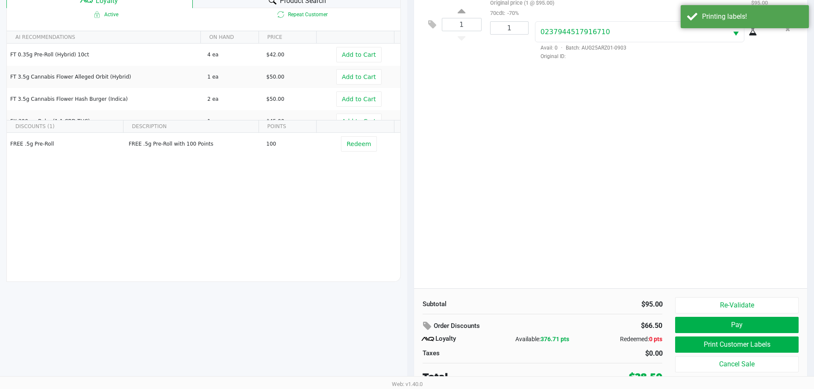
scroll to position [103, 0]
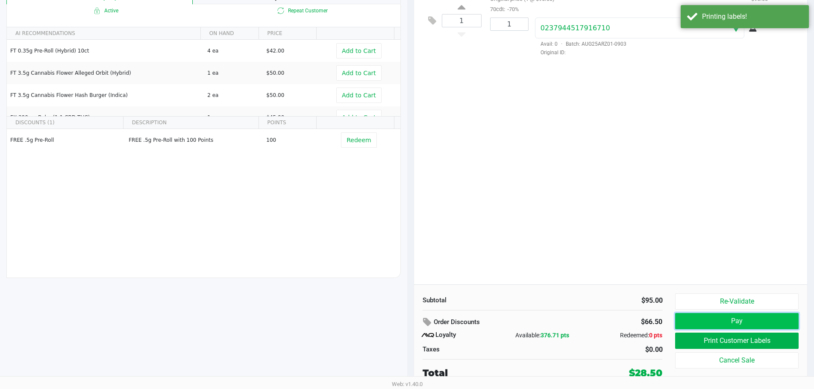
click at [740, 318] on button "Pay" at bounding box center [736, 321] width 123 height 16
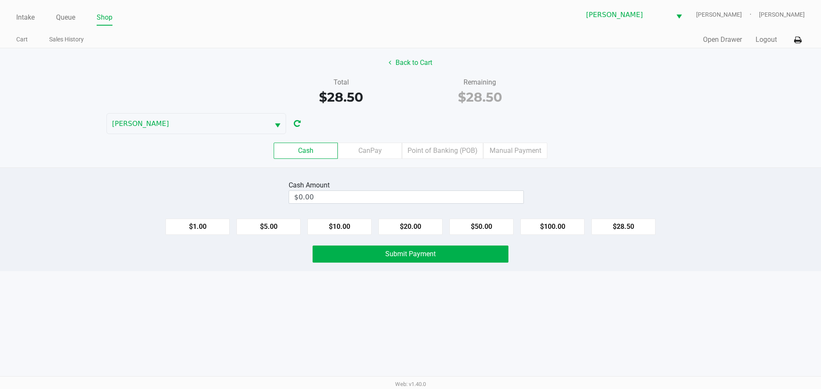
click at [433, 154] on label "Point of Banking (POB)" at bounding box center [442, 151] width 81 height 16
click at [0, 0] on 7 "Point of Banking (POB)" at bounding box center [0, 0] width 0 height 0
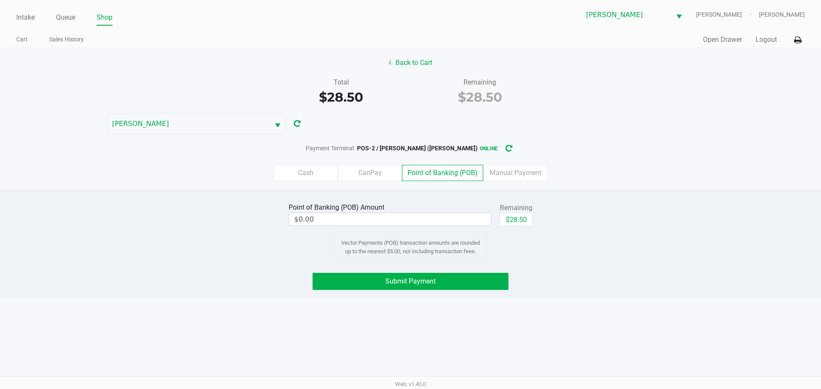
click at [512, 221] on button "$28.50" at bounding box center [516, 219] width 32 height 13
click at [449, 282] on button "Submit Payment" at bounding box center [411, 281] width 196 height 17
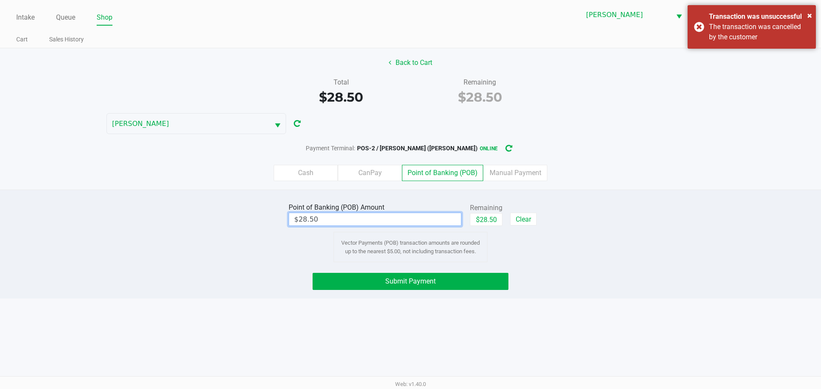
click at [410, 220] on input "$28.50" at bounding box center [375, 219] width 172 height 12
click at [614, 267] on div "Point of Banking (POB) Amount 23.50 Remaining $28.50 Clear Vector Payments (POB…" at bounding box center [410, 244] width 821 height 109
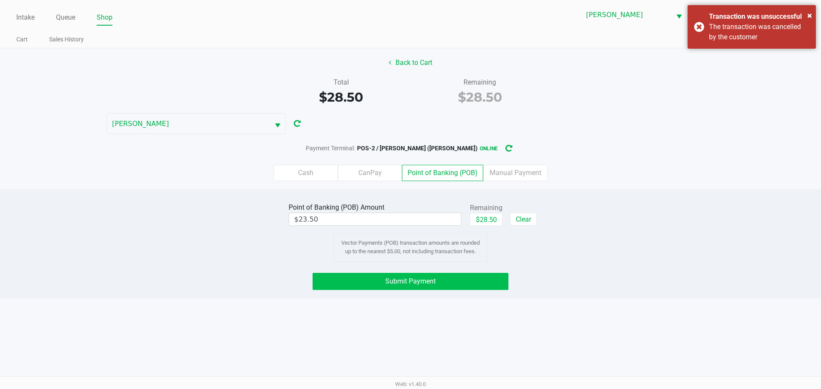
click at [448, 287] on button "Submit Payment" at bounding box center [411, 281] width 196 height 17
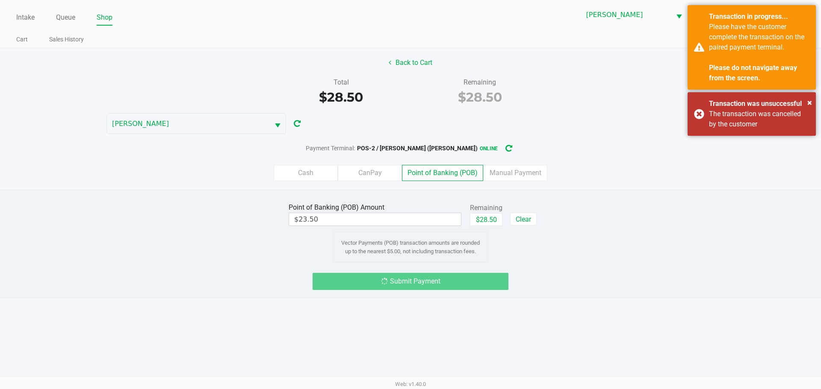
click at [696, 117] on div "× Transaction was unsuccessful The transaction was cancelled by the customer" at bounding box center [751, 114] width 128 height 44
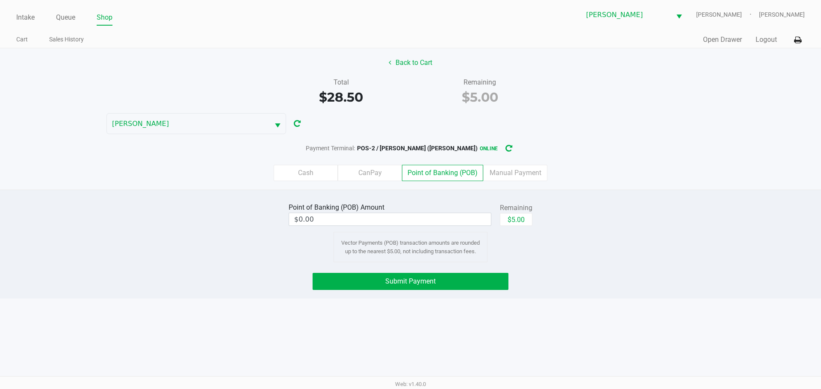
click at [598, 220] on div "Point of Banking (POB) Amount $0.00 Remaining $5.00 Vector Payments (POB) trans…" at bounding box center [411, 232] width 834 height 62
click at [319, 179] on label "Cash" at bounding box center [306, 173] width 64 height 16
click at [0, 0] on 0 "Cash" at bounding box center [0, 0] width 0 height 0
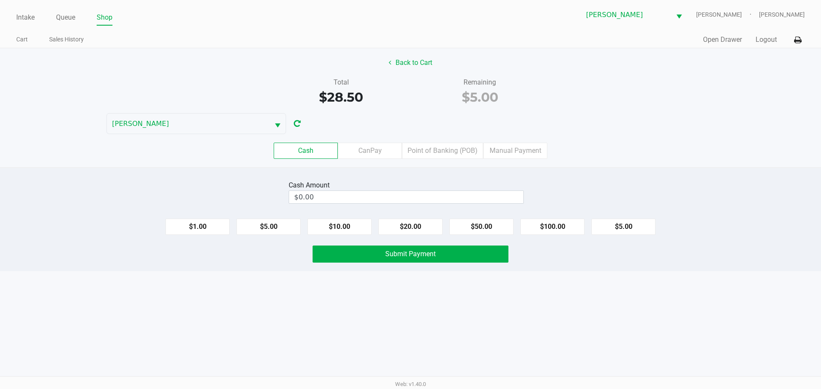
click at [625, 227] on button "$5.00" at bounding box center [623, 227] width 64 height 16
type input "$5.00"
click at [433, 259] on button "Submit Payment" at bounding box center [411, 254] width 196 height 17
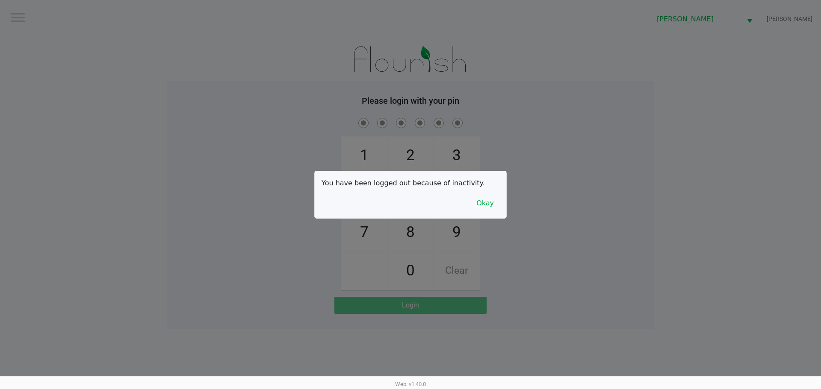
click at [496, 207] on button "Okay" at bounding box center [485, 203] width 29 height 16
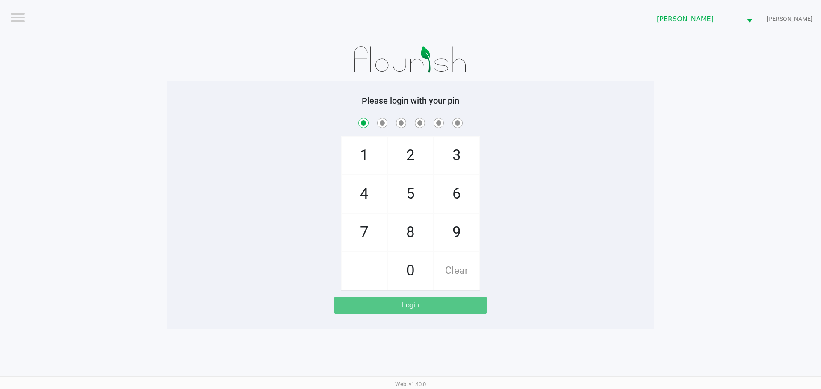
checkbox input "true"
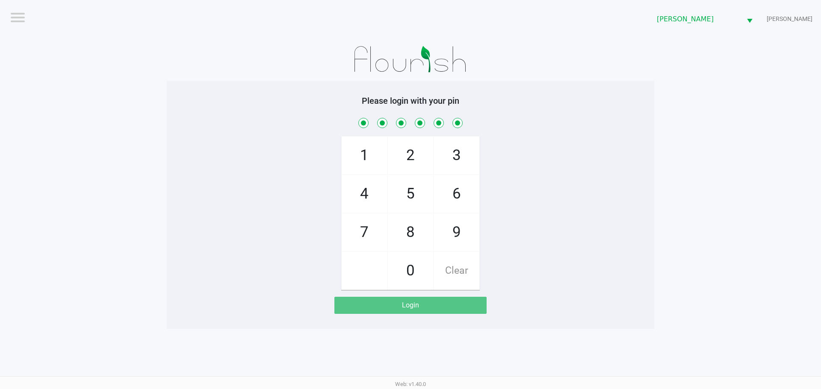
checkbox input "true"
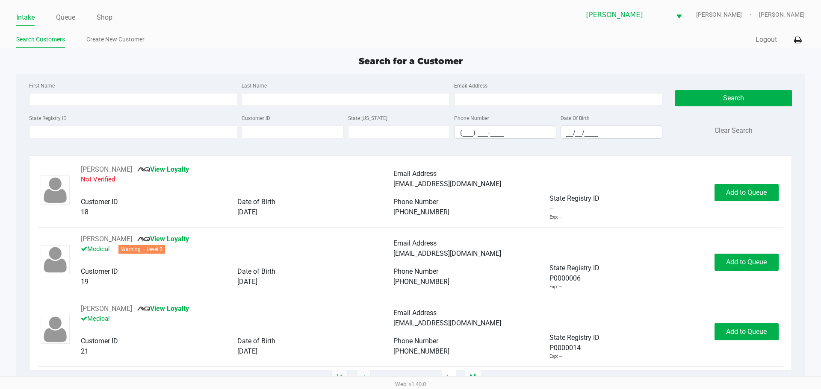
click at [140, 60] on div "Search for a Customer" at bounding box center [410, 61] width 801 height 13
click at [133, 132] on input "State Registry ID" at bounding box center [133, 132] width 208 height 13
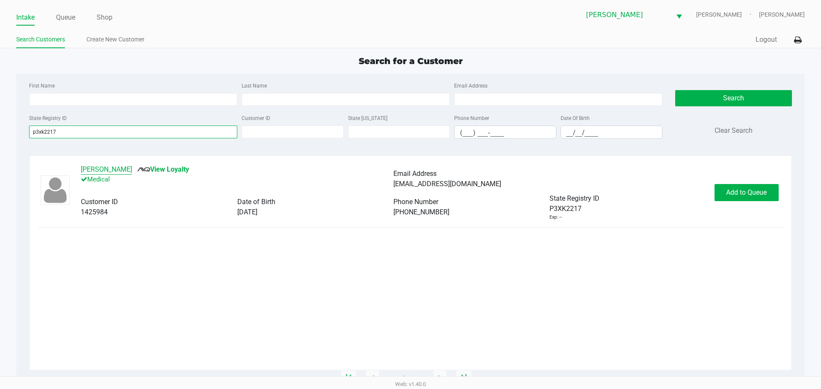
type input "p3xk2217"
click at [119, 169] on button "[PERSON_NAME]" at bounding box center [106, 170] width 51 height 10
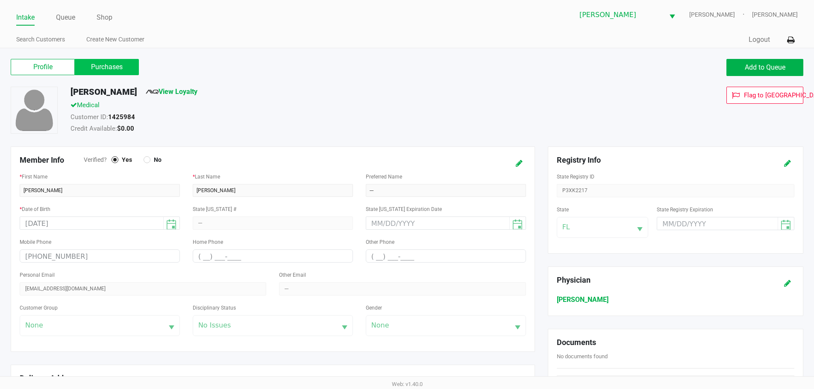
click at [111, 66] on label "Purchases" at bounding box center [107, 67] width 64 height 16
click at [0, 0] on 1 "Purchases" at bounding box center [0, 0] width 0 height 0
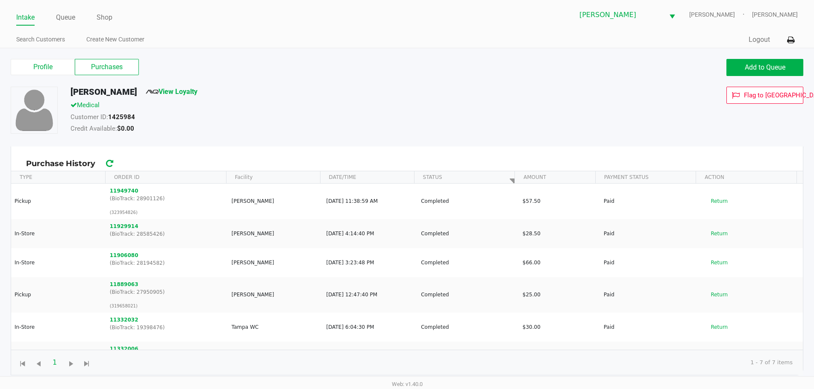
drag, startPoint x: 768, startPoint y: 81, endPoint x: 765, endPoint y: 66, distance: 15.2
click at [767, 80] on div "Profile Purchases Add to Queue" at bounding box center [407, 72] width 806 height 30
click at [765, 66] on span "Add to Queue" at bounding box center [765, 67] width 41 height 8
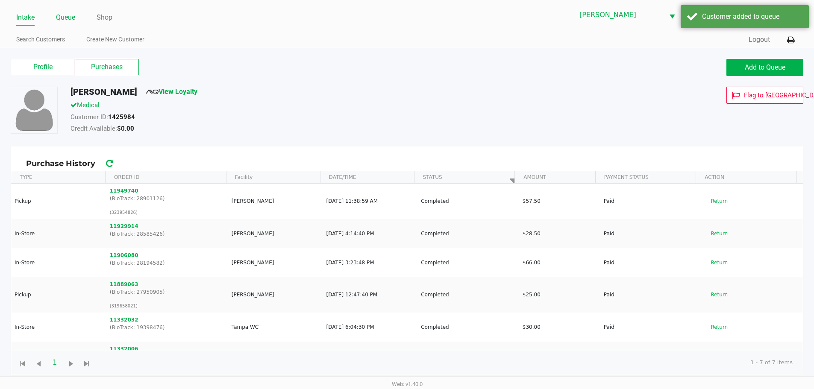
click at [68, 16] on link "Queue" at bounding box center [65, 18] width 19 height 12
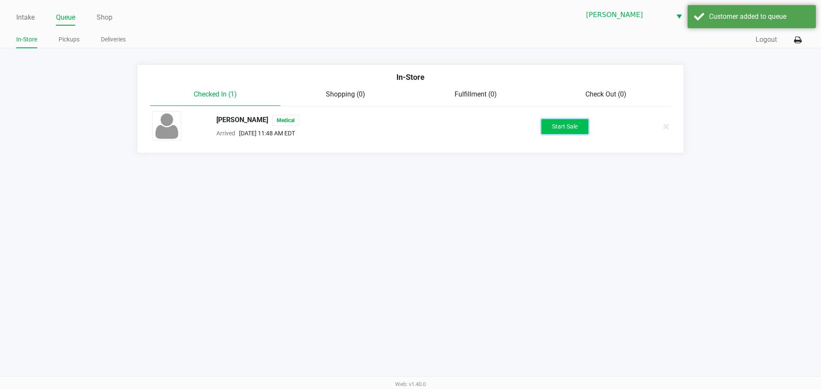
click at [558, 130] on button "Start Sale" at bounding box center [564, 126] width 47 height 15
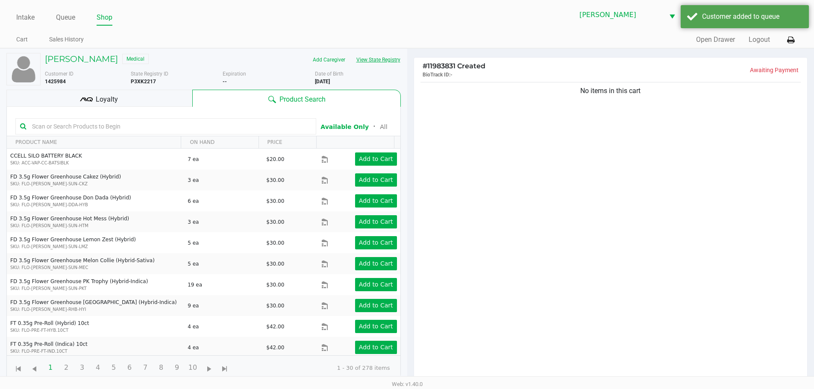
click at [375, 60] on button "View State Registry" at bounding box center [376, 60] width 50 height 14
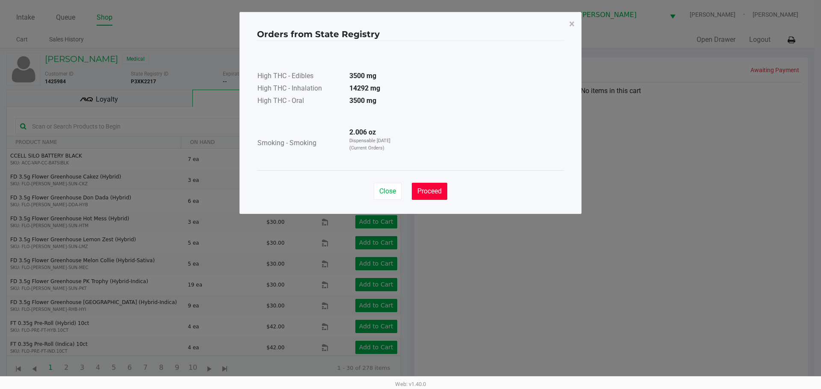
click at [431, 196] on button "Proceed" at bounding box center [429, 191] width 35 height 17
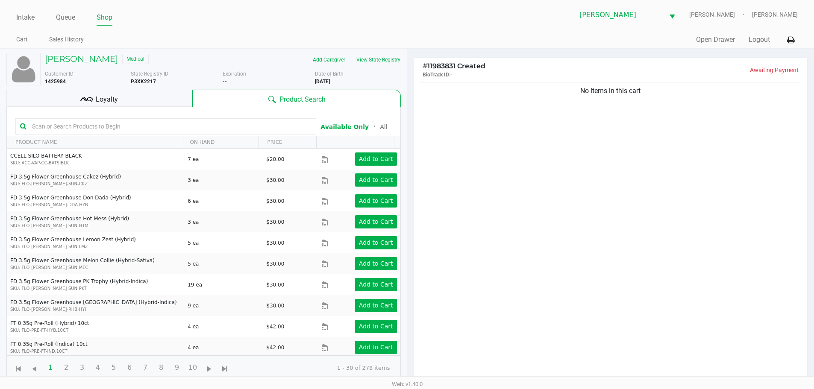
click at [490, 178] on div "No items in this cart" at bounding box center [611, 233] width 394 height 307
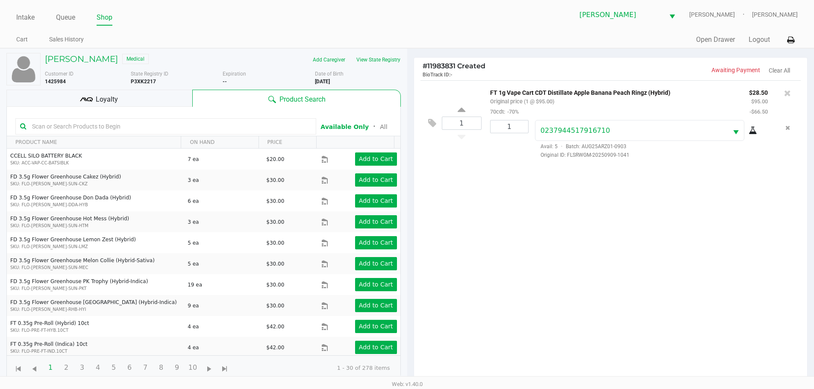
click at [159, 94] on div "Loyalty" at bounding box center [99, 98] width 186 height 17
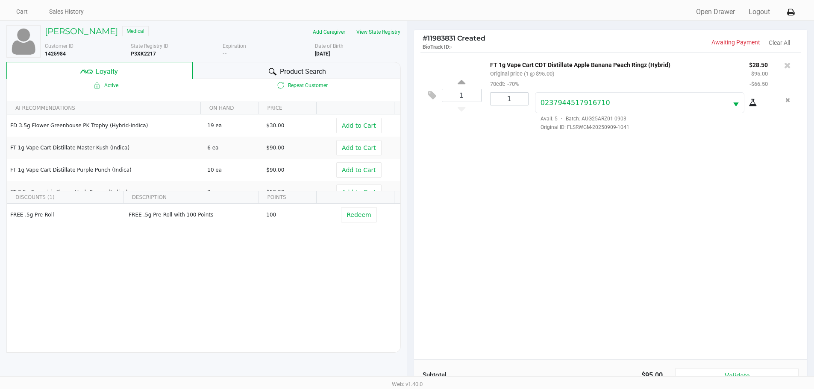
scroll to position [103, 0]
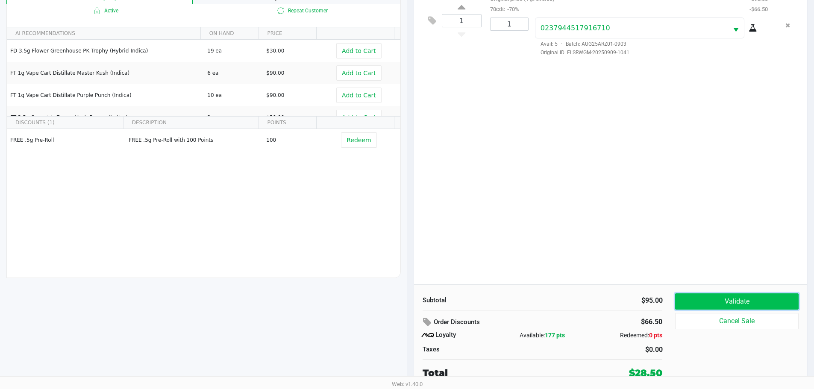
click at [743, 301] on button "Validate" at bounding box center [736, 302] width 123 height 16
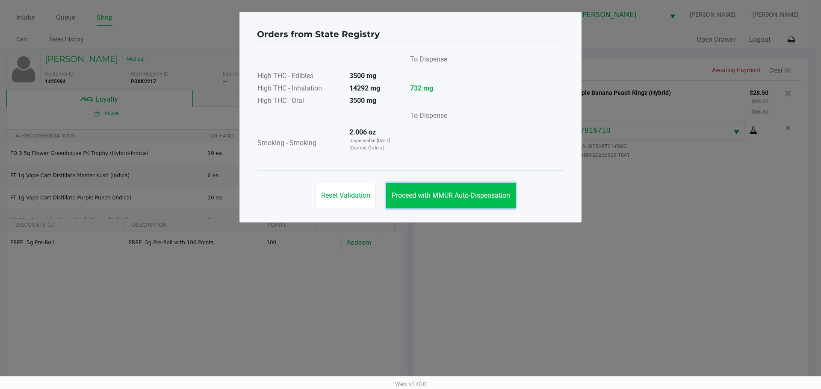
click at [422, 201] on button "Proceed with MMUR Auto-Dispensation" at bounding box center [451, 196] width 130 height 26
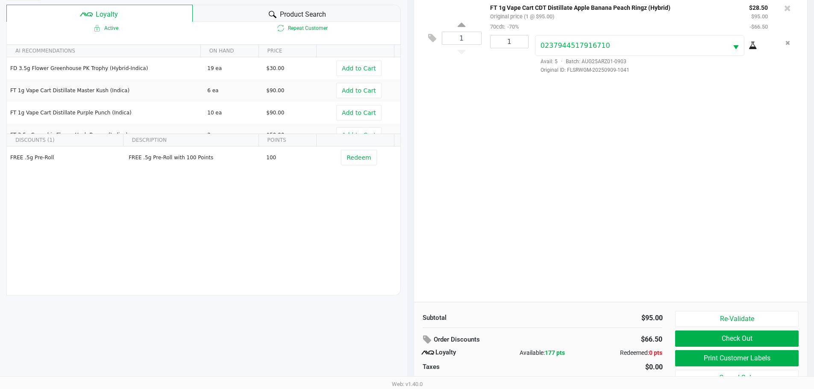
scroll to position [88, 0]
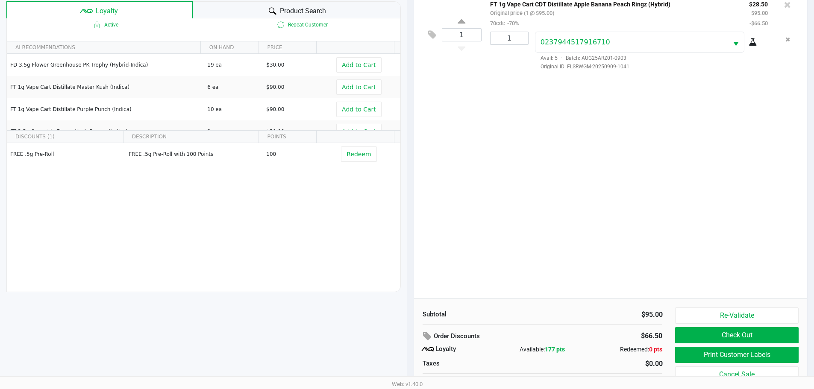
click at [573, 146] on div "1 FT 1g Vape Cart CDT Distillate Apple Banana Peach Ringz (Hybrid) Original pri…" at bounding box center [611, 145] width 394 height 307
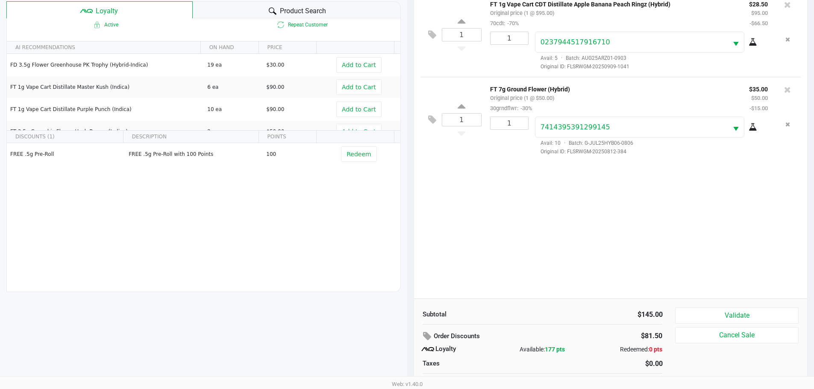
scroll to position [103, 0]
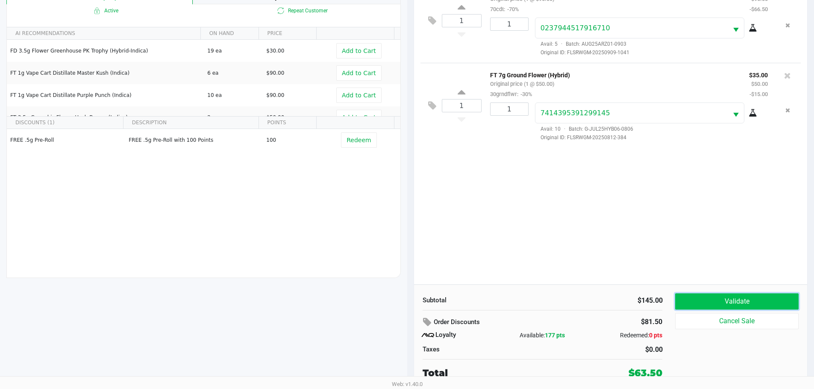
click at [736, 300] on button "Validate" at bounding box center [736, 302] width 123 height 16
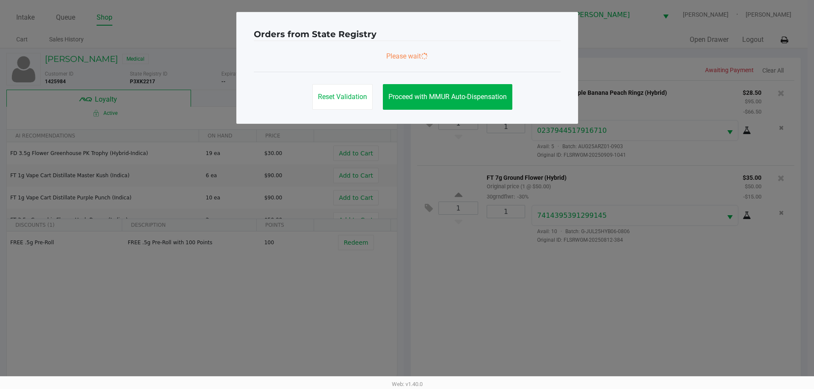
scroll to position [0, 0]
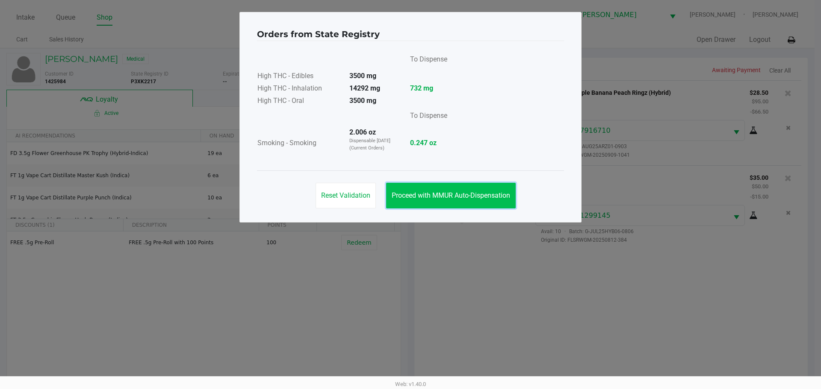
click at [416, 195] on span "Proceed with MMUR Auto-Dispensation" at bounding box center [451, 196] width 118 height 8
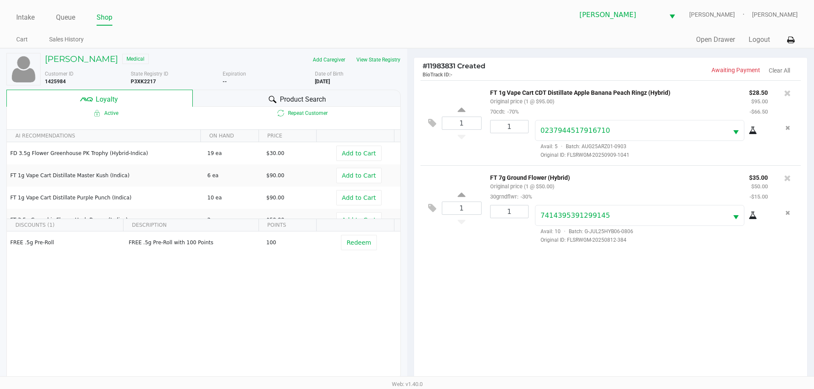
scroll to position [103, 0]
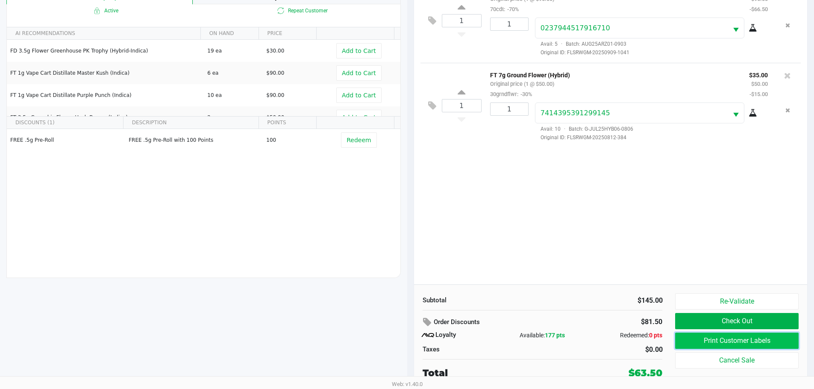
click at [741, 342] on button "Print Customer Labels" at bounding box center [736, 341] width 123 height 16
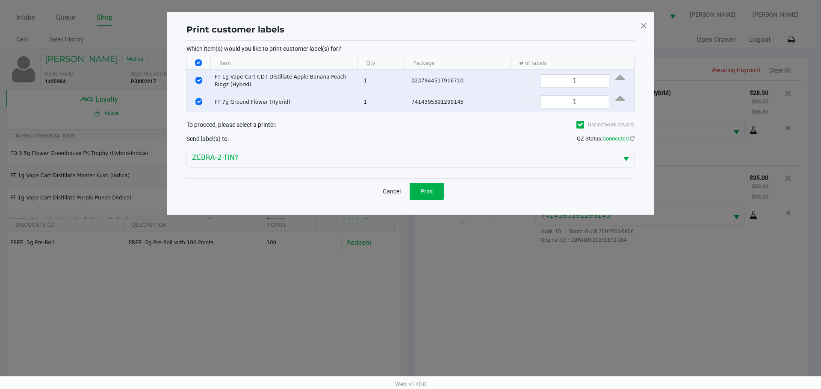
click at [430, 206] on div "Print customer labels Which item(s) would you like to print customer label(s) f…" at bounding box center [410, 113] width 487 height 203
click at [430, 197] on button "Print" at bounding box center [427, 191] width 34 height 17
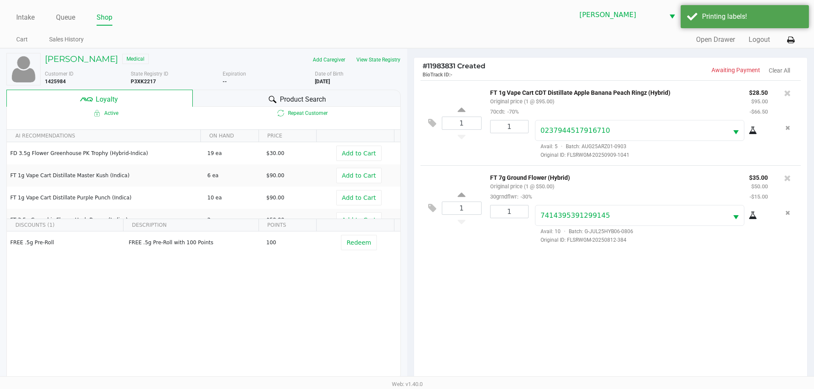
scroll to position [103, 0]
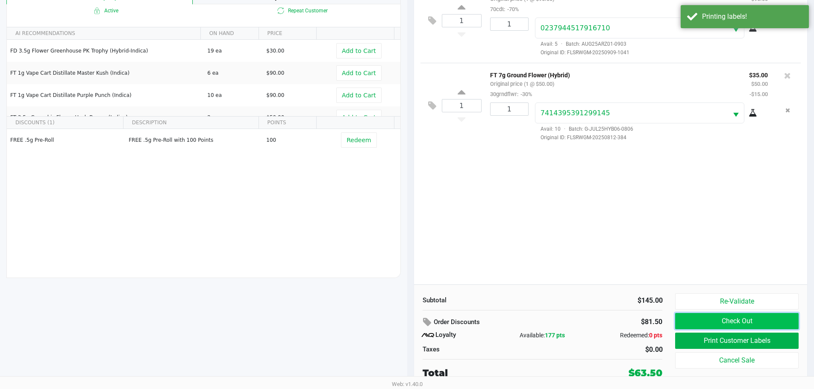
click at [742, 318] on button "Check Out" at bounding box center [736, 321] width 123 height 16
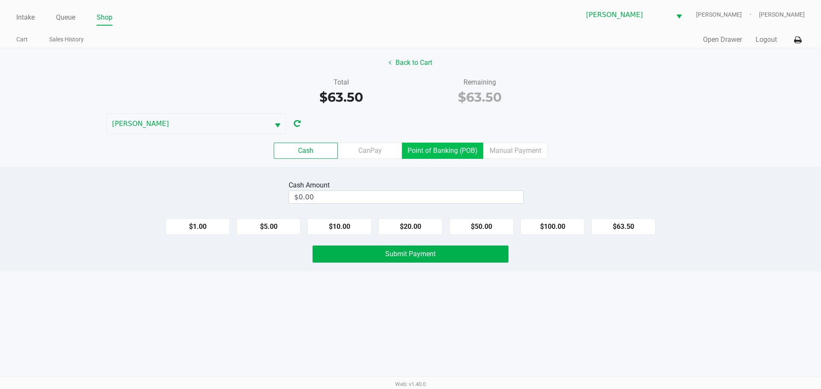
click at [429, 154] on label "Point of Banking (POB)" at bounding box center [442, 151] width 81 height 16
click at [0, 0] on 7 "Point of Banking (POB)" at bounding box center [0, 0] width 0 height 0
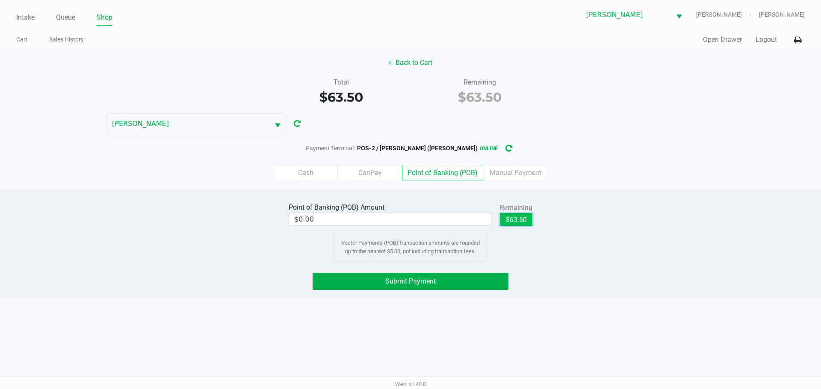
click at [512, 221] on button "$63.50" at bounding box center [516, 219] width 32 height 13
type input "$63.50"
click at [422, 321] on div "Intake Queue Shop [PERSON_NAME] [PERSON_NAME] [PERSON_NAME] Cart Sales History …" at bounding box center [410, 194] width 821 height 389
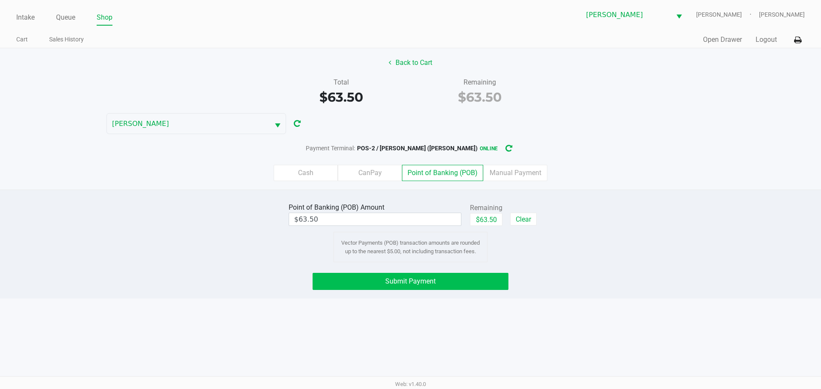
click at [448, 285] on button "Submit Payment" at bounding box center [411, 281] width 196 height 17
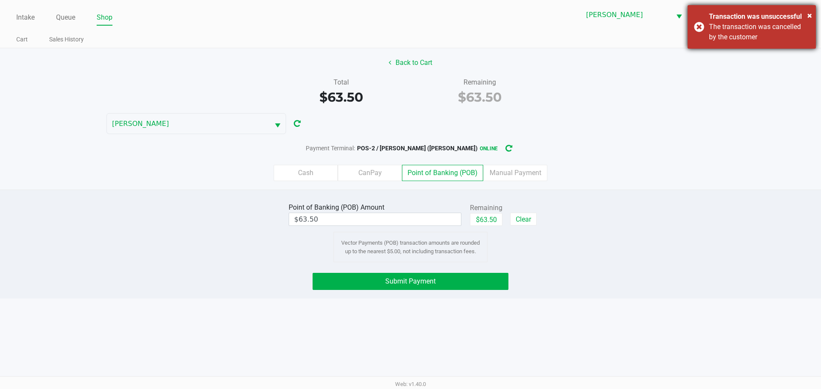
click at [700, 27] on div "× Transaction was unsuccessful The transaction was cancelled by the customer" at bounding box center [751, 27] width 128 height 44
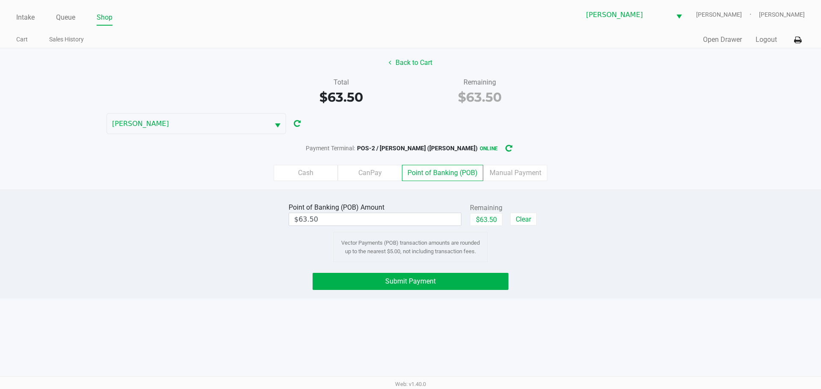
click at [663, 112] on div "Back to Cart Total $63.50 Remaining $63.50 [PERSON_NAME] Payment Terminal: POS-…" at bounding box center [410, 119] width 821 height 142
click at [458, 281] on button "Submit Payment" at bounding box center [411, 281] width 196 height 17
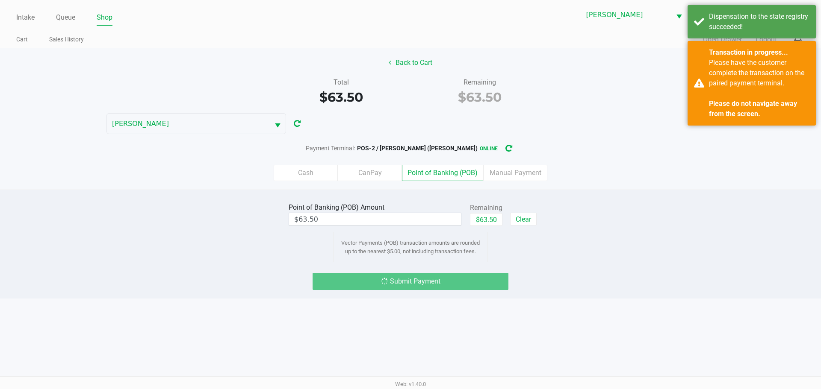
click at [583, 128] on div "Back to Cart Total $63.50 Remaining $63.50 [PERSON_NAME] Payment Terminal: POS-…" at bounding box center [410, 119] width 821 height 142
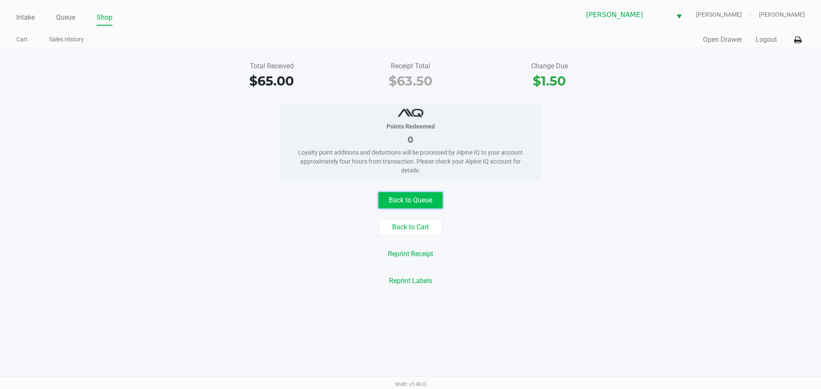
click at [428, 196] on button "Back to Queue" at bounding box center [410, 200] width 64 height 16
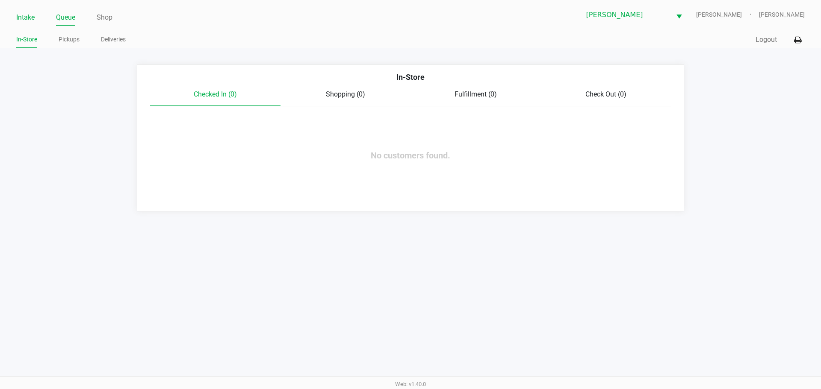
click at [26, 15] on link "Intake" at bounding box center [25, 18] width 18 height 12
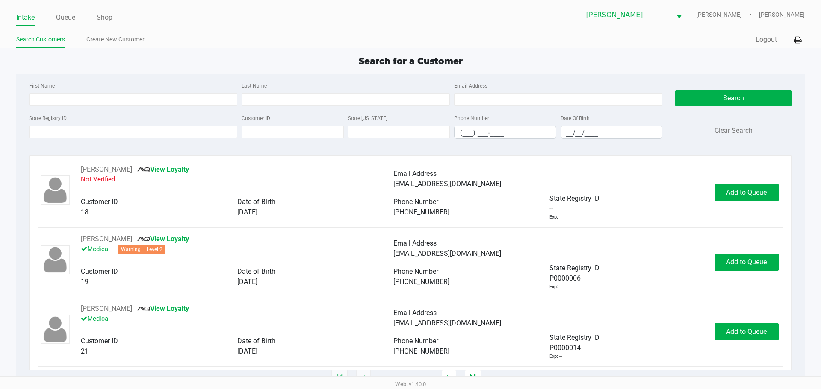
click at [237, 48] on app-point-of-sale "Intake Queue Shop [PERSON_NAME] [PERSON_NAME] [PERSON_NAME] Search Customers Cr…" at bounding box center [410, 189] width 821 height 379
click at [69, 19] on link "Queue" at bounding box center [65, 18] width 19 height 12
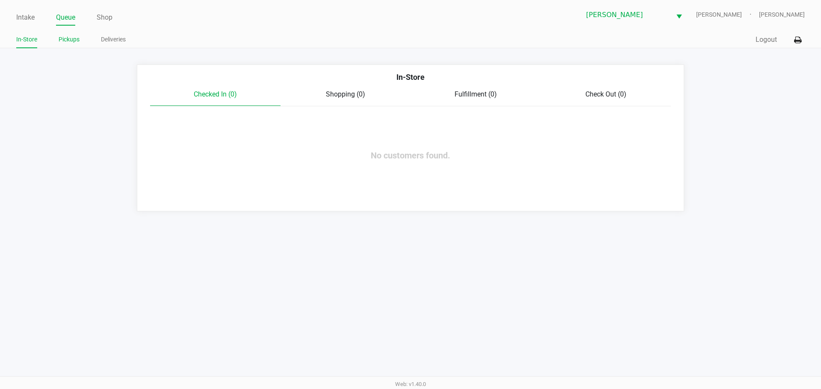
click at [67, 41] on link "Pickups" at bounding box center [69, 39] width 21 height 11
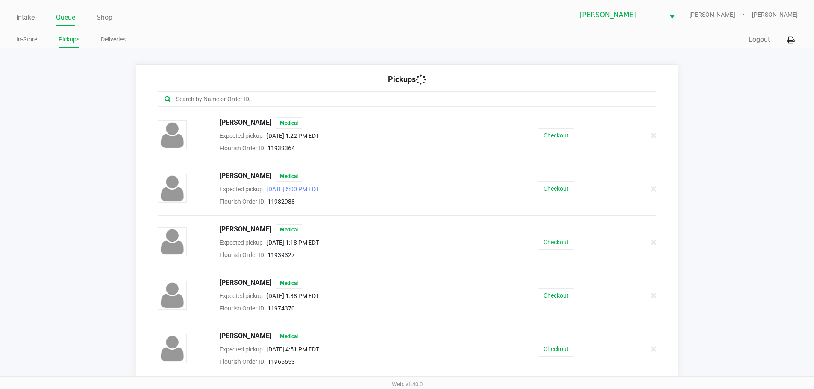
scroll to position [6, 0]
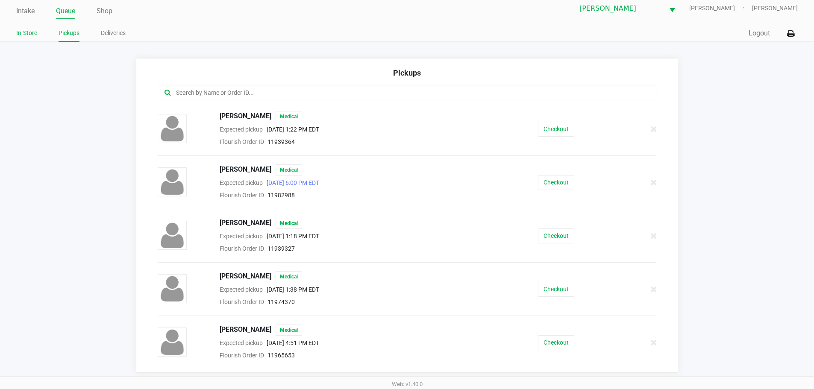
click at [28, 33] on link "In-Store" at bounding box center [26, 33] width 21 height 11
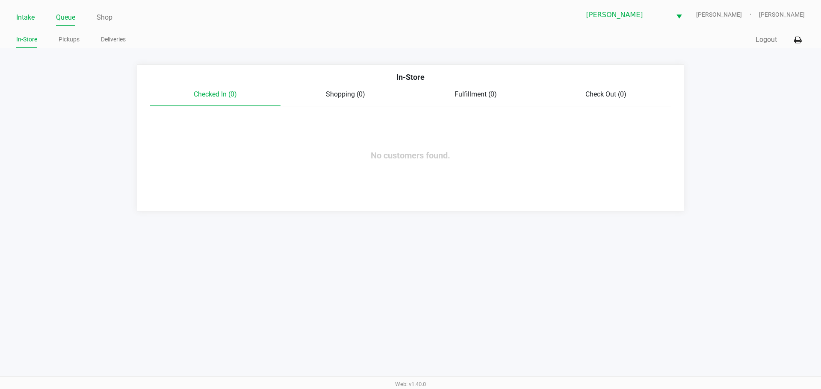
click at [23, 14] on link "Intake" at bounding box center [25, 18] width 18 height 12
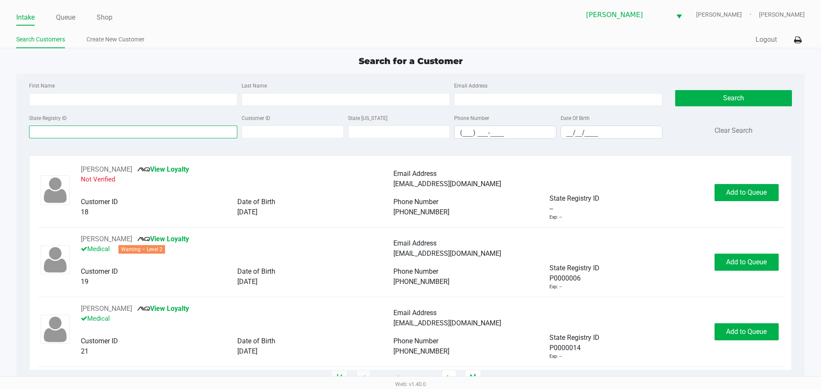
click at [109, 131] on input "State Registry ID" at bounding box center [133, 132] width 208 height 13
click at [63, 17] on link "Queue" at bounding box center [65, 18] width 19 height 12
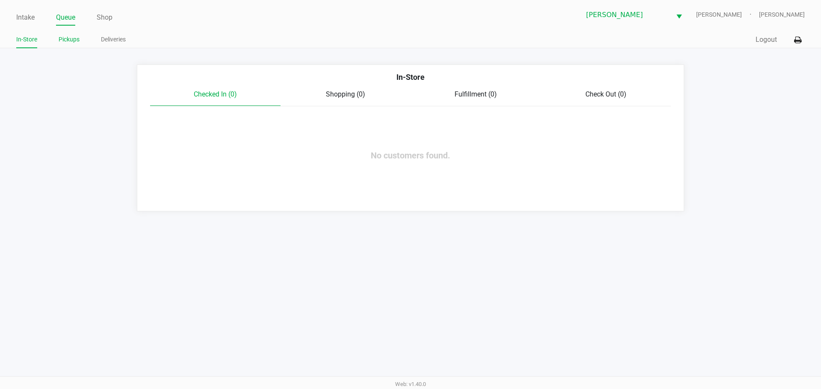
click at [63, 37] on link "Pickups" at bounding box center [69, 39] width 21 height 11
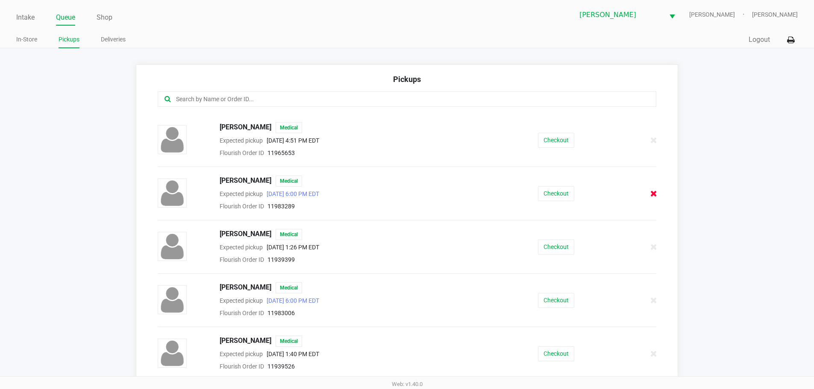
scroll to position [204, 0]
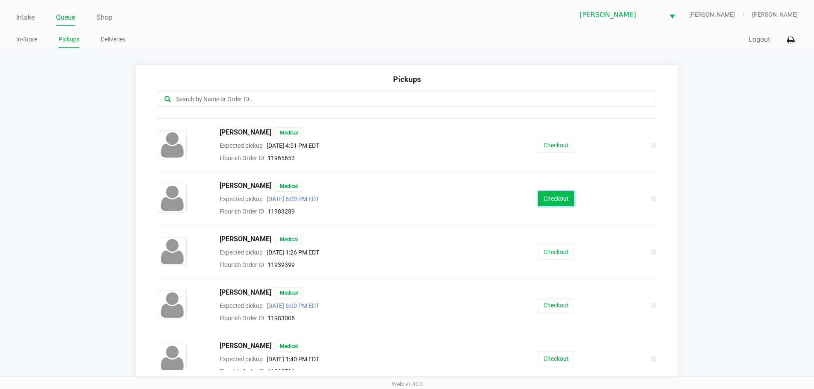
click at [561, 195] on button "Checkout" at bounding box center [556, 199] width 36 height 15
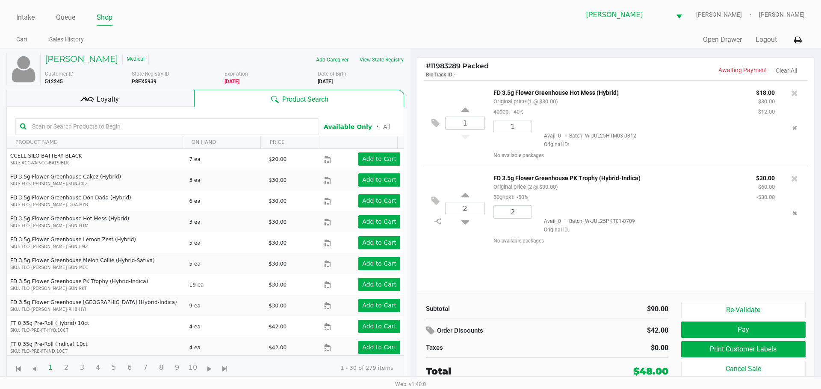
click at [125, 99] on div "Loyalty" at bounding box center [100, 98] width 188 height 17
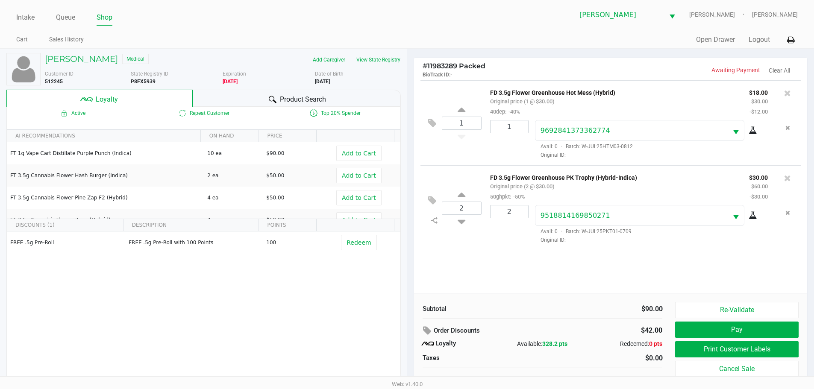
click at [351, 99] on div "Product Search" at bounding box center [297, 98] width 208 height 17
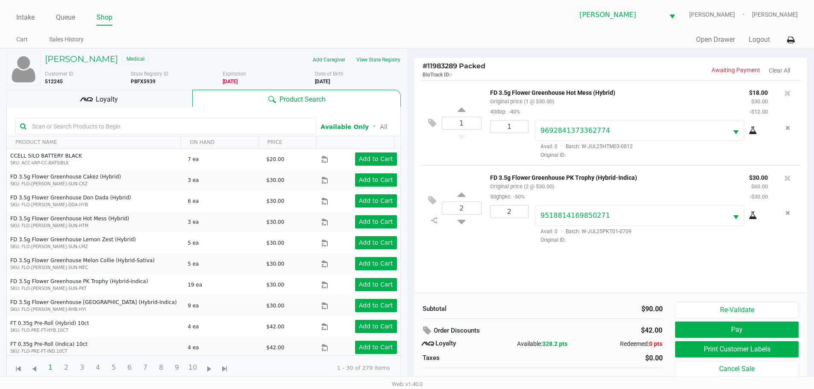
click at [477, 248] on div "2 FD 3.5g Flower Greenhouse PK Trophy (Hybrid-Indica) Original price (2 @ $30.0…" at bounding box center [611, 207] width 381 height 85
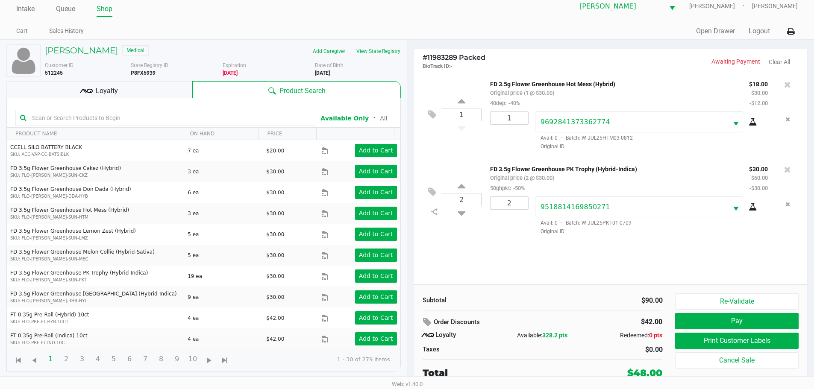
click at [737, 307] on button "Re-Validate" at bounding box center [736, 302] width 123 height 16
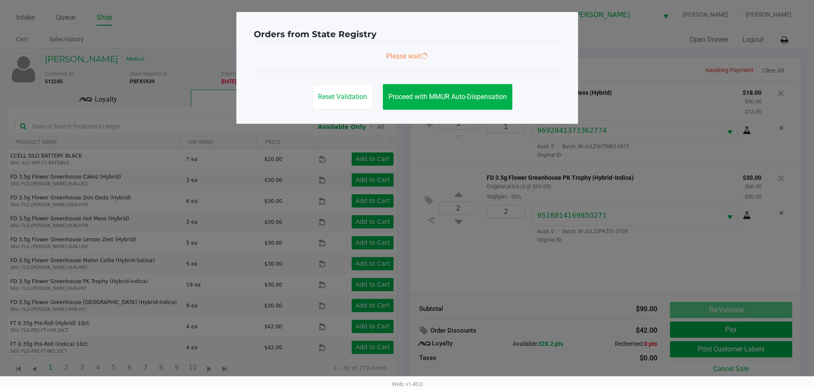
scroll to position [0, 0]
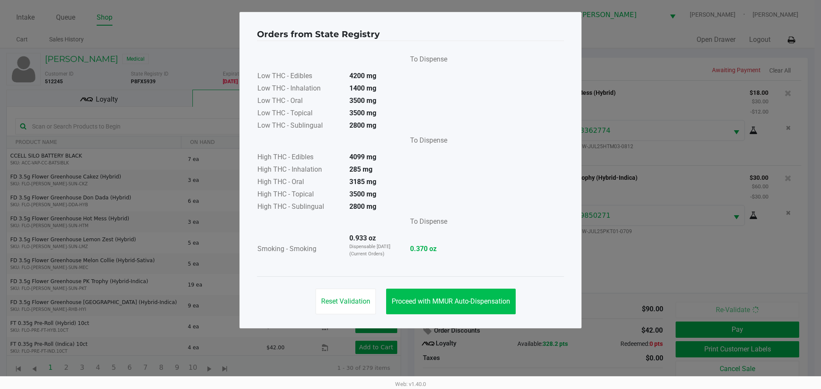
click at [461, 314] on button "Proceed with MMUR Auto-Dispensation" at bounding box center [451, 302] width 130 height 26
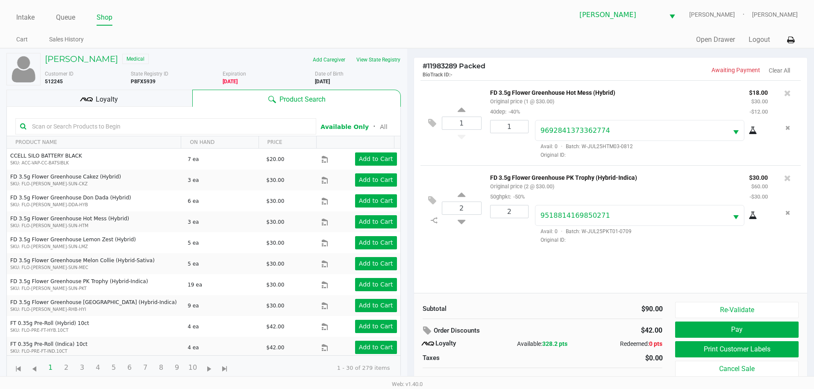
scroll to position [9, 0]
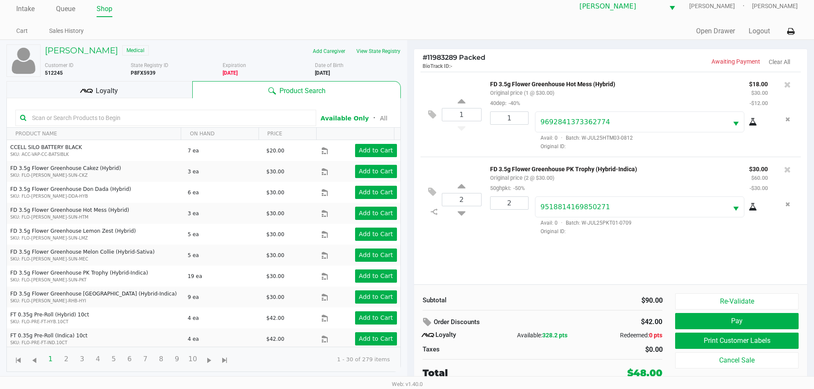
click at [732, 342] on button "Print Customer Labels" at bounding box center [736, 341] width 123 height 16
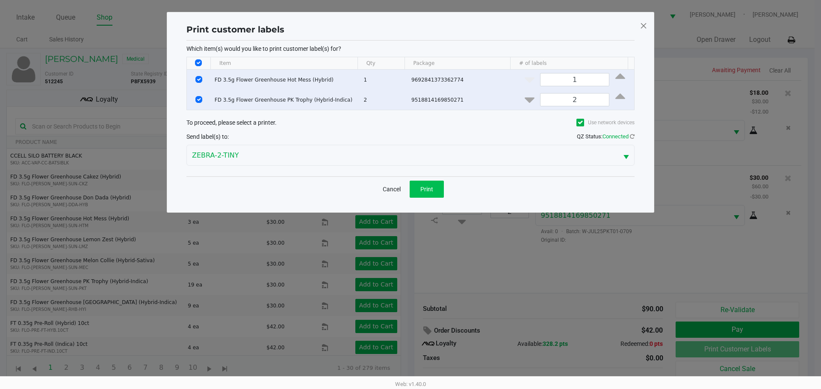
click at [428, 192] on span "Print" at bounding box center [426, 189] width 13 height 7
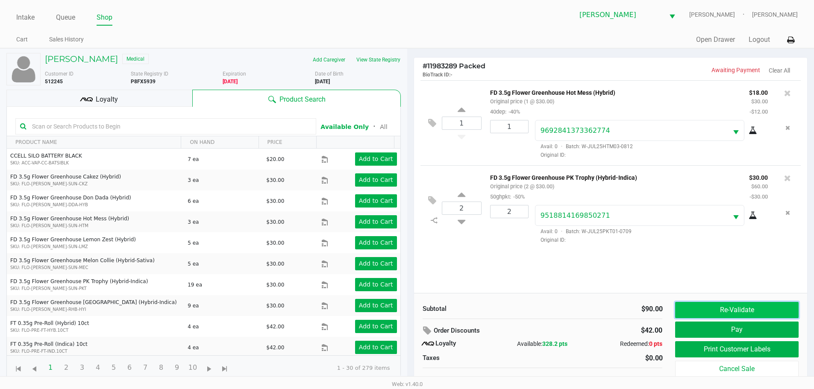
click at [734, 313] on button "Re-Validate" at bounding box center [736, 310] width 123 height 16
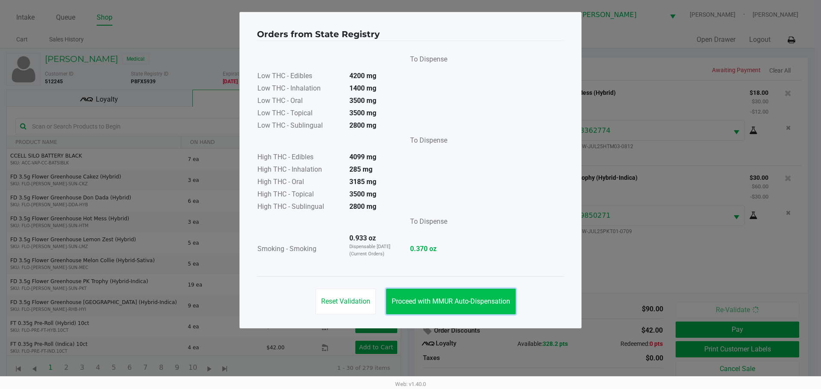
click at [480, 295] on button "Proceed with MMUR Auto-Dispensation" at bounding box center [451, 302] width 130 height 26
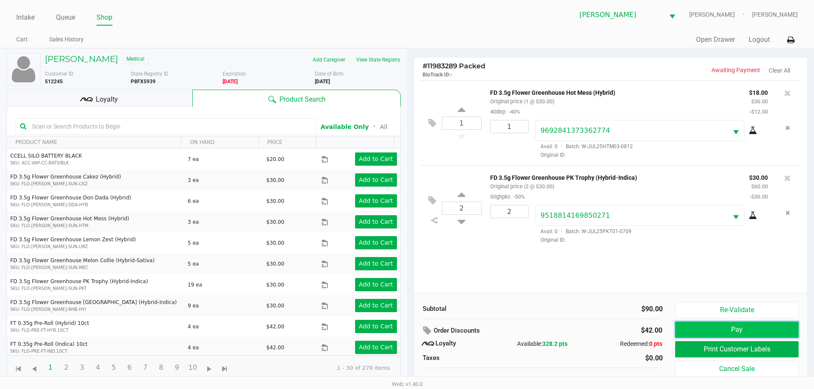
click at [766, 332] on button "Pay" at bounding box center [736, 330] width 123 height 16
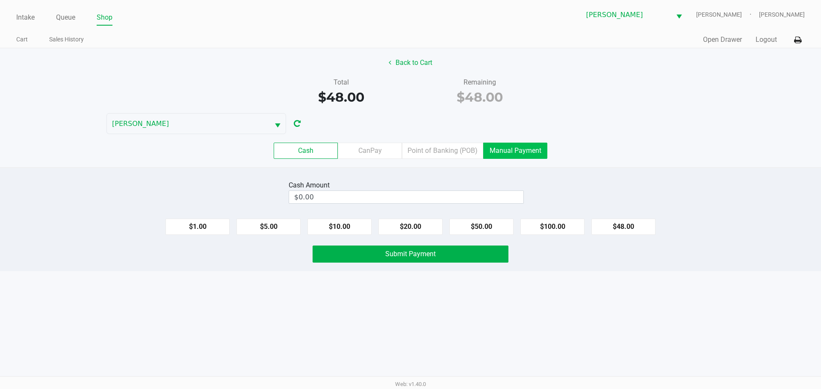
click at [495, 152] on label "Manual Payment" at bounding box center [515, 151] width 64 height 16
click at [0, 0] on 8 "Manual Payment" at bounding box center [0, 0] width 0 height 0
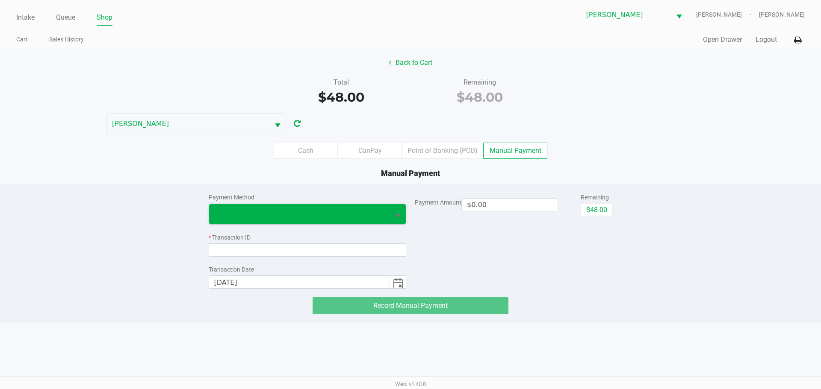
click at [366, 215] on span at bounding box center [299, 214] width 171 height 10
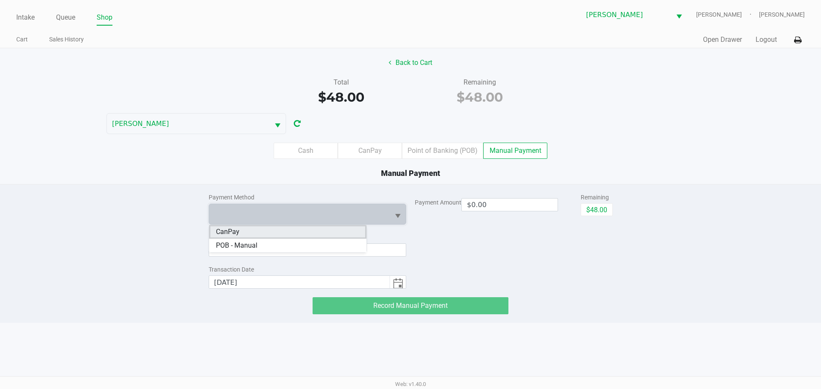
click at [280, 233] on li "CanPay" at bounding box center [287, 232] width 157 height 14
click at [259, 254] on input at bounding box center [308, 250] width 198 height 13
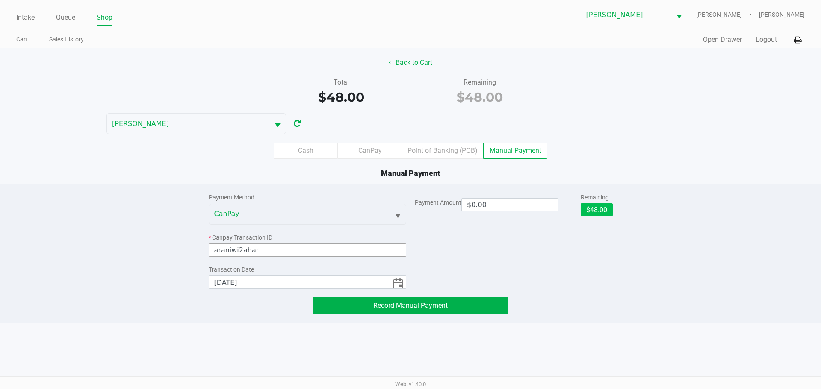
type input "araniwi2ahar"
click at [591, 209] on button "$48.00" at bounding box center [597, 209] width 32 height 13
type input "$48.00"
click at [481, 309] on button "Record Manual Payment" at bounding box center [411, 306] width 196 height 17
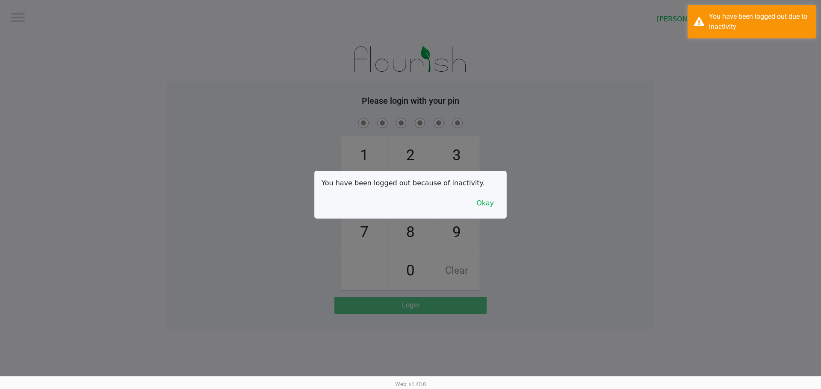
click at [408, 203] on div "You have been logged out because of inactivity. Okay" at bounding box center [411, 194] width 192 height 47
click at [491, 202] on button "Okay" at bounding box center [485, 203] width 29 height 16
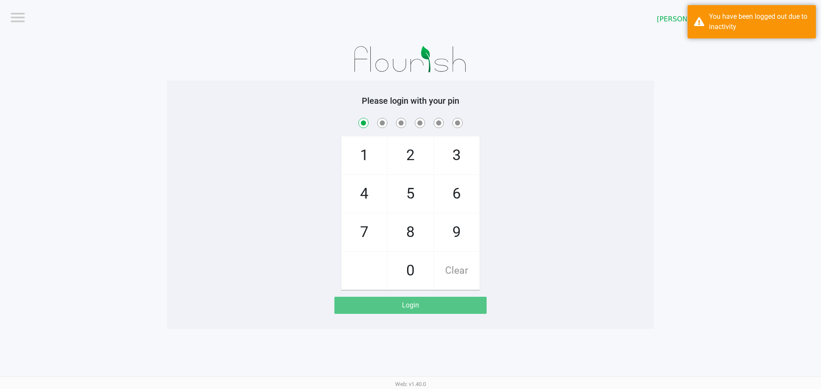
checkbox input "true"
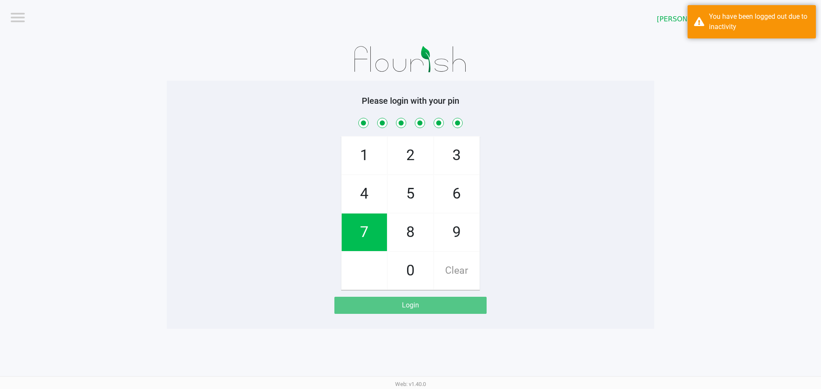
checkbox input "true"
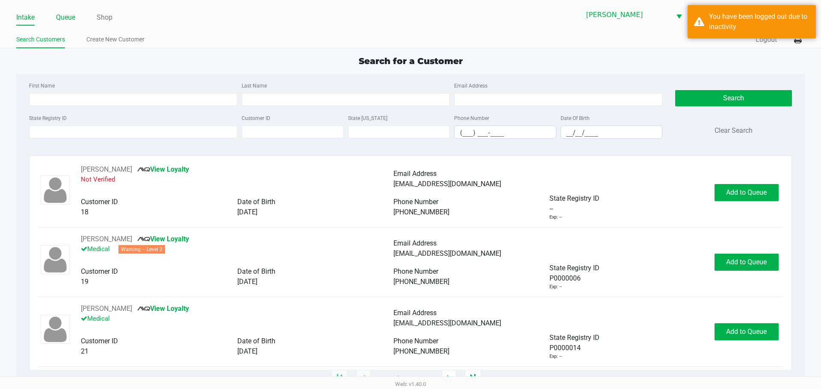
click at [61, 13] on link "Queue" at bounding box center [65, 18] width 19 height 12
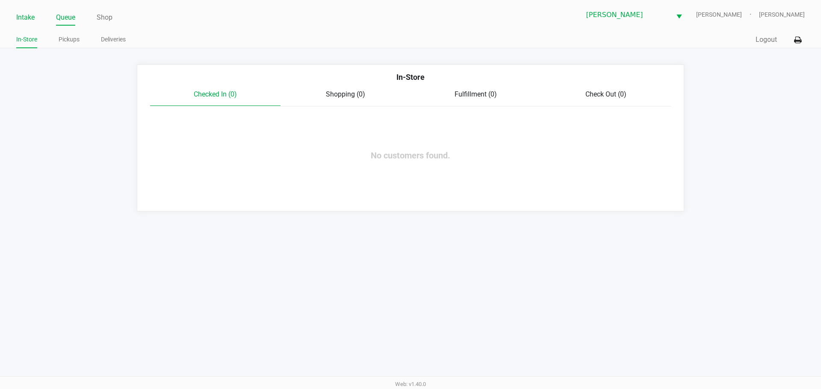
click at [27, 23] on link "Intake" at bounding box center [25, 18] width 18 height 12
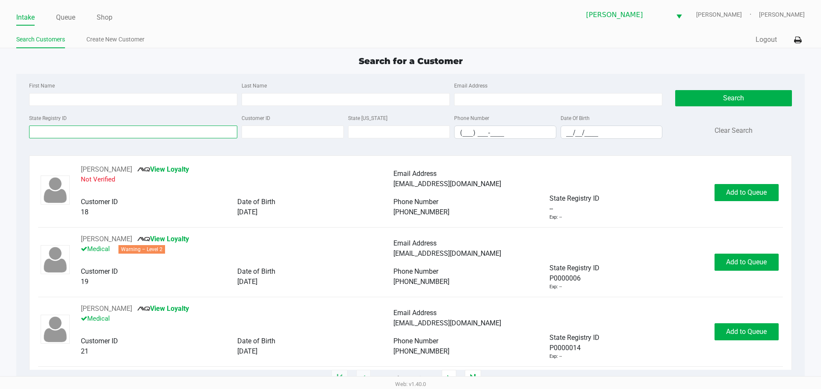
drag, startPoint x: 89, startPoint y: 126, endPoint x: 100, endPoint y: 131, distance: 12.5
click at [89, 127] on input "State Registry ID" at bounding box center [133, 132] width 208 height 13
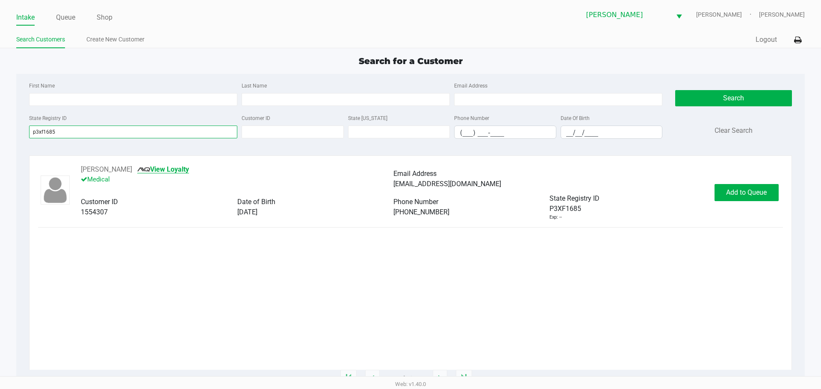
type input "p3xf1685"
click at [140, 169] on img at bounding box center [143, 170] width 13 height 4
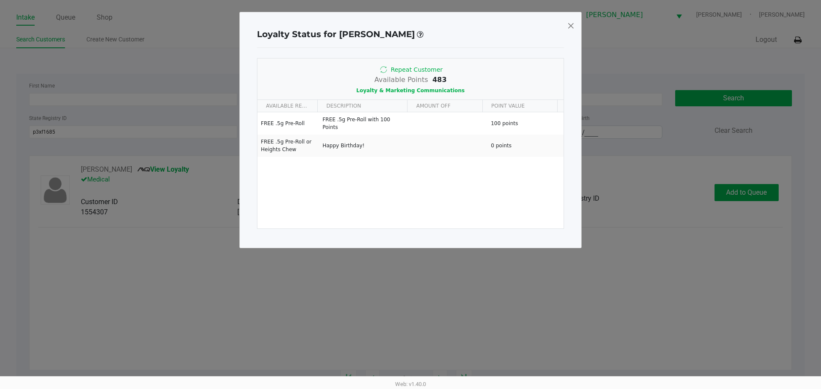
click at [574, 24] on span at bounding box center [571, 26] width 8 height 14
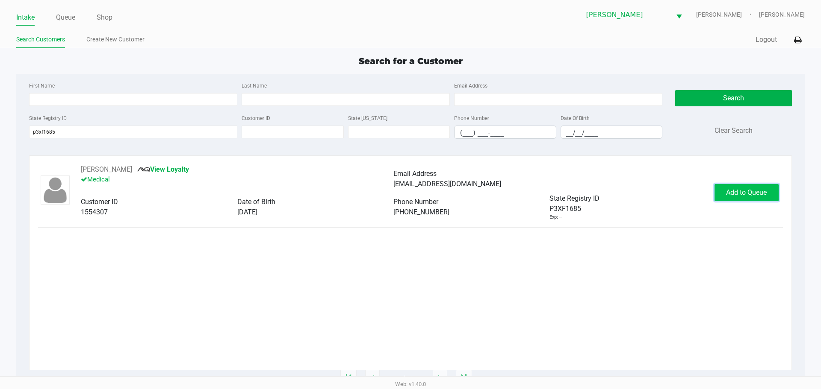
click at [742, 190] on span "Add to Queue" at bounding box center [746, 193] width 41 height 8
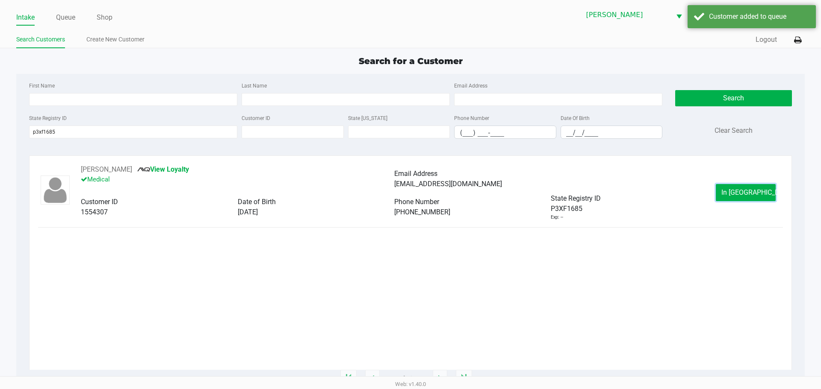
click at [736, 193] on span "In [GEOGRAPHIC_DATA]" at bounding box center [757, 193] width 72 height 8
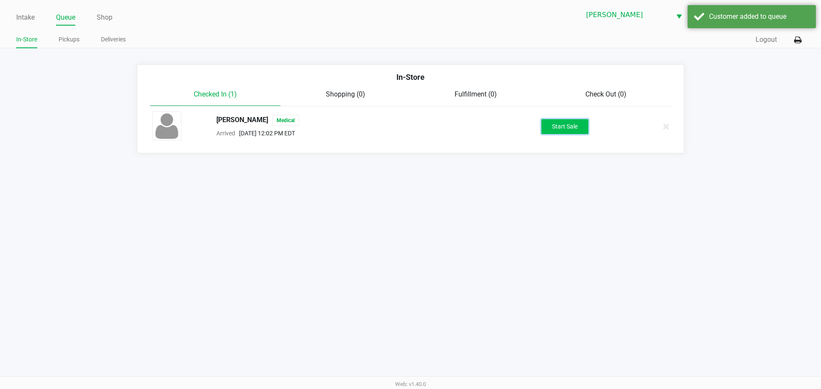
click at [564, 124] on button "Start Sale" at bounding box center [564, 126] width 47 height 15
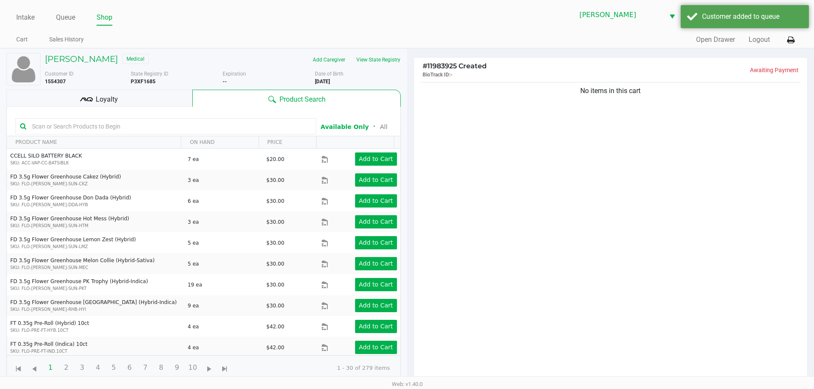
click at [85, 103] on icon at bounding box center [86, 99] width 13 height 13
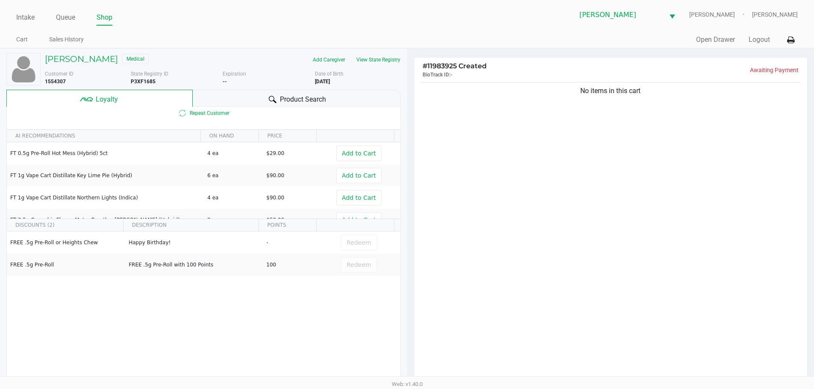
click at [454, 187] on div "No items in this cart" at bounding box center [611, 233] width 394 height 307
click at [500, 157] on div "No items in this cart" at bounding box center [611, 233] width 394 height 307
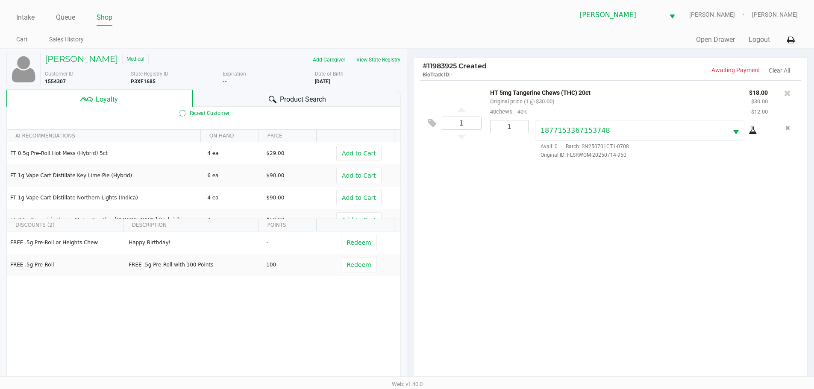
click at [497, 257] on div "1 HT 5mg Tangerine Chews (THC) 20ct Original price (1 @ $30.00) 40chews: -40% $…" at bounding box center [611, 233] width 394 height 307
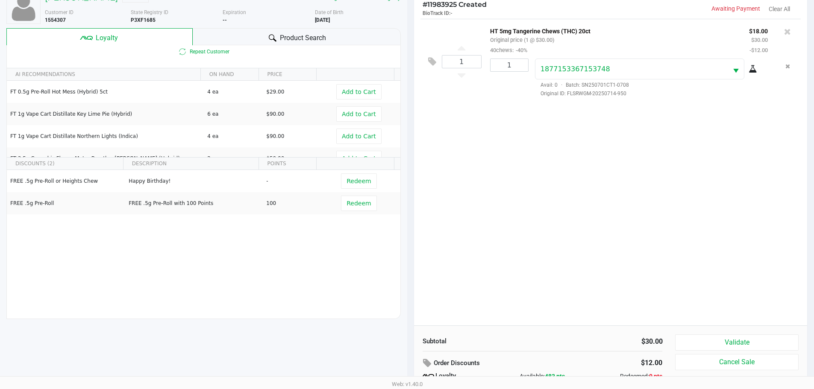
scroll to position [103, 0]
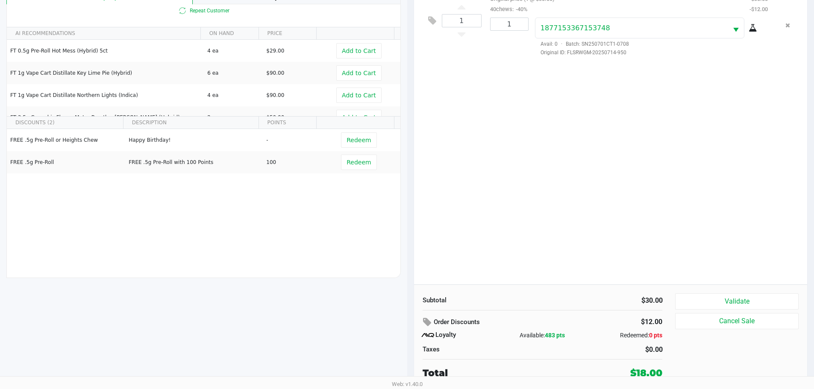
click at [576, 152] on div "1 HT 5mg Tangerine Chews (THC) 20ct Original price (1 @ $30.00) 40chews: -40% $…" at bounding box center [611, 131] width 394 height 307
drag, startPoint x: 551, startPoint y: 121, endPoint x: 531, endPoint y: 118, distance: 20.8
click at [551, 121] on div "1 HT 5mg Tangerine Chews (THC) 20ct Original price (1 @ $30.00) 40chews: -40% $…" at bounding box center [611, 131] width 394 height 307
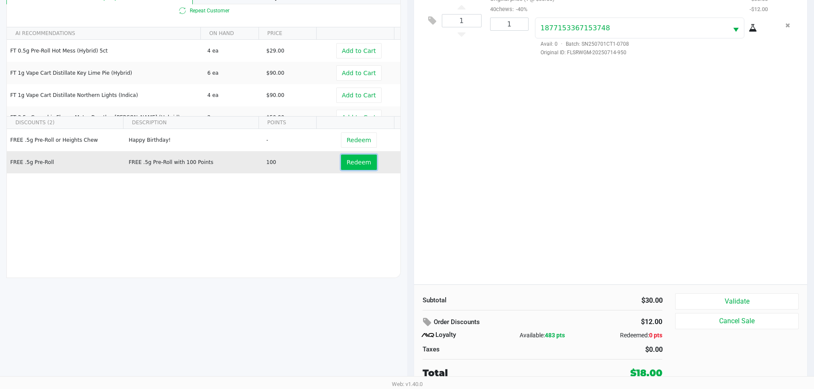
click at [347, 161] on span "Redeem" at bounding box center [359, 162] width 24 height 7
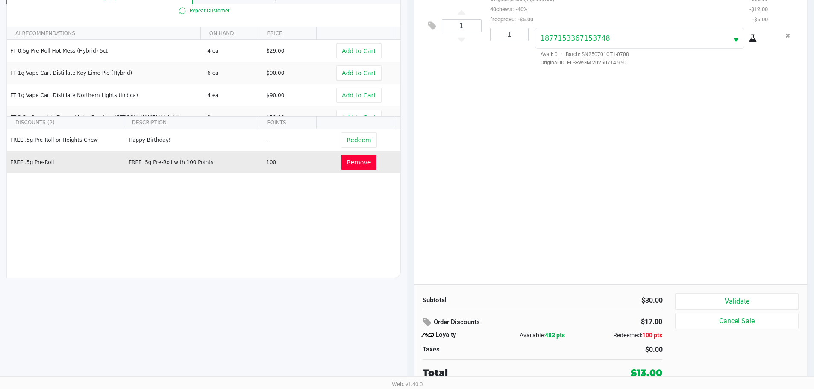
click at [353, 166] on span "Remove" at bounding box center [359, 162] width 24 height 7
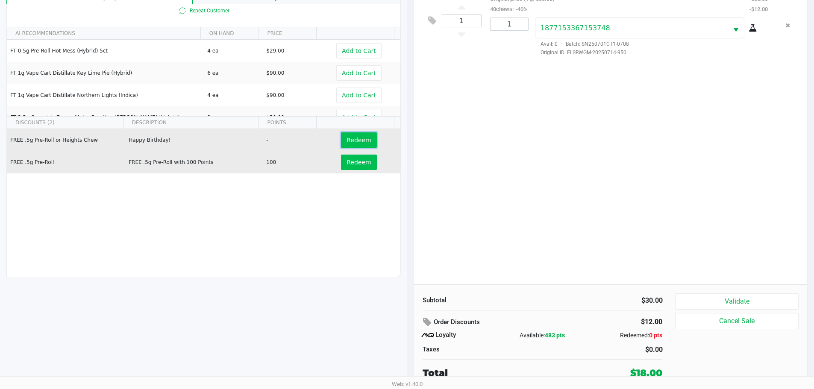
click at [357, 137] on span "Redeem" at bounding box center [359, 140] width 24 height 7
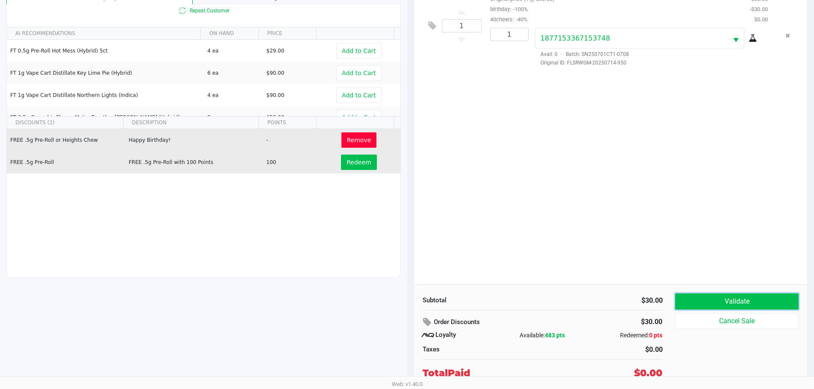
click at [708, 304] on button "Validate" at bounding box center [736, 302] width 123 height 16
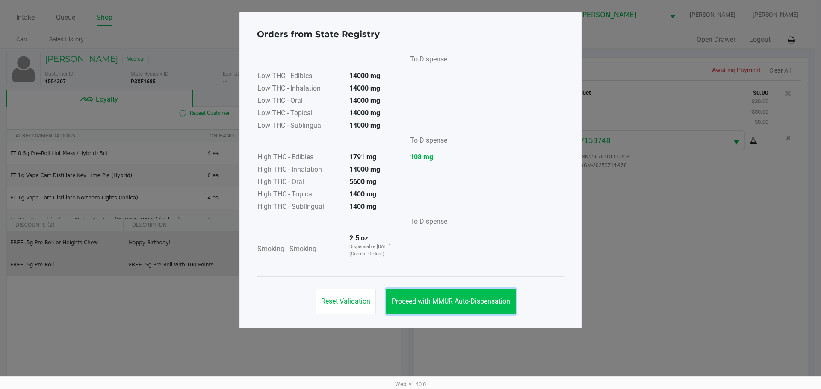
click at [442, 295] on button "Proceed with MMUR Auto-Dispensation" at bounding box center [451, 302] width 130 height 26
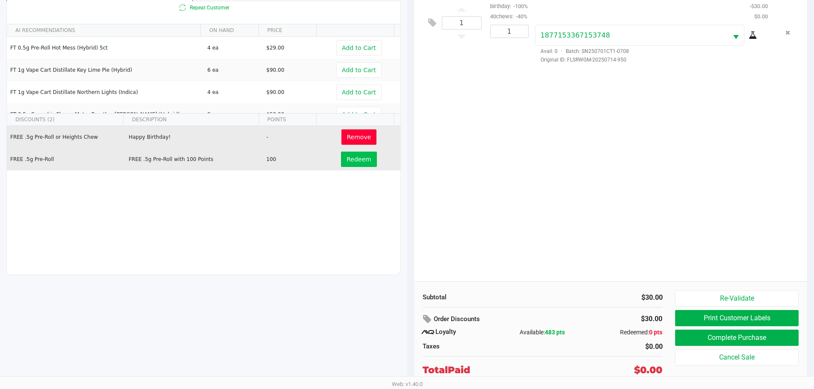
scroll to position [124, 0]
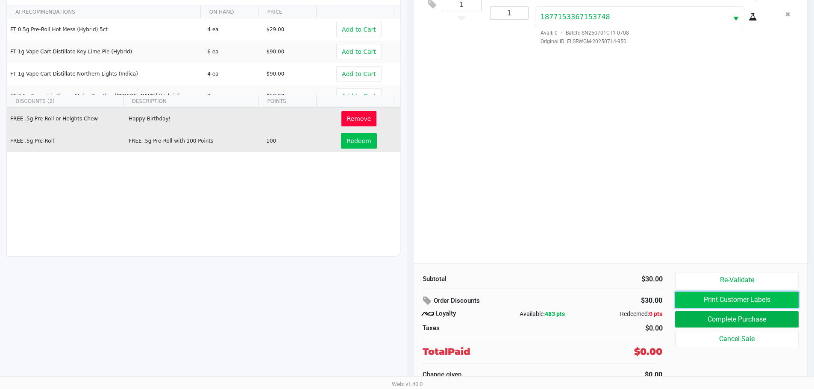
click at [735, 300] on button "Print Customer Labels" at bounding box center [736, 300] width 123 height 16
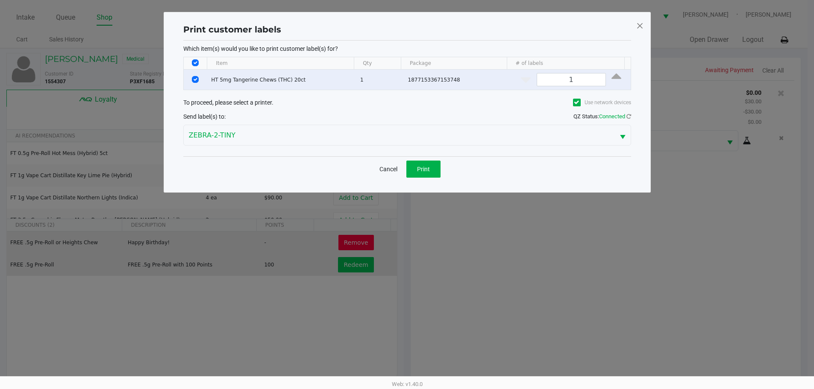
scroll to position [0, 0]
click at [417, 168] on button "Print" at bounding box center [427, 169] width 34 height 17
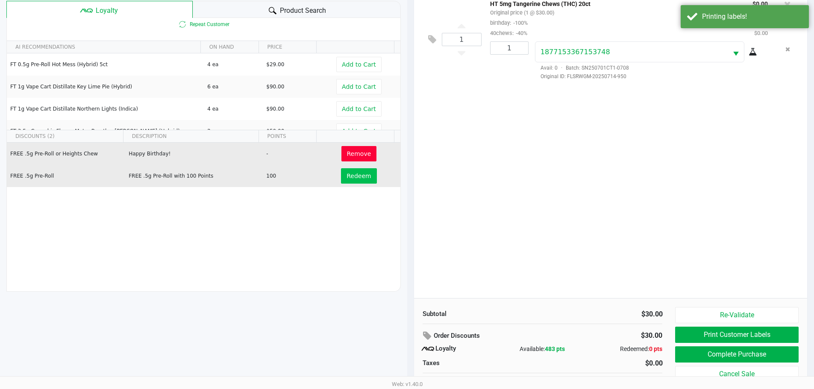
scroll to position [124, 0]
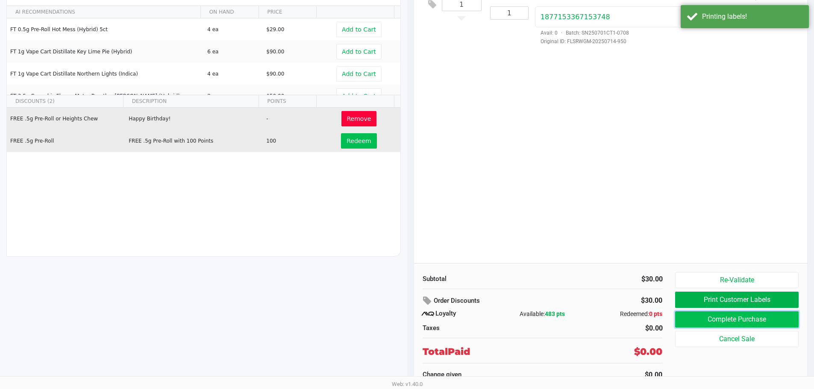
click at [732, 318] on button "Complete Purchase" at bounding box center [736, 320] width 123 height 16
